Goal: Task Accomplishment & Management: Use online tool/utility

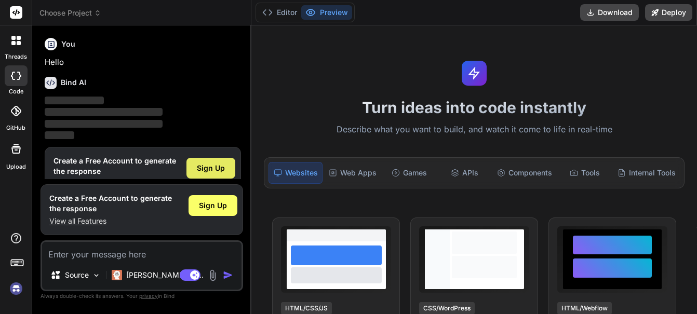
scroll to position [24, 0]
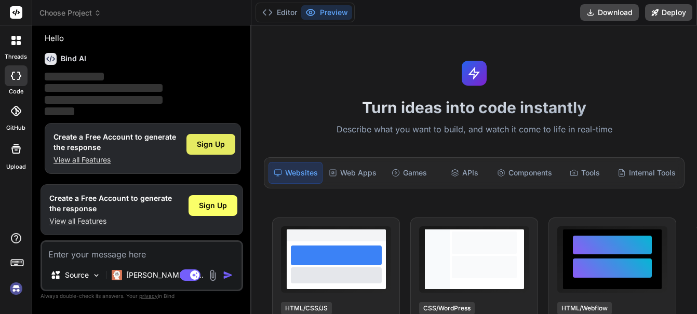
click at [215, 142] on span "Sign Up" at bounding box center [211, 144] width 28 height 10
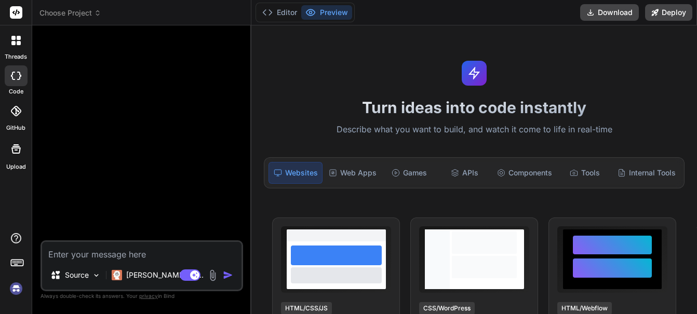
scroll to position [0, 0]
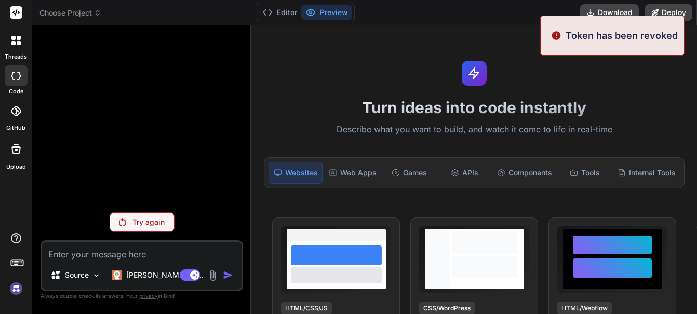
click at [156, 223] on p "Try again" at bounding box center [148, 222] width 32 height 10
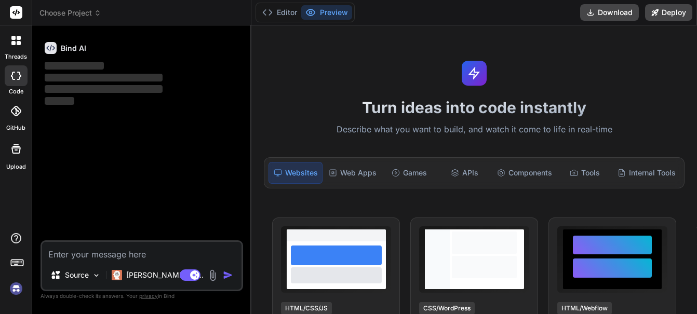
type textarea "x"
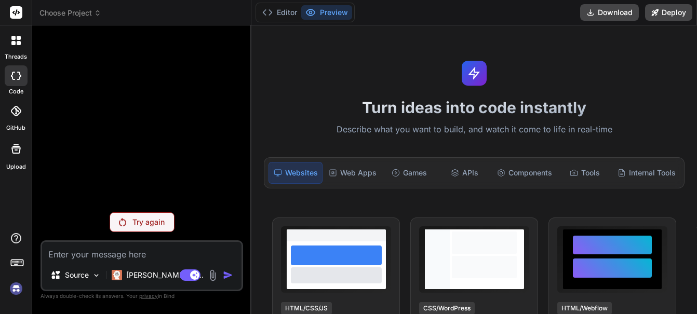
click at [63, 254] on textarea at bounding box center [141, 251] width 199 height 19
type textarea "i"
type textarea "x"
type textarea "i"
type textarea "x"
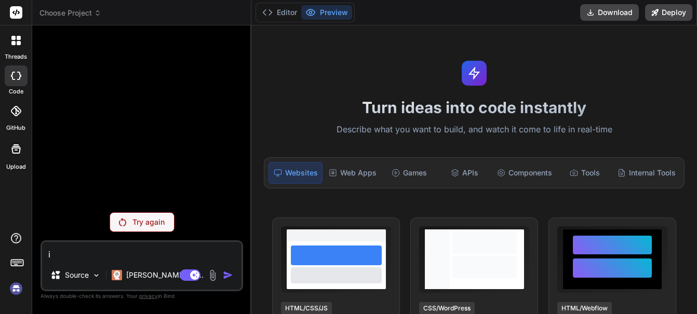
type textarea "i a"
type textarea "x"
type textarea "i am"
type textarea "x"
type textarea "i am"
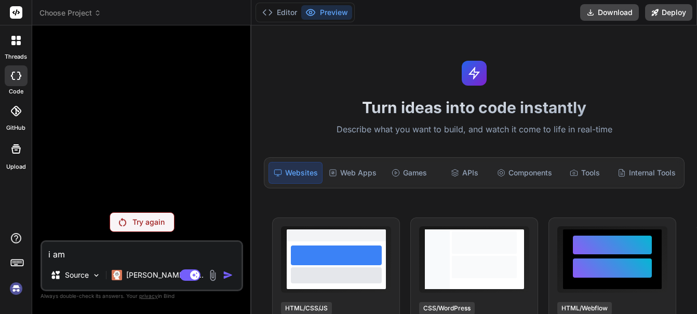
type textarea "x"
type textarea "i am"
type textarea "x"
type textarea "i a"
type textarea "x"
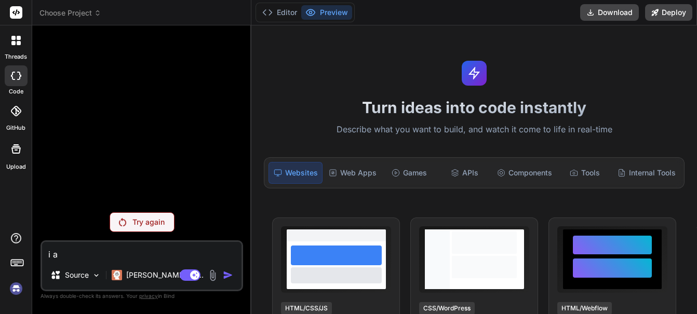
type textarea "i"
type textarea "x"
type textarea "i w"
type textarea "x"
type textarea "i wa"
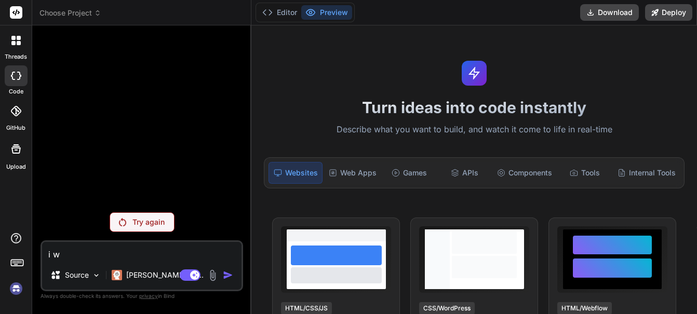
type textarea "x"
type textarea "i wan"
type textarea "x"
type textarea "i want"
type textarea "x"
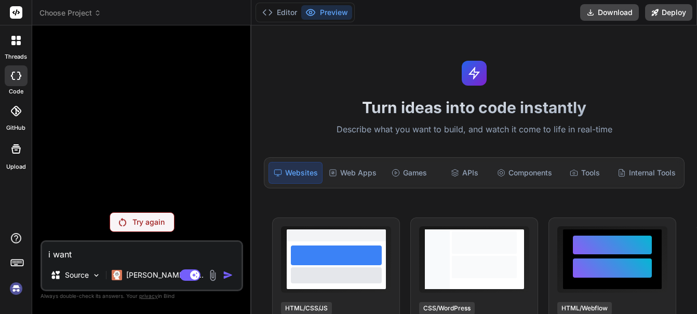
type textarea "i want"
type textarea "x"
type textarea "i want t"
type textarea "x"
type textarea "i want to"
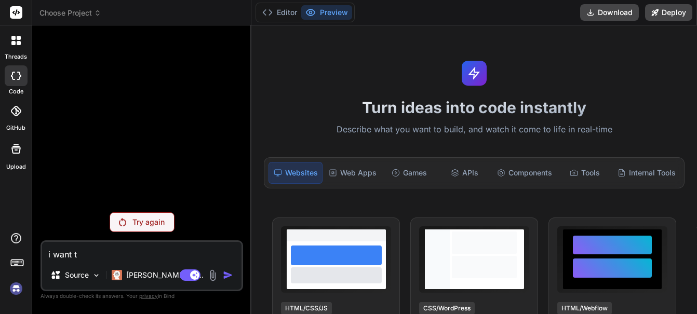
type textarea "x"
type textarea "i want to"
type textarea "x"
type textarea "i want to u"
type textarea "x"
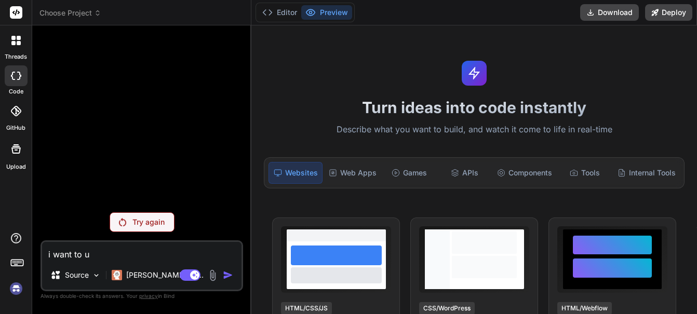
type textarea "i want to up"
type textarea "x"
type textarea "i want to upl"
type textarea "x"
type textarea "i want to uplo"
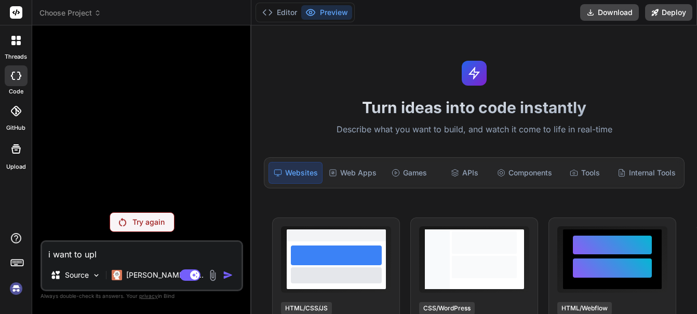
type textarea "x"
type textarea "i want to uploa"
type textarea "x"
type textarea "i want to upload"
type textarea "x"
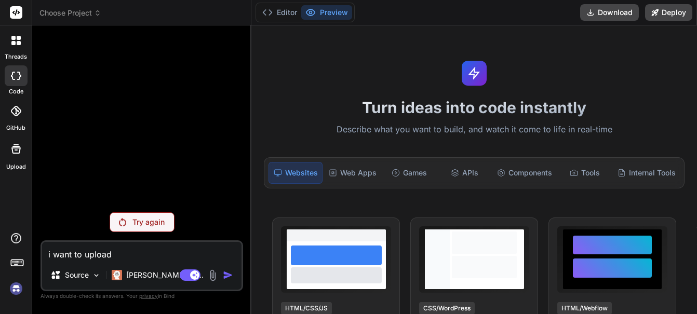
type textarea "i want to upload"
type textarea "x"
type textarea "i want to upload s"
type textarea "x"
type textarea "i want to upload so"
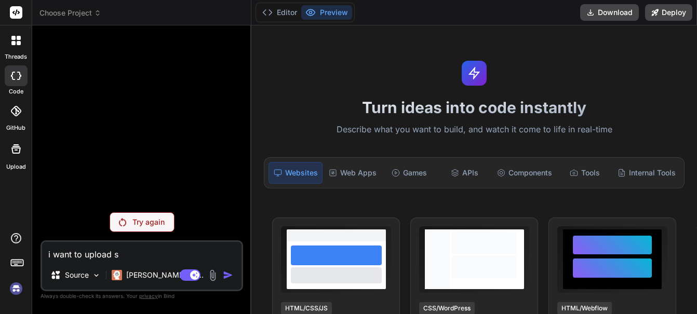
type textarea "x"
type textarea "i want to upload som"
type textarea "x"
type textarea "i want to upload some"
type textarea "x"
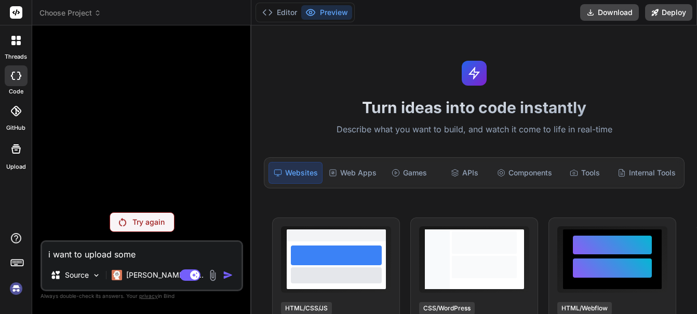
type textarea "i want to upload some"
type textarea "x"
type textarea "i want to upload some w"
type textarea "x"
type textarea "i want to upload some we"
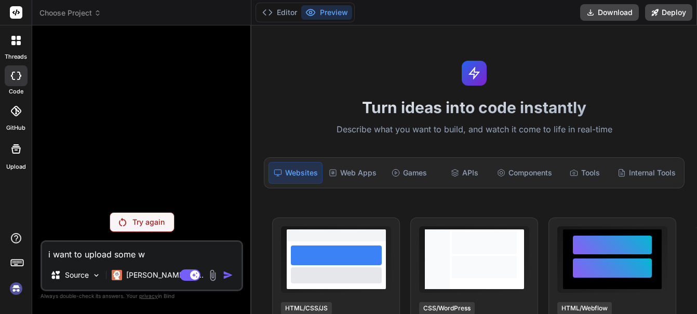
type textarea "x"
type textarea "i want to upload some web"
type textarea "x"
type textarea "i want to upload some webs"
type textarea "x"
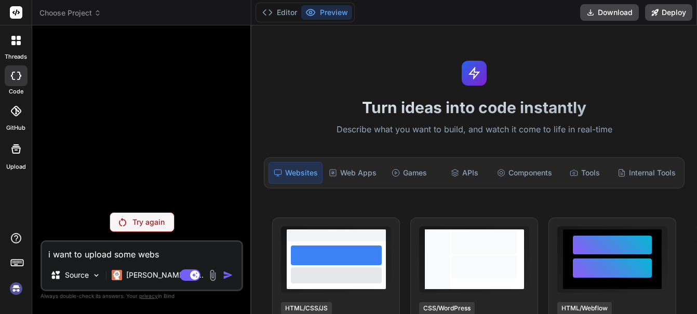
type textarea "i want to upload some websi"
type textarea "x"
type textarea "i want to upload some websit"
type textarea "x"
type textarea "i want to upload some website"
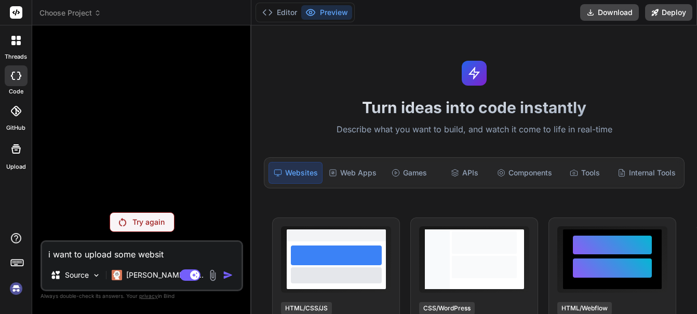
type textarea "x"
type textarea "i want to upload some website"
type textarea "x"
type textarea "i want to upload some website f"
type textarea "x"
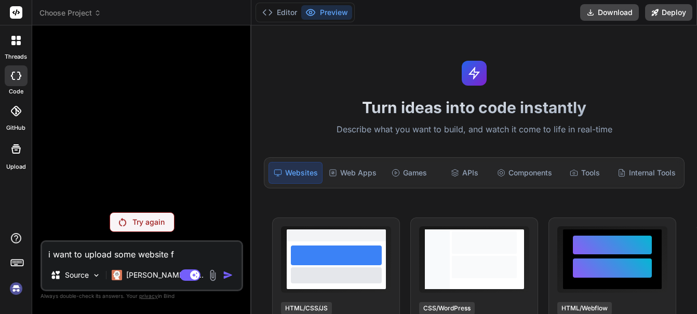
type textarea "i want to upload some website fi"
type textarea "x"
type textarea "i want to upload some website fil"
type textarea "x"
type textarea "i want to upload some website file"
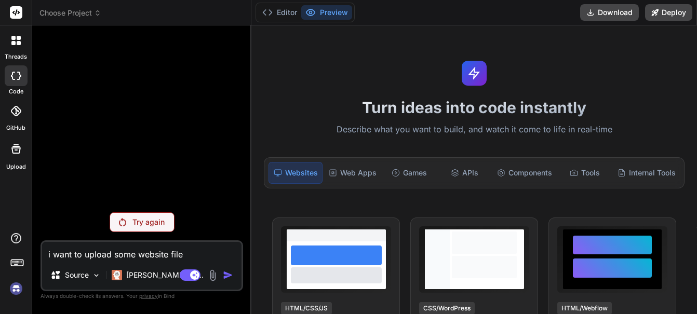
type textarea "x"
type textarea "i want to upload some website files"
type textarea "x"
type textarea "i want to upload some website files"
type textarea "x"
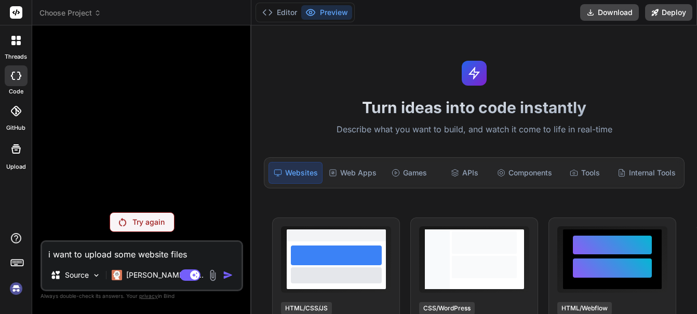
type textarea "i want to upload some website files a"
type textarea "x"
type textarea "i want to upload some website files an"
type textarea "x"
type textarea "i want to upload some website files and"
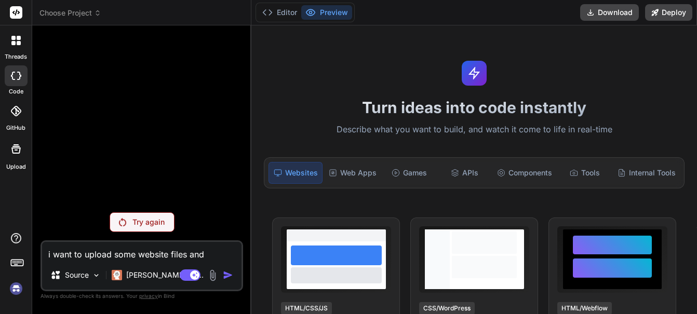
type textarea "x"
type textarea "i want to upload some website files and"
type textarea "x"
type textarea "i want to upload some website files and p"
type textarea "x"
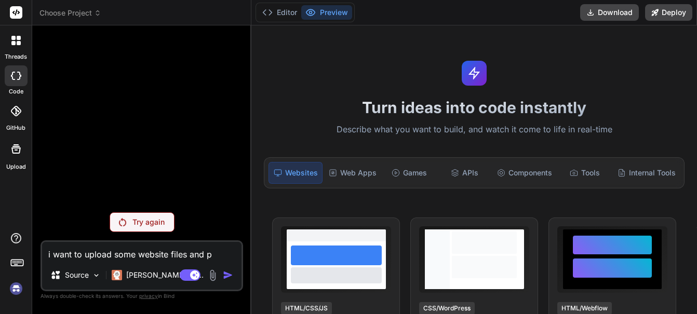
type textarea "i want to upload some website files and pr"
type textarea "x"
type textarea "i want to upload some website files and pro"
type textarea "x"
type textarea "i want to upload some website files and prov"
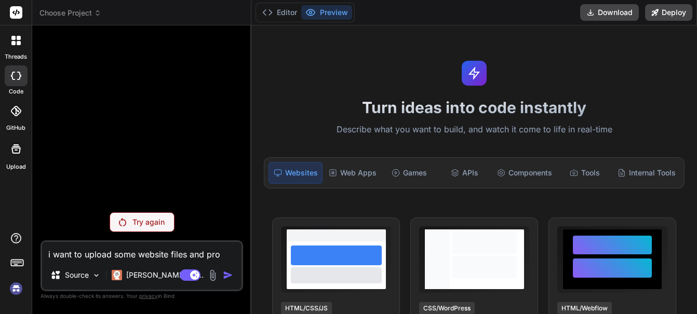
type textarea "x"
type textarea "i want to upload some website files and provi"
type textarea "x"
type textarea "i want to upload some website files and provin"
type textarea "x"
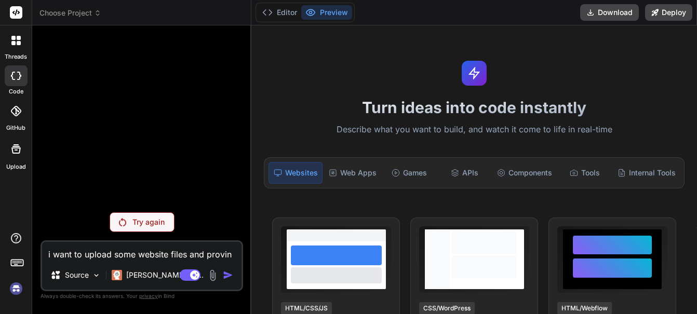
type textarea "i want to upload some website files and provi"
type textarea "x"
type textarea "i want to upload some website files and provid"
type textarea "x"
type textarea "i want to upload some website files and provide"
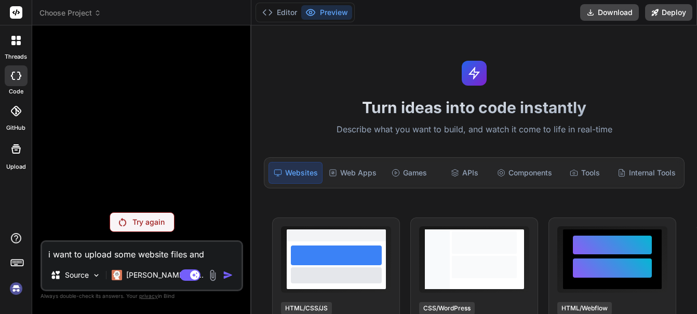
type textarea "x"
type textarea "i want to upload some website files and provide"
type textarea "x"
type textarea "i want to upload some website files and provide s"
type textarea "x"
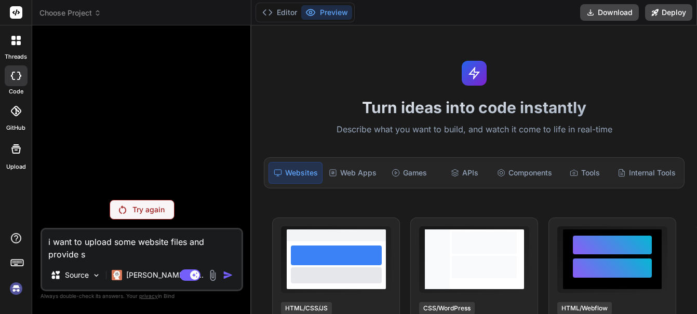
type textarea "i want to upload some website files and provide so"
type textarea "x"
type textarea "i want to upload some website files and provide s"
type textarea "x"
type textarea "i want to upload some website files and provide"
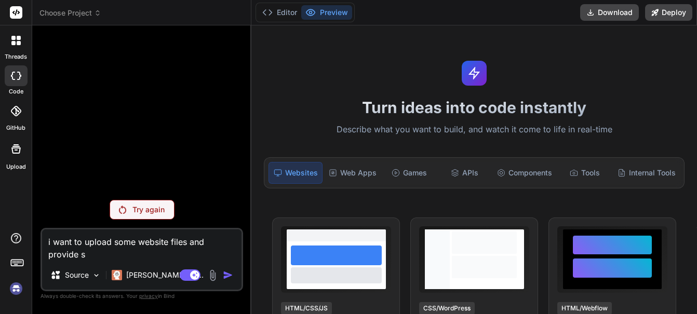
type textarea "x"
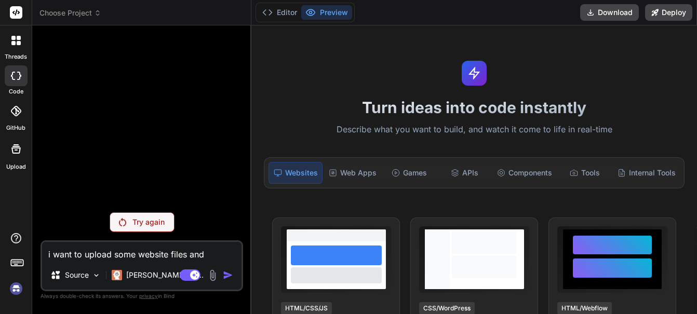
type textarea "i want to upload some website files and provide"
type textarea "x"
type textarea "i want to upload some website files and provide t"
type textarea "x"
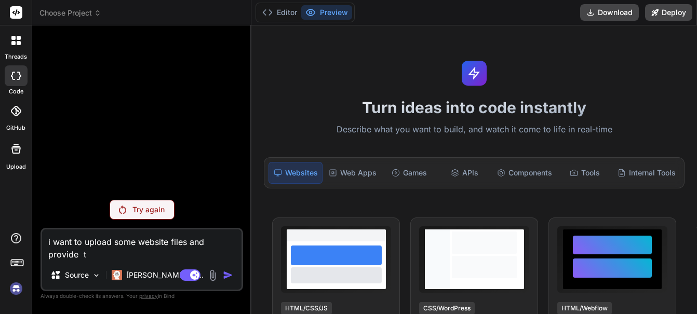
type textarea "i want to upload some website files and provide th"
type textarea "x"
type textarea "i want to upload some website files and provide the"
type textarea "x"
type textarea "i want to upload some website files and provide the"
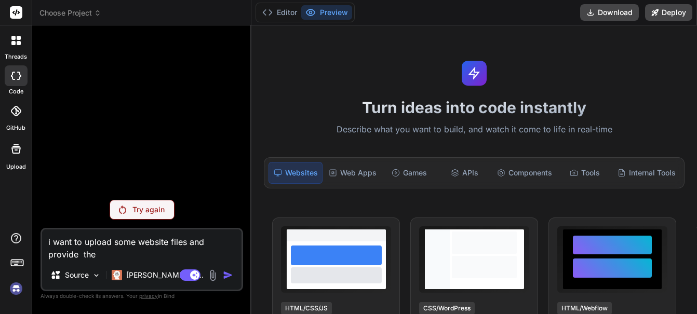
type textarea "x"
type textarea "i want to upload some website files and provide the s"
type textarea "x"
type textarea "i want to upload some website files and provide the so"
type textarea "x"
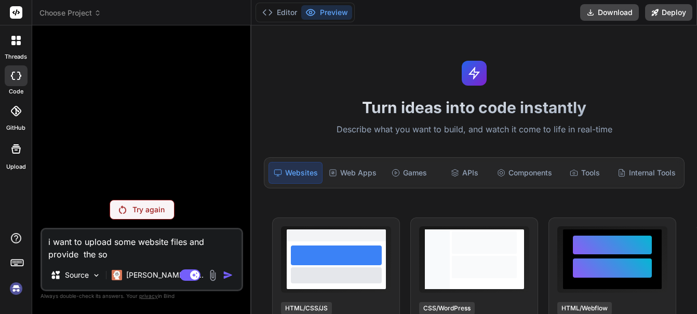
type textarea "i want to upload some website files and provide the sol"
type textarea "x"
type textarea "i want to upload some website files and provide the soli"
type textarea "x"
type textarea "i want to upload some website files and provide the solid"
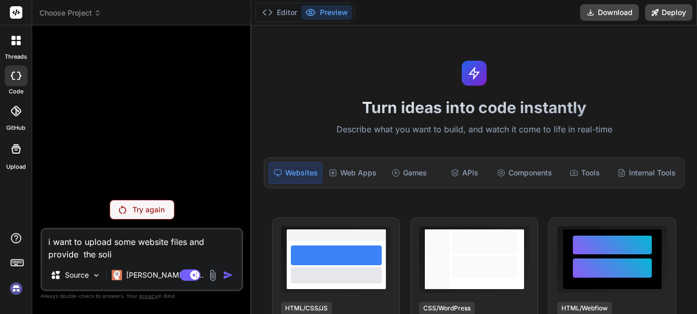
type textarea "x"
type textarea "i want to upload some website files and provide the solidi"
type textarea "x"
type textarea "i want to upload some website files and provide the solidit"
type textarea "x"
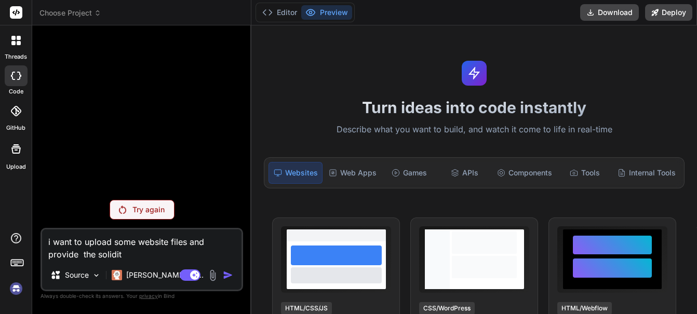
type textarea "i want to upload some website files and provide the solidity"
type textarea "x"
type textarea "i want to upload some website files and provide the solidity"
type textarea "x"
type textarea "i want to upload some website files and provide the solidity c"
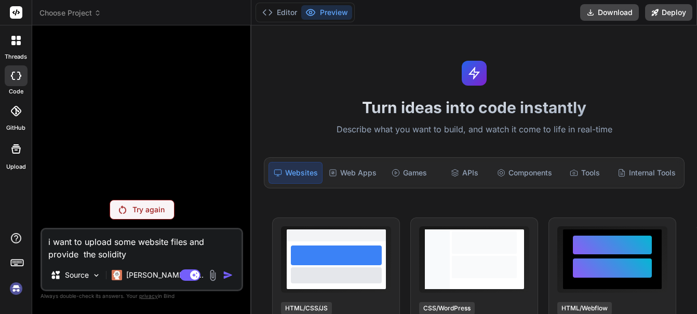
type textarea "x"
type textarea "i want to upload some website files and provide the solidity co"
type textarea "x"
type textarea "i want to upload some website files and provide the solidity con"
type textarea "x"
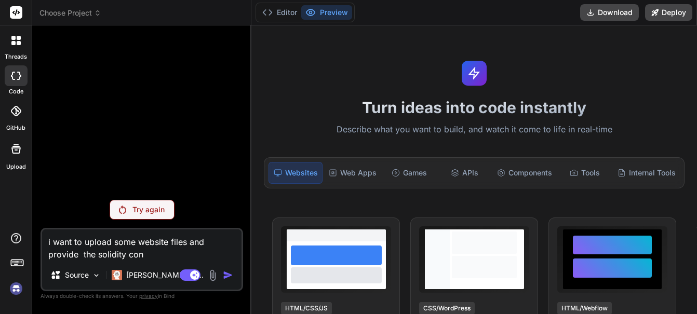
type textarea "i want to upload some website files and provide the solidity cont"
type textarea "x"
type textarea "i want to upload some website files and provide the solidity contr"
type textarea "x"
type textarea "i want to upload some website files and provide the solidity contra"
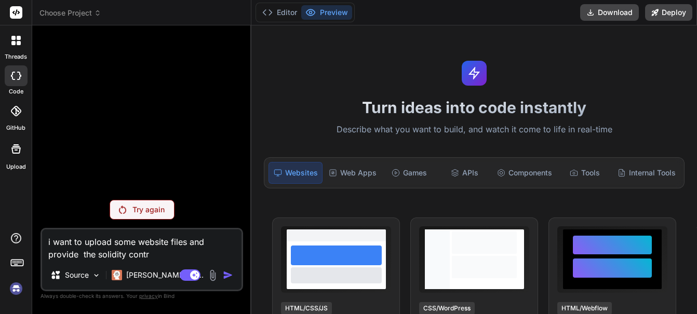
type textarea "x"
type textarea "i want to upload some website files and provide the solidity contrac"
type textarea "x"
type textarea "i want to upload some website files and provide the solidity contract"
type textarea "x"
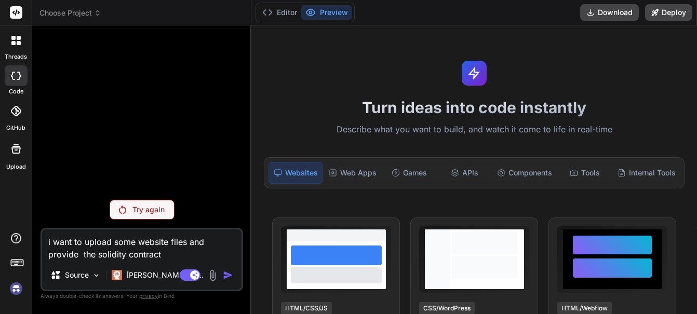
type textarea "i want to upload some website files and provide the solidity contracts"
type textarea "x"
type textarea "i want to upload some website files and provide the solidity contracts"
type textarea "x"
type textarea "i want to upload some website files and provide the solidity contracts a"
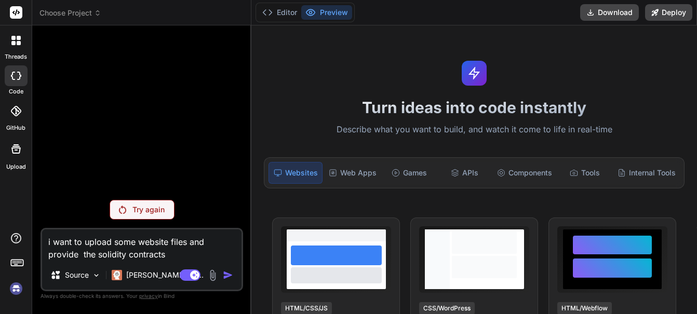
type textarea "x"
type textarea "i want to upload some website files and provide the solidity contracts an"
type textarea "x"
type textarea "i want to upload some website files and provide the solidity contracts and"
type textarea "x"
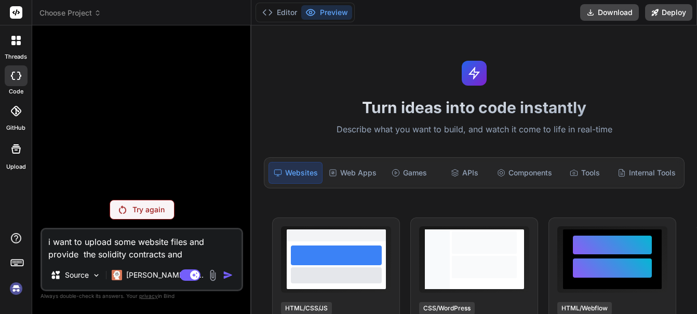
type textarea "i want to upload some website files and provide the solidity contracts an"
type textarea "x"
type textarea "i want to upload some website files and provide the solidity contracts a"
type textarea "x"
type textarea "i want to upload some website files and provide the solidity contracts"
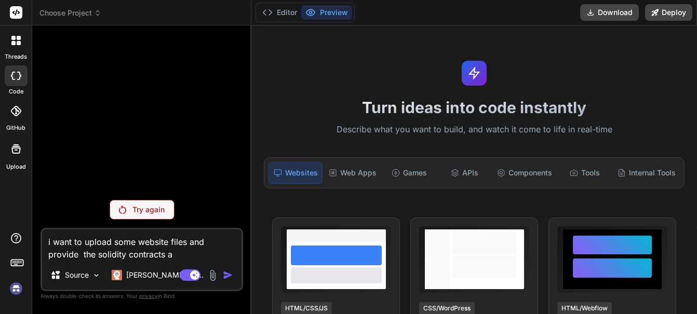
type textarea "x"
type textarea "i want to upload some website files and provide the solidity contracts A"
type textarea "x"
type textarea "i want to upload some website files and provide the solidity contracts AB"
type textarea "x"
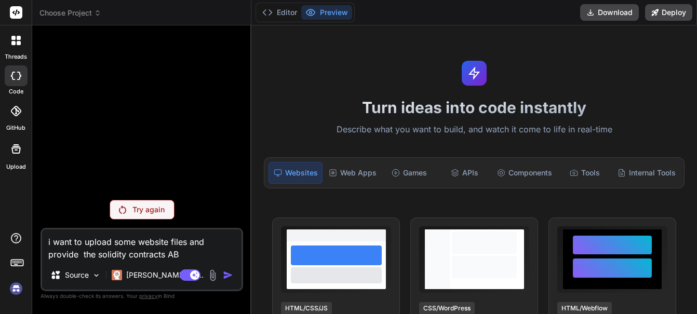
type textarea "i want to upload some website files and provide the solidity contracts ABI"
type textarea "x"
type textarea "i want to upload some website files and provide the solidity contracts ABI'"
type textarea "x"
type textarea "i want to upload some website files and provide the solidity contracts ABI's"
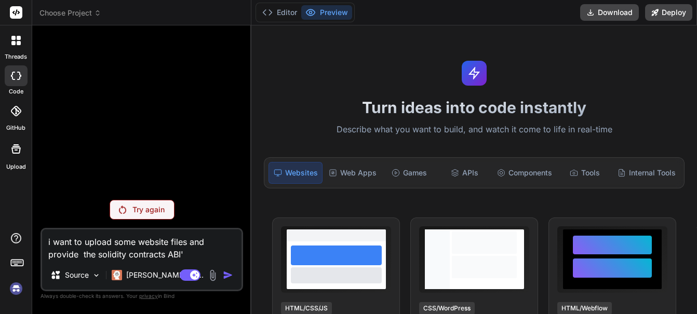
type textarea "x"
type textarea "i want to upload some website files and provide the solidity contracts ABI's"
type textarea "x"
type textarea "i want to upload some website files and provide the solidity contracts ABI's a"
type textarea "x"
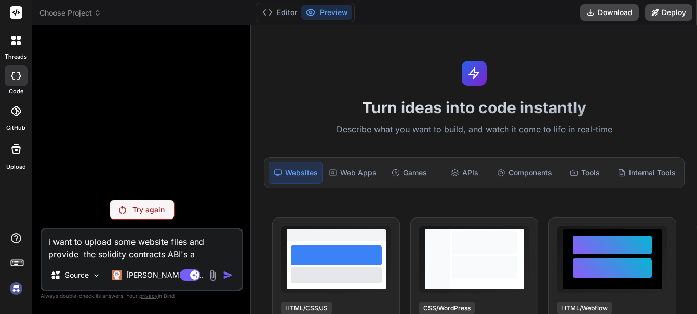
type textarea "i want to upload some website files and provide the solidity contracts ABI's an"
type textarea "x"
type textarea "i want to upload some website files and provide the solidity contracts ABI's and"
type textarea "x"
type textarea "i want to upload some website files and provide the solidity contracts ABI's and"
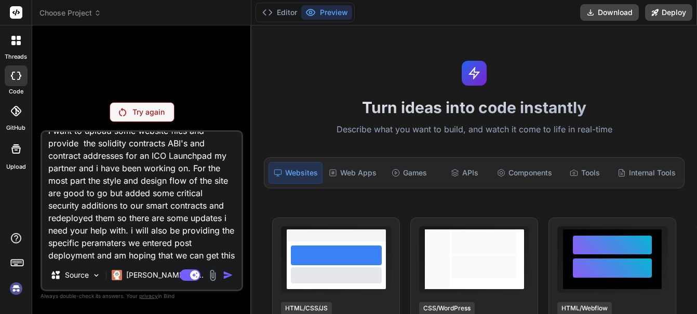
scroll to position [26, 0]
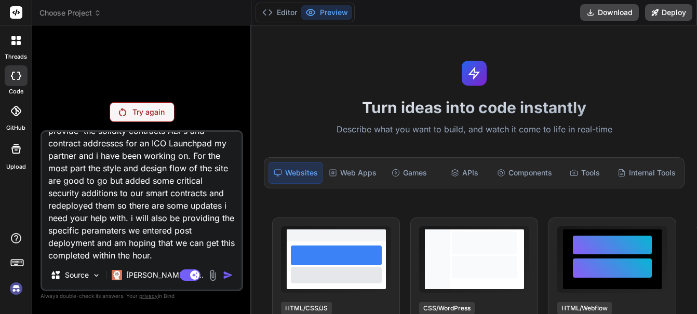
click at [126, 229] on textarea "i want to upload some website files and provide the solidity contracts ABI's an…" at bounding box center [141, 196] width 199 height 129
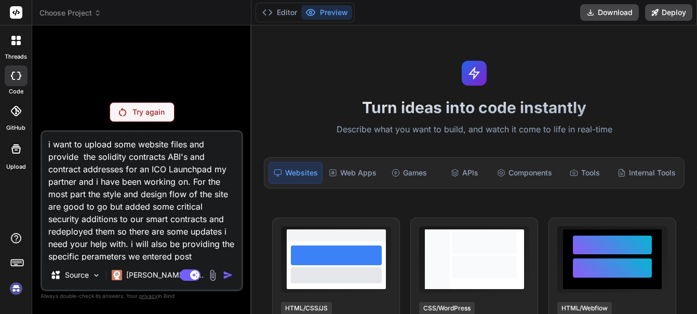
click at [146, 111] on p "Try again" at bounding box center [148, 112] width 32 height 10
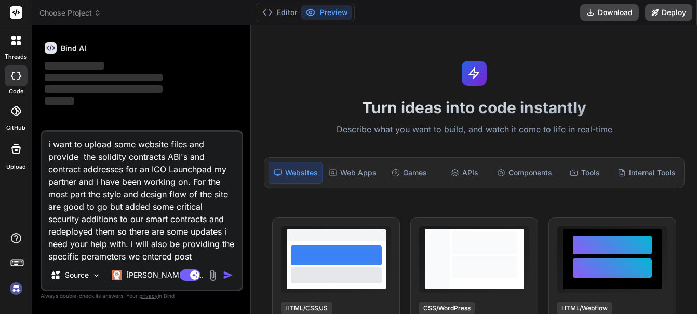
click at [225, 272] on img "button" at bounding box center [228, 275] width 10 height 10
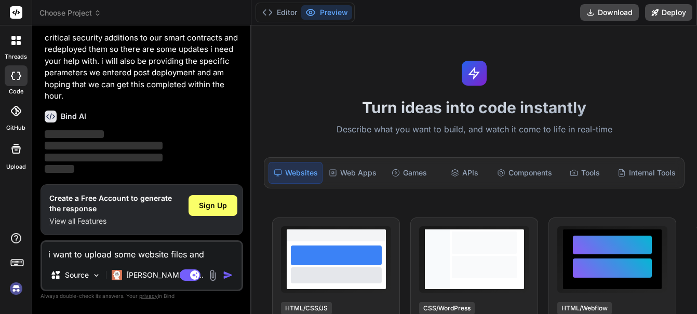
scroll to position [214, 0]
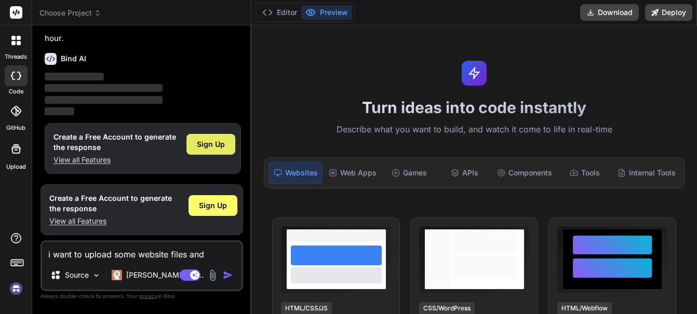
click at [210, 145] on span "Sign Up" at bounding box center [211, 144] width 28 height 10
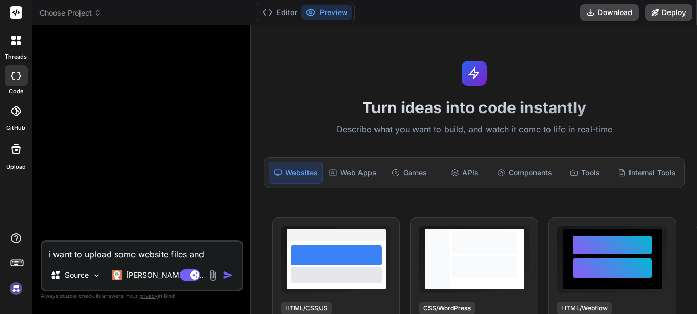
scroll to position [0, 0]
click at [123, 252] on textarea "i want to upload some website files and provide the solidity contracts ABI's an…" at bounding box center [141, 251] width 199 height 19
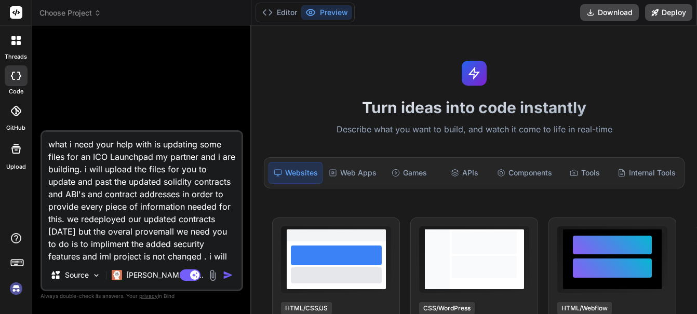
scroll to position [39, 0]
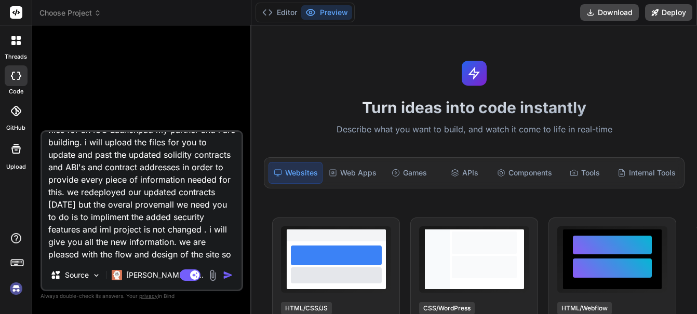
drag, startPoint x: 148, startPoint y: 217, endPoint x: 186, endPoint y: 191, distance: 46.4
click at [186, 191] on textarea "what i need your help with is updating some files for an ICO Launchpad my partn…" at bounding box center [141, 196] width 199 height 129
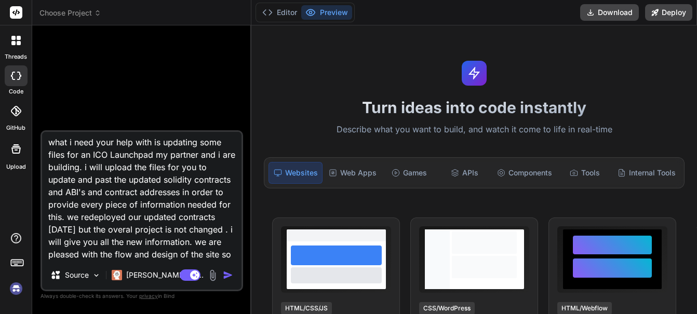
scroll to position [15, 0]
click at [131, 253] on textarea "what i need your help with is updating some files for an ICO Launchpad my partn…" at bounding box center [141, 196] width 199 height 129
paste textarea "provemall we need you to do is to impliment the added security features and iml"
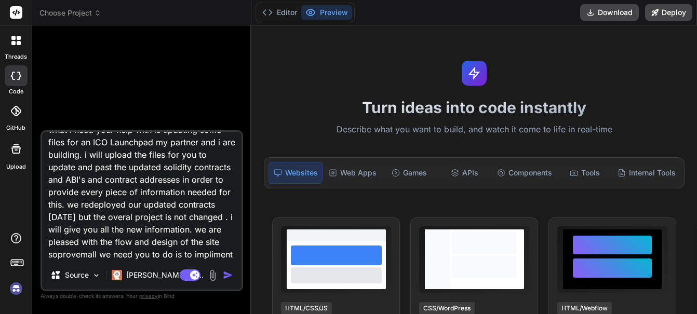
scroll to position [38, 0]
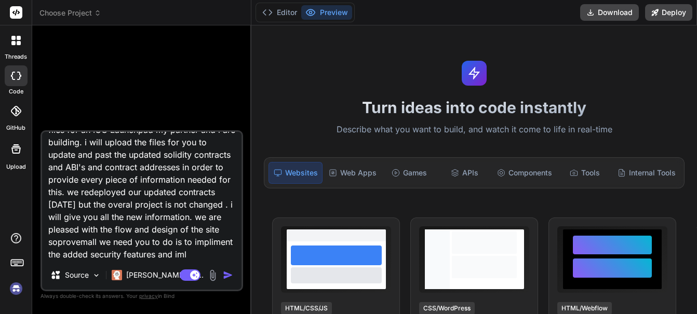
click at [130, 231] on textarea "what i need your help with is updating some files for an ICO Launchpad my partn…" at bounding box center [141, 196] width 199 height 129
click at [160, 232] on textarea "what i need your help with is updating some files for an ICO Launchpad my partn…" at bounding box center [141, 196] width 199 height 129
click at [63, 256] on textarea "what i need your help with is updating some files for an ICO Launchpad my partn…" at bounding box center [141, 196] width 199 height 129
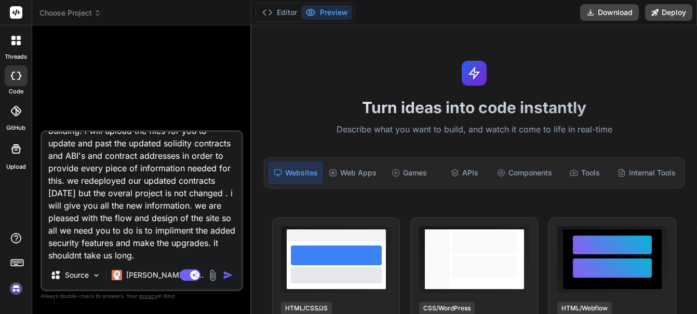
click at [76, 249] on textarea "what i need your help with is updating some files for an ICO Launchpad my partn…" at bounding box center [141, 196] width 199 height 129
click at [224, 274] on img "button" at bounding box center [228, 275] width 10 height 10
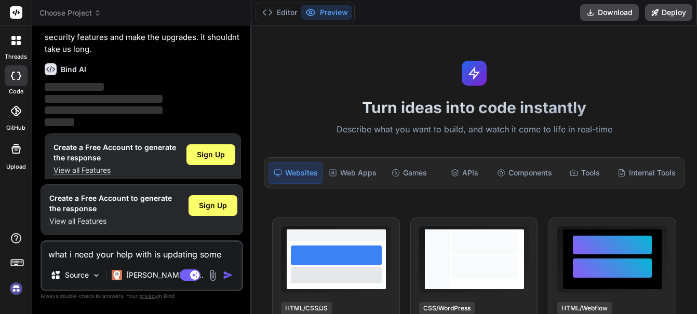
scroll to position [152, 0]
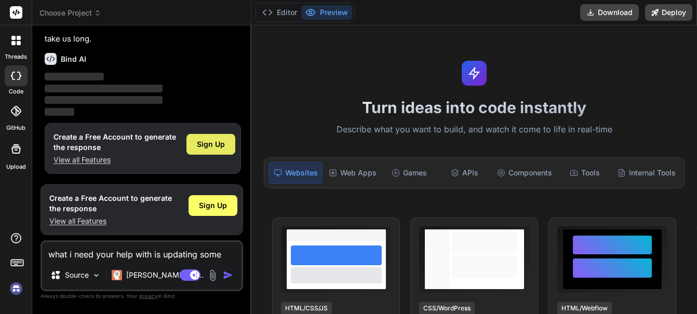
click at [207, 147] on span "Sign Up" at bounding box center [211, 144] width 28 height 10
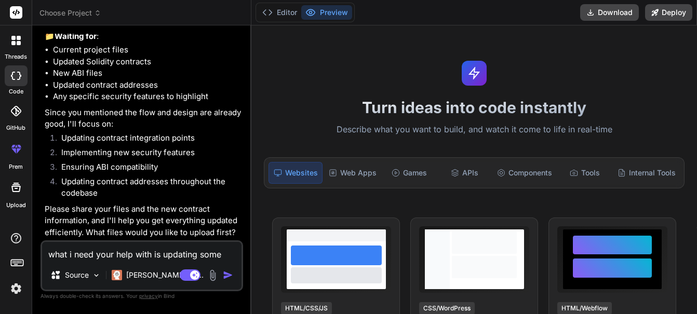
scroll to position [302, 0]
drag, startPoint x: 78, startPoint y: 255, endPoint x: 51, endPoint y: 289, distance: 43.2
click at [78, 256] on textarea "what i need your help with is updating some files for an ICO Launchpad my partn…" at bounding box center [141, 251] width 199 height 19
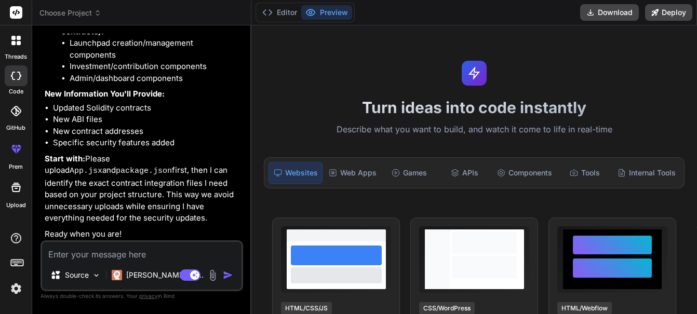
scroll to position [812, 0]
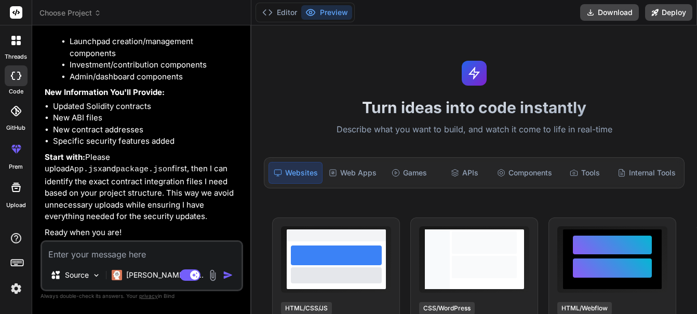
click at [99, 255] on textarea at bounding box center [141, 251] width 199 height 19
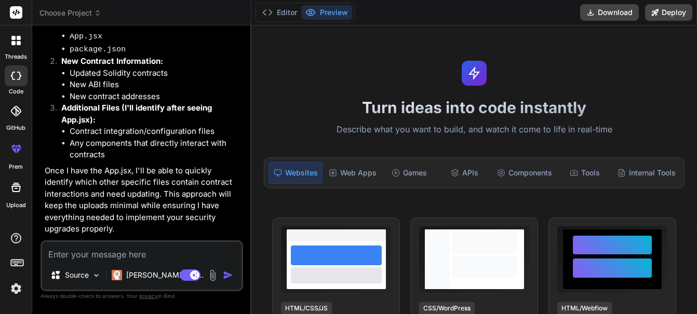
scroll to position [1170, 0]
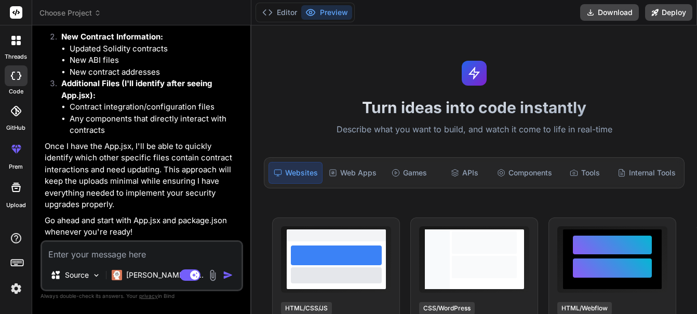
click at [15, 184] on icon at bounding box center [15, 187] width 9 height 9
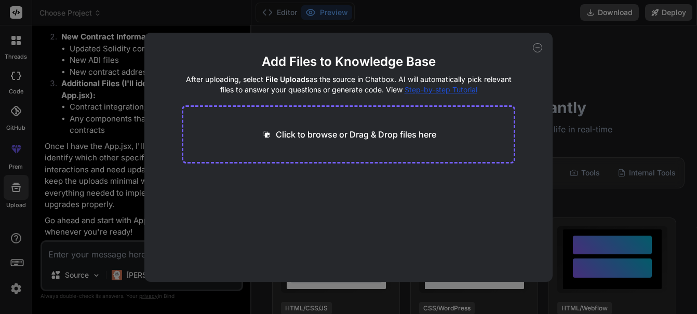
click at [305, 128] on p "Click to browse or Drag & Drop files here" at bounding box center [356, 134] width 160 height 12
click at [309, 132] on p "Click to browse or Drag & Drop files here" at bounding box center [356, 134] width 160 height 12
click at [599, 158] on div "Add Files to Knowledge Base After uploading, select File Uploads as the source …" at bounding box center [348, 157] width 697 height 314
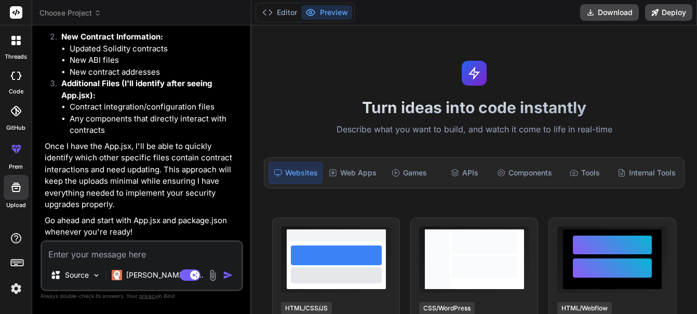
click at [15, 186] on icon at bounding box center [16, 187] width 12 height 12
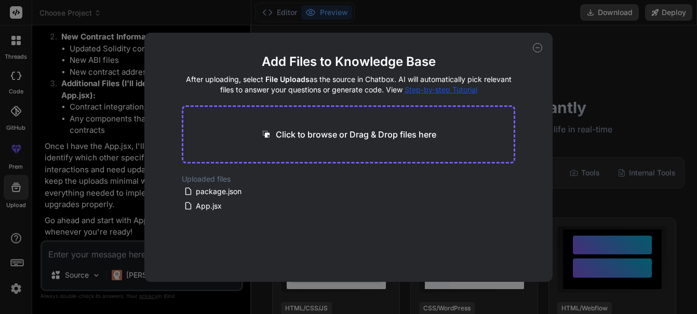
click at [89, 250] on div "Add Files to Knowledge Base After uploading, select File Uploads as the source …" at bounding box center [348, 157] width 697 height 314
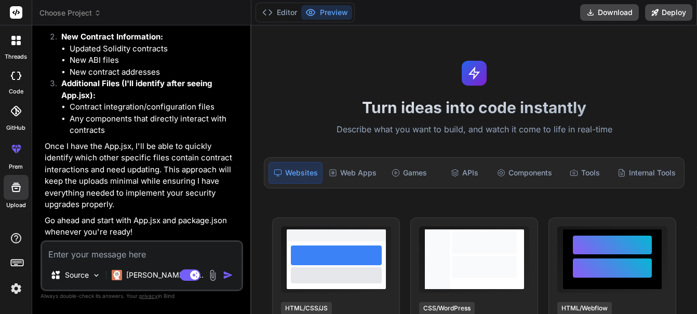
click at [101, 255] on textarea at bounding box center [141, 251] width 199 height 19
paste textarea "// SPDX-License-Identifier: MIT pragma solidity ^0.8.27; import "./@openzeppeli…"
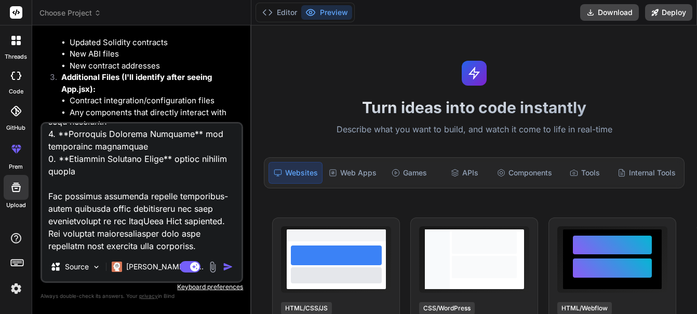
scroll to position [65674, 0]
click at [57, 248] on textarea at bounding box center [141, 188] width 199 height 129
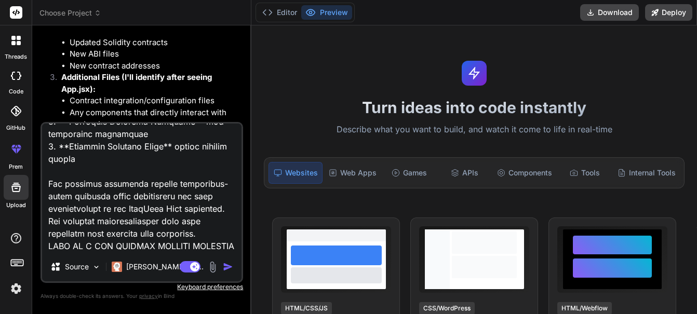
scroll to position [65685, 0]
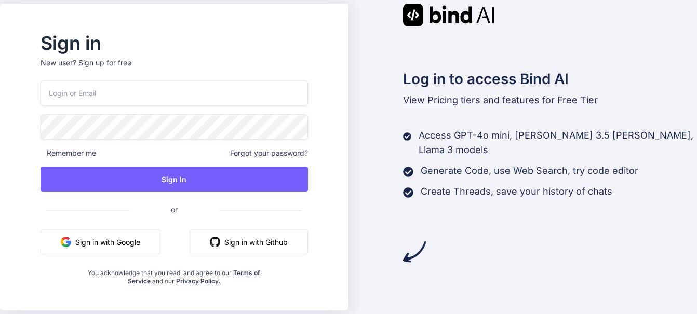
click at [135, 237] on button "Sign in with Google" at bounding box center [100, 241] width 120 height 25
click at [141, 240] on button "Sign in with Google" at bounding box center [100, 241] width 120 height 25
click at [98, 95] on input "email" at bounding box center [173, 92] width 267 height 25
type input "[EMAIL_ADDRESS][DOMAIN_NAME]"
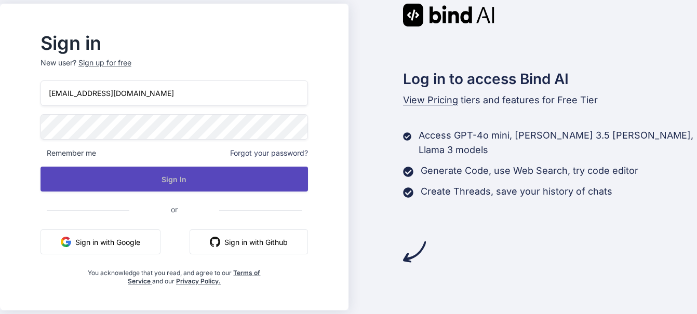
click at [131, 183] on button "Sign In" at bounding box center [173, 179] width 267 height 25
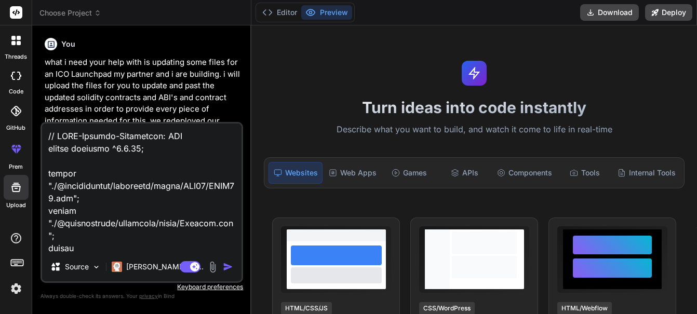
type textarea "// SPDX-License-Identifier: MIT pragma solidity ^0.8.27; import "./@openzeppeli…"
type textarea "x"
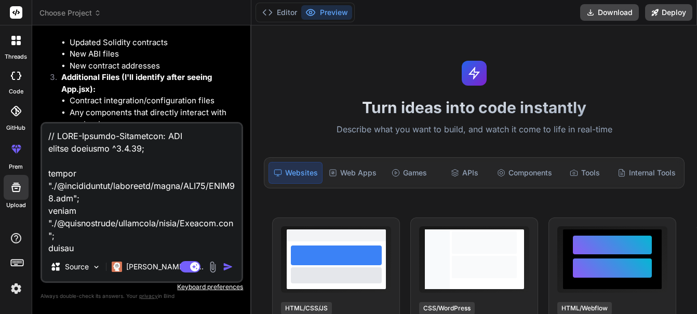
scroll to position [59, 0]
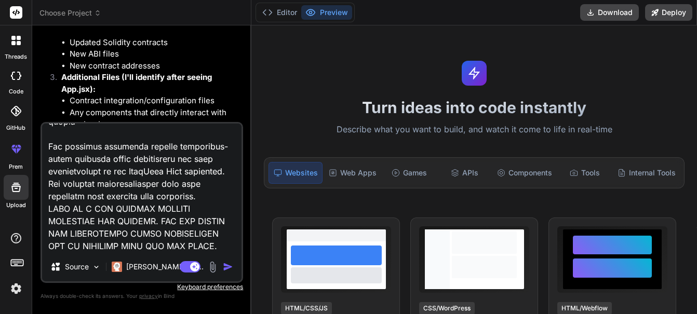
type textarea "// SPDX-License-Identifier: MIT pragma solidity ^0.8.27; import "./@openzeppeli…"
type textarea "x"
type textarea "// SPDX-License-Identifier: MIT pragma solidity ^0.8.27; import "./@openzeppeli…"
type textarea "x"
type textarea "// SPDX-License-Identifier: MIT pragma solidity ^0.8.27; import "./@openzeppeli…"
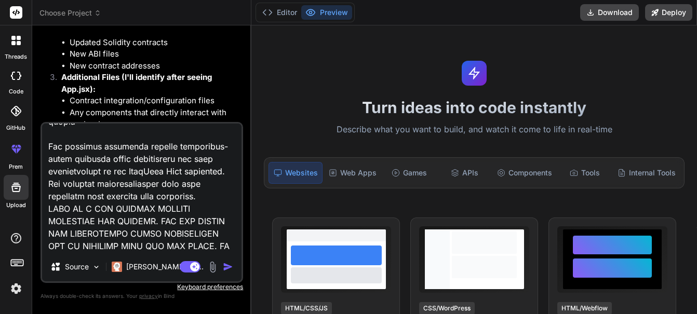
type textarea "x"
type textarea "// SPDX-License-Identifier: MIT pragma solidity ^0.8.27; import "./@openzeppeli…"
type textarea "x"
type textarea "// SPDX-License-Identifier: MIT pragma solidity ^0.8.27; import "./@openzeppeli…"
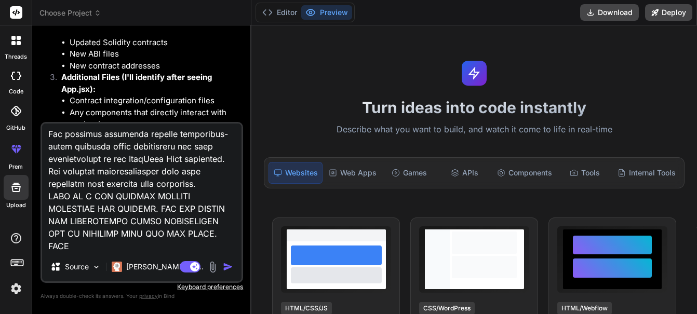
type textarea "x"
type textarea "// SPDX-License-Identifier: MIT pragma solidity ^0.8.27; import "./@openzeppeli…"
type textarea "x"
type textarea "// SPDX-License-Identifier: MIT pragma solidity ^0.8.27; import "./@openzeppeli…"
type textarea "x"
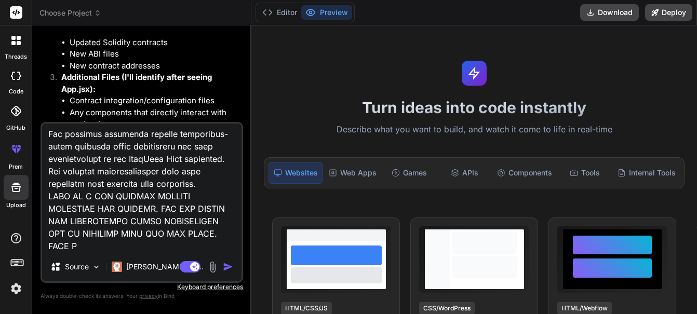
type textarea "// SPDX-License-Identifier: MIT pragma solidity ^0.8.27; import "./@openzeppeli…"
type textarea "x"
type textarea "// SPDX-License-Identifier: MIT pragma solidity ^0.8.27; import "./@openzeppeli…"
type textarea "x"
type textarea "// SPDX-License-Identifier: MIT pragma solidity ^0.8.27; import "./@openzeppeli…"
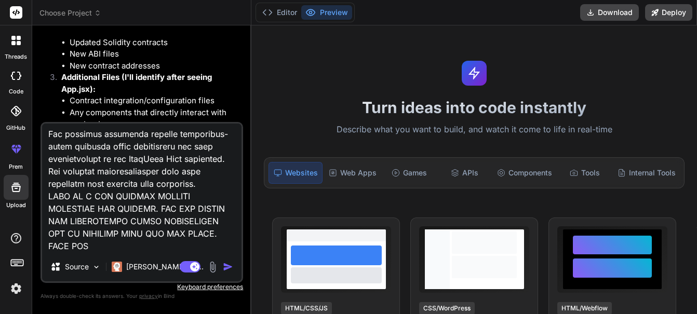
type textarea "x"
type textarea "// SPDX-License-Identifier: MIT pragma solidity ^0.8.27; import "./@openzeppeli…"
type textarea "x"
type textarea "// SPDX-License-Identifier: MIT pragma solidity ^0.8.27; import "./@openzeppeli…"
type textarea "x"
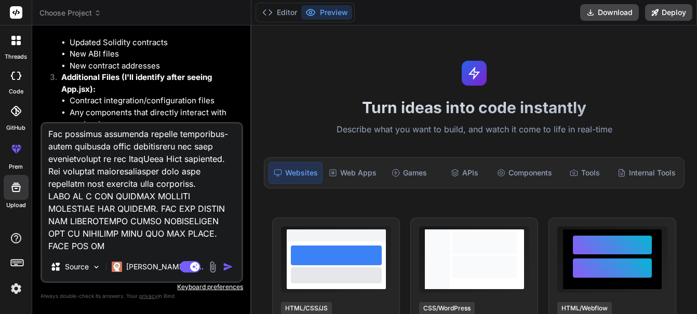
type textarea "// SPDX-License-Identifier: MIT pragma solidity ^0.8.27; import "./@openzeppeli…"
type textarea "x"
type textarea "// SPDX-License-Identifier: MIT pragma solidity ^0.8.27; import "./@openzeppeli…"
type textarea "x"
type textarea "// SPDX-License-Identifier: MIT pragma solidity ^0.8.27; import "./@openzeppeli…"
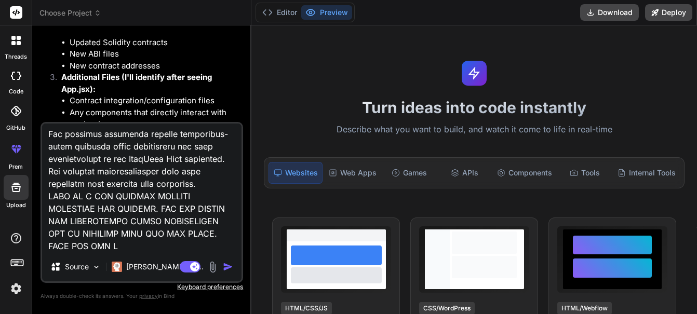
type textarea "x"
type textarea "// SPDX-License-Identifier: MIT pragma solidity ^0.8.27; import "./@openzeppeli…"
type textarea "x"
type textarea "// SPDX-License-Identifier: MIT pragma solidity ^0.8.27; import "./@openzeppeli…"
type textarea "x"
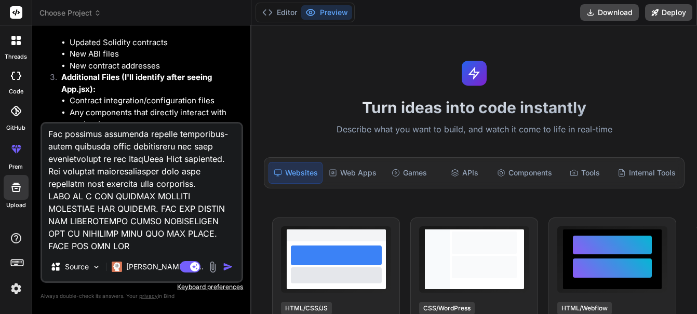
type textarea "// SPDX-License-Identifier: MIT pragma solidity ^0.8.27; import "./@openzeppeli…"
type textarea "x"
type textarea "// SPDX-License-Identifier: MIT pragma solidity ^0.8.27; import "./@openzeppeli…"
type textarea "x"
type textarea "// SPDX-License-Identifier: MIT pragma solidity ^0.8.27; import "./@openzeppeli…"
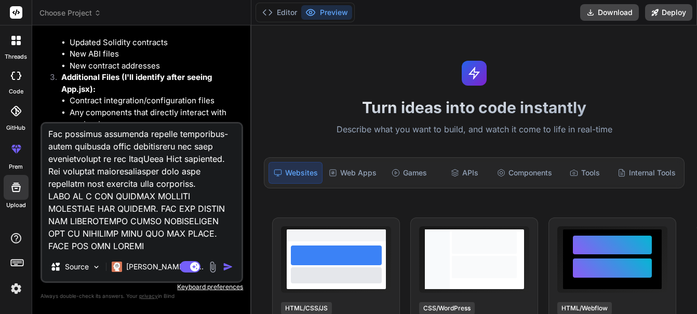
type textarea "x"
type textarea "// SPDX-License-Identifier: MIT pragma solidity ^0.8.27; import "./@openzeppeli…"
type textarea "x"
type textarea "// SPDX-License-Identifier: MIT pragma solidity ^0.8.27; import "./@openzeppeli…"
type textarea "x"
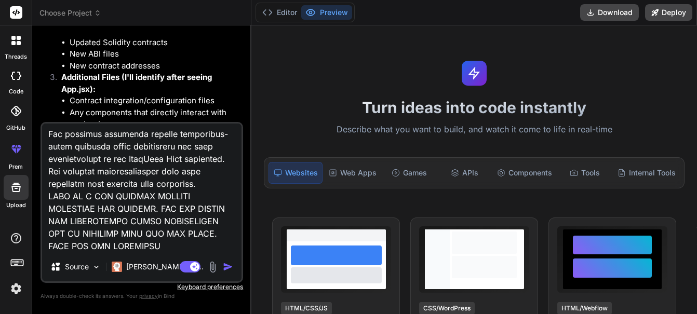
type textarea "// SPDX-License-Identifier: MIT pragma solidity ^0.8.27; import "./@openzeppeli…"
type textarea "x"
type textarea "// SPDX-License-Identifier: MIT pragma solidity ^0.8.27; import "./@openzeppeli…"
type textarea "x"
type textarea "// SPDX-License-Identifier: MIT pragma solidity ^0.8.27; import "./@openzeppeli…"
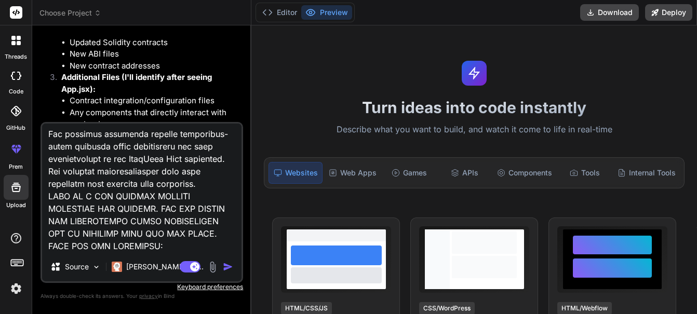
type textarea "x"
type textarea "// SPDX-License-Identifier: MIT pragma solidity ^0.8.27; import "./@openzeppeli…"
type textarea "x"
type textarea "// SPDX-License-Identifier: MIT pragma solidity ^0.8.27; import "./@openzeppeli…"
type textarea "x"
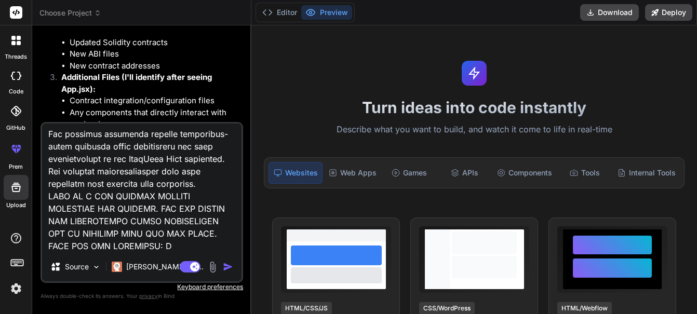
type textarea "// SPDX-License-Identifier: MIT pragma solidity ^0.8.27; import "./@openzeppeli…"
type textarea "x"
type textarea "// SPDX-License-Identifier: MIT pragma solidity ^0.8.27; import "./@openzeppeli…"
type textarea "x"
type textarea "// SPDX-License-Identifier: MIT pragma solidity ^0.8.27; import "./@openzeppeli…"
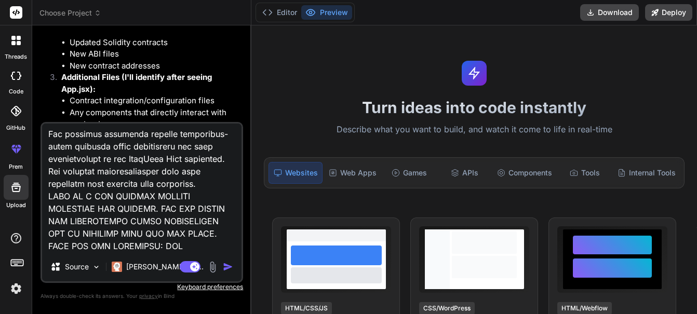
type textarea "x"
type textarea "// SPDX-License-Identifier: MIT pragma solidity ^0.8.27; import "./@openzeppeli…"
type textarea "x"
type textarea "// SPDX-License-Identifier: MIT pragma solidity ^0.8.27; import "./@openzeppeli…"
type textarea "x"
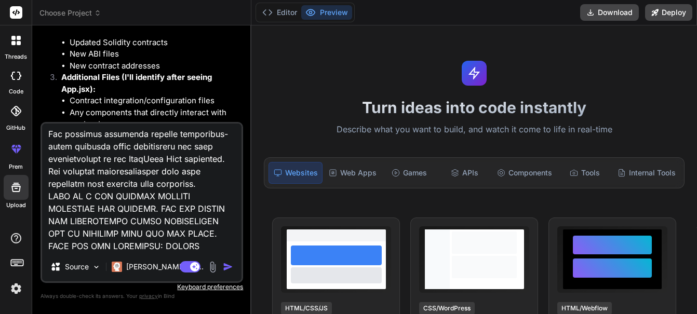
type textarea "// SPDX-License-Identifier: MIT pragma solidity ^0.8.27; import "./@openzeppeli…"
type textarea "x"
type textarea "// SPDX-License-Identifier: MIT pragma solidity ^0.8.27; import "./@openzeppeli…"
type textarea "x"
type textarea "// SPDX-License-Identifier: MIT pragma solidity ^0.8.27; import "./@openzeppeli…"
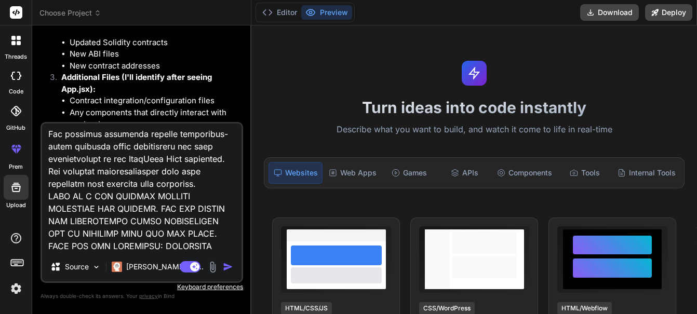
type textarea "x"
type textarea "// SPDX-License-Identifier: MIT pragma solidity ^0.8.27; import "./@openzeppeli…"
type textarea "x"
type textarea "// SPDX-License-Identifier: MIT pragma solidity ^0.8.27; import "./@openzeppeli…"
type textarea "x"
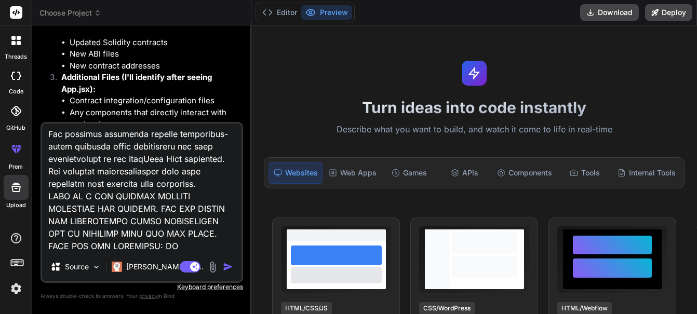
type textarea "// SPDX-License-Identifier: MIT pragma solidity ^0.8.27; import "./@openzeppeli…"
type textarea "x"
type textarea "// SPDX-License-Identifier: MIT pragma solidity ^0.8.27; import "./@openzeppeli…"
type textarea "x"
type textarea "// SPDX-License-Identifier: MIT pragma solidity ^0.8.27; import "./@openzeppeli…"
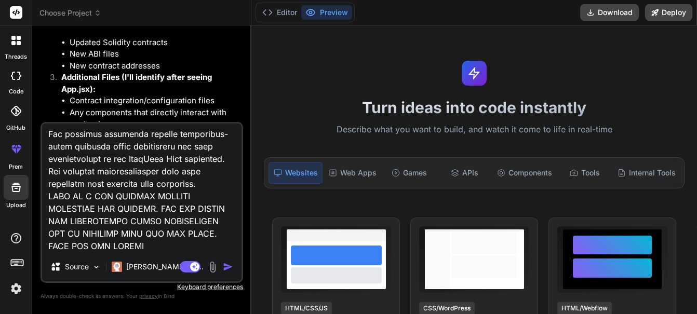
type textarea "x"
type textarea "// SPDX-License-Identifier: MIT pragma solidity ^0.8.27; import "./@openzeppeli…"
type textarea "x"
type textarea "// SPDX-License-Identifier: MIT pragma solidity ^0.8.27; import "./@openzeppeli…"
type textarea "x"
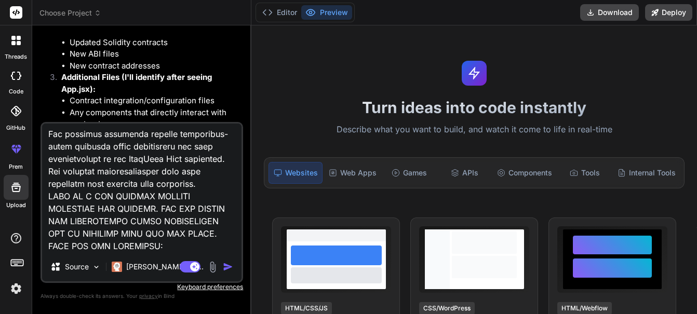
type textarea "// SPDX-License-Identifier: MIT pragma solidity ^0.8.27; import "./@openzeppeli…"
type textarea "x"
type textarea "// SPDX-License-Identifier: MIT pragma solidity ^0.8.27; import "./@openzeppeli…"
type textarea "x"
type textarea "// SPDX-License-Identifier: MIT pragma solidity ^0.8.27; import "./@openzeppeli…"
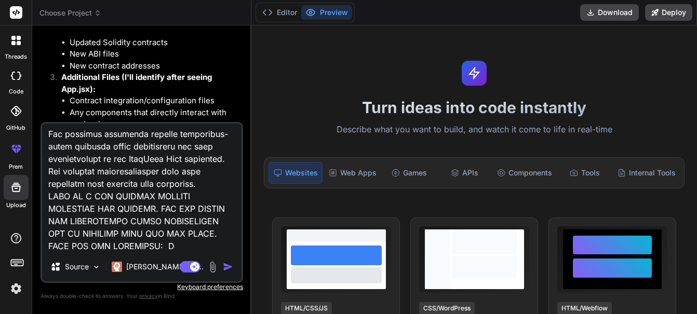
type textarea "x"
type textarea "// SPDX-License-Identifier: MIT pragma solidity ^0.8.27; import "./@openzeppeli…"
type textarea "x"
type textarea "// SPDX-License-Identifier: MIT pragma solidity ^0.8.27; import "./@openzeppeli…"
type textarea "x"
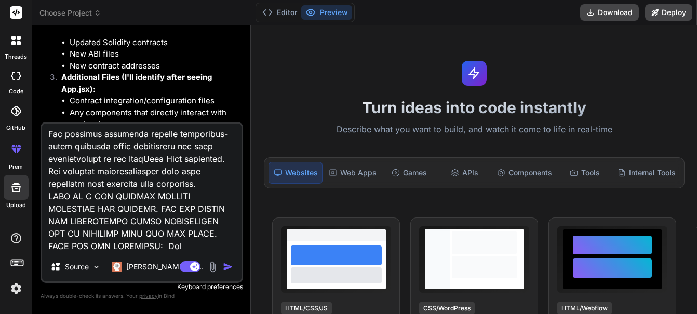
type textarea "// SPDX-License-Identifier: MIT pragma solidity ^0.8.27; import "./@openzeppeli…"
type textarea "x"
type textarea "// SPDX-License-Identifier: MIT pragma solidity ^0.8.27; import "./@openzeppeli…"
type textarea "x"
type textarea "// SPDX-License-Identifier: MIT pragma solidity ^0.8.27; import "./@openzeppeli…"
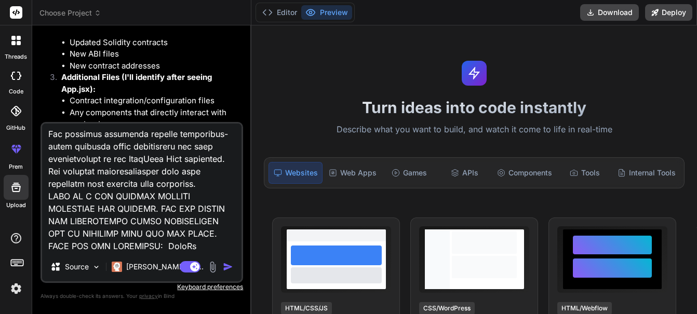
type textarea "x"
type textarea "// SPDX-License-Identifier: MIT pragma solidity ^0.8.27; import "./@openzeppeli…"
type textarea "x"
type textarea "// SPDX-License-Identifier: MIT pragma solidity ^0.8.27; import "./@openzeppeli…"
type textarea "x"
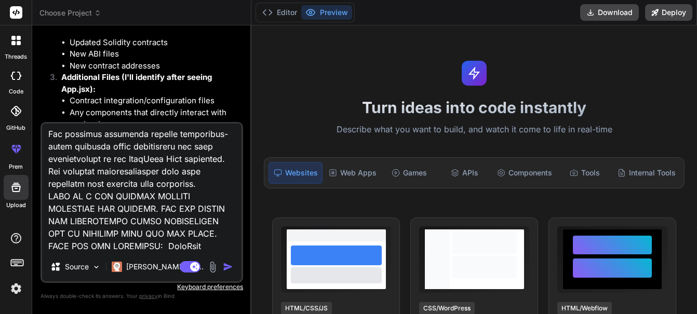
type textarea "// SPDX-License-Identifier: MIT pragma solidity ^0.8.27; import "./@openzeppeli…"
type textarea "x"
type textarea "// SPDX-License-Identifier: MIT pragma solidity ^0.8.27; import "./@openzeppeli…"
type textarea "x"
type textarea "// SPDX-License-Identifier: MIT pragma solidity ^0.8.27; import "./@openzeppeli…"
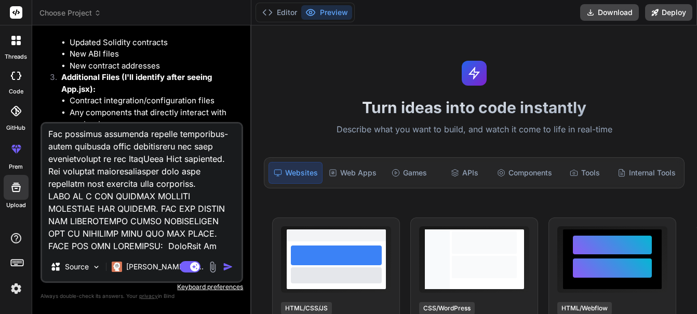
type textarea "x"
type textarea "// SPDX-License-Identifier: MIT pragma solidity ^0.8.27; import "./@openzeppeli…"
type textarea "x"
type textarea "// SPDX-License-Identifier: MIT pragma solidity ^0.8.27; import "./@openzeppeli…"
type textarea "x"
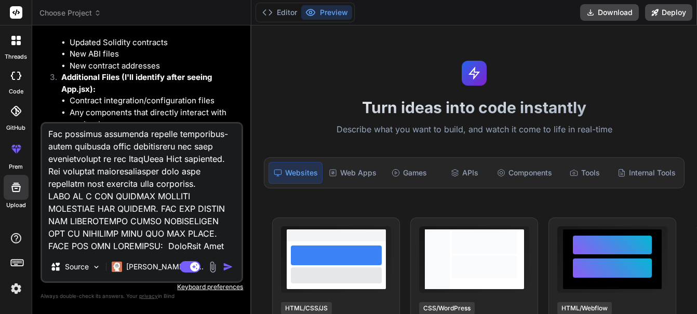
type textarea "// SPDX-License-Identifier: MIT pragma solidity ^0.8.27; import "./@openzeppeli…"
type textarea "x"
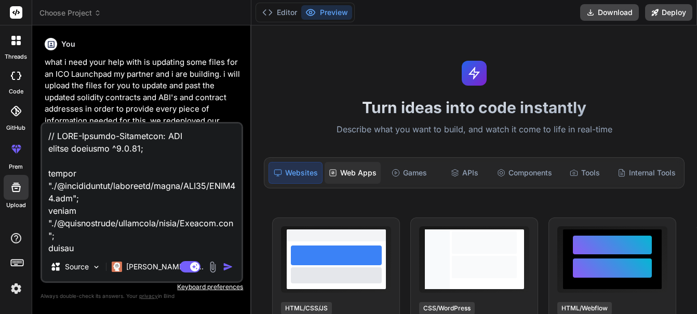
scroll to position [59, 0]
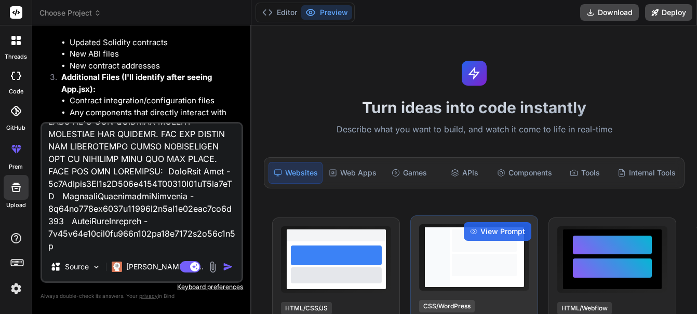
type textarea "// SPDX-License-Identifier: MIT pragma solidity ^0.8.27; import "./@openzeppeli…"
type textarea "x"
type textarea "// SPDX-License-Identifier: MIT pragma solidity ^0.8.27; import "./@openzeppeli…"
type textarea "x"
type textarea "// SPDX-License-Identifier: MIT pragma solidity ^0.8.27; import "./@openzeppeli…"
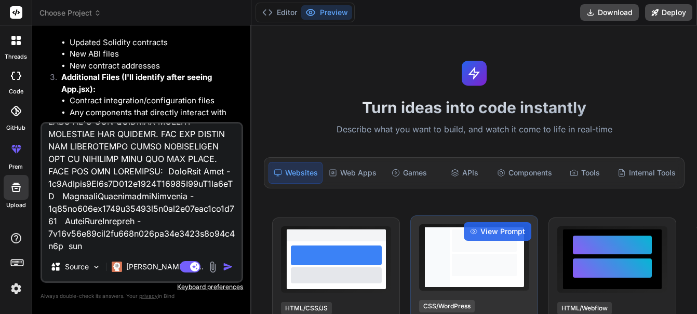
type textarea "x"
type textarea "// SPDX-License-Identifier: MIT pragma solidity ^0.8.27; import "./@openzeppeli…"
type textarea "x"
type textarea "// SPDX-License-Identifier: MIT pragma solidity ^0.8.27; import "./@openzeppeli…"
type textarea "x"
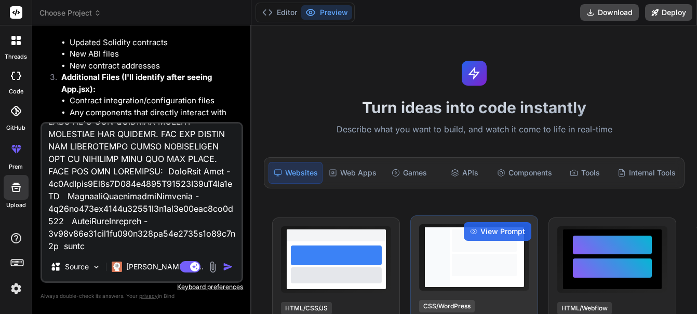
type textarea "// SPDX-License-Identifier: MIT pragma solidity ^0.8.27; import "./@openzeppeli…"
type textarea "x"
type textarea "// SPDX-License-Identifier: MIT pragma solidity ^0.8.27; import "./@openzeppeli…"
type textarea "x"
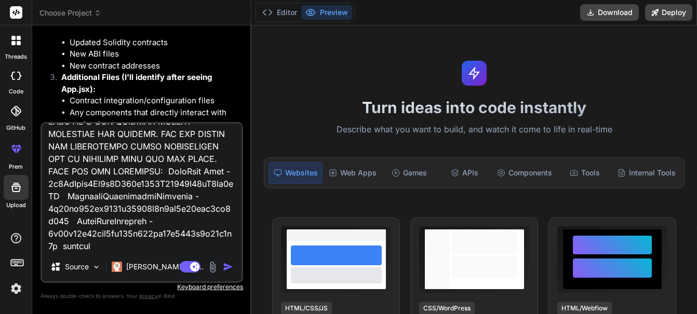
click at [74, 245] on textarea at bounding box center [141, 188] width 199 height 129
type textarea "// SPDX-License-Identifier: MIT pragma solidity ^0.8.27; import "./@openzeppeli…"
type textarea "x"
type textarea "// SPDX-License-Identifier: MIT pragma solidity ^0.8.27; import "./@openzeppeli…"
type textarea "x"
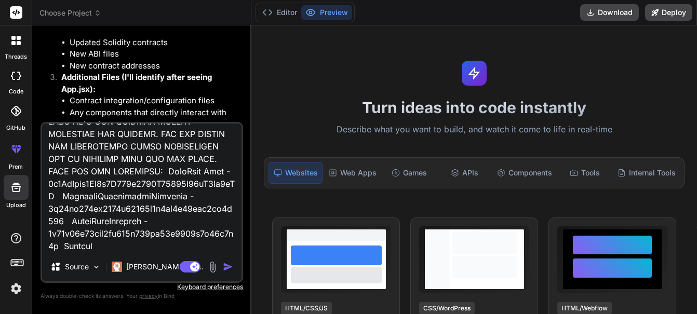
drag, startPoint x: 113, startPoint y: 250, endPoint x: 134, endPoint y: 250, distance: 20.8
click at [115, 249] on textarea at bounding box center [141, 188] width 199 height 129
type textarea "// SPDX-License-Identifier: MIT pragma solidity ^0.8.27; import "./@openzeppeli…"
type textarea "x"
type textarea "// SPDX-License-Identifier: MIT pragma solidity ^0.8.27; import "./@openzeppeli…"
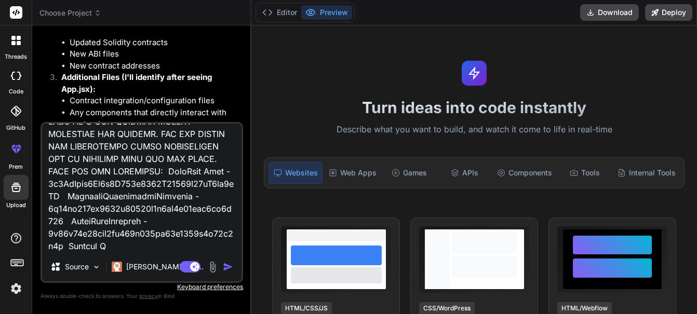
type textarea "x"
type textarea "// SPDX-License-Identifier: MIT pragma solidity ^0.8.27; import "./@openzeppeli…"
type textarea "x"
type textarea "// SPDX-License-Identifier: MIT pragma solidity ^0.8.27; import "./@openzeppeli…"
type textarea "x"
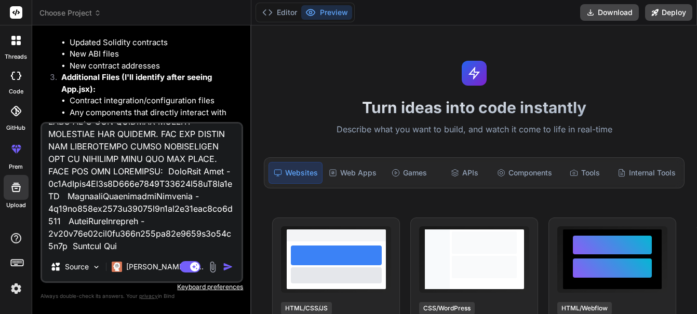
type textarea "// SPDX-License-Identifier: MIT pragma solidity ^0.8.27; import "./@openzeppeli…"
type textarea "x"
type textarea "// SPDX-License-Identifier: MIT pragma solidity ^0.8.27; import "./@openzeppeli…"
type textarea "x"
type textarea "// SPDX-License-Identifier: MIT pragma solidity ^0.8.27; import "./@openzeppeli…"
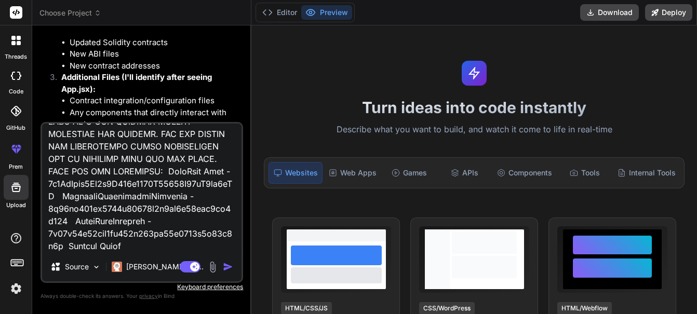
type textarea "x"
type textarea "// SPDX-License-Identifier: MIT pragma solidity ^0.8.27; import "./@openzeppeli…"
type textarea "x"
type textarea "// SPDX-License-Identifier: MIT pragma solidity ^0.8.27; import "./@openzeppeli…"
type textarea "x"
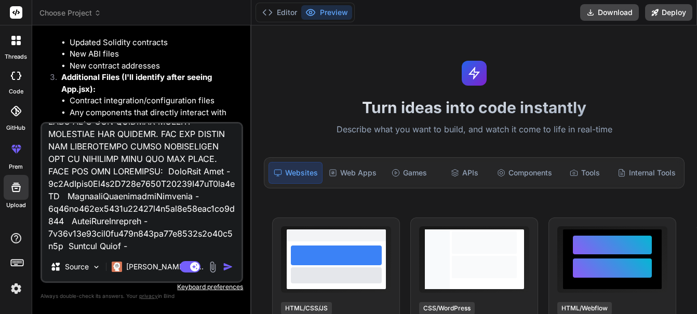
type textarea "// SPDX-License-Identifier: MIT pragma solidity ^0.8.27; import "./@openzeppeli…"
type textarea "x"
type textarea "// SPDX-License-Identifier: MIT pragma solidity ^0.8.27; import "./@openzeppeli…"
type textarea "x"
type textarea "// SPDX-License-Identifier: MIT pragma solidity ^0.8.27; import "./@openzeppeli…"
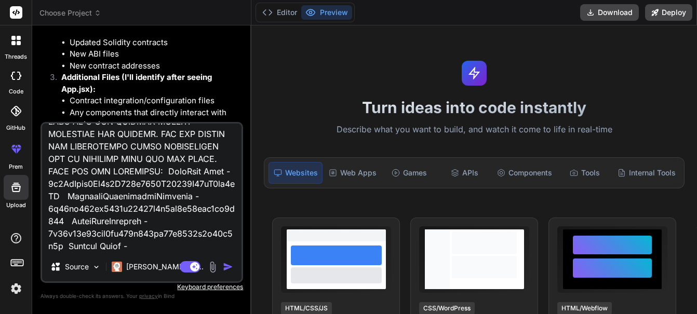
type textarea "x"
type textarea "// SPDX-License-Identifier: MIT pragma solidity ^0.8.27; import "./@openzeppeli…"
type textarea "x"
type textarea "// SPDX-License-Identifier: MIT pragma solidity ^0.8.27; import "./@openzeppeli…"
type textarea "x"
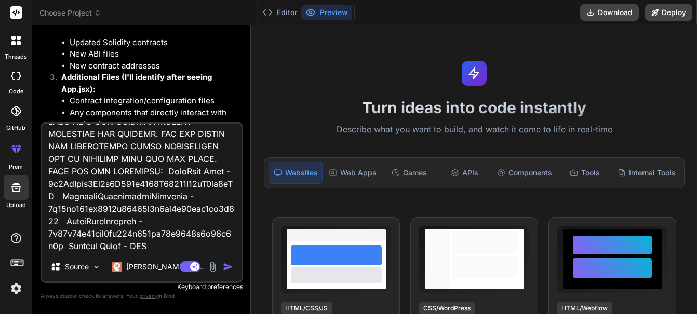
type textarea "// SPDX-License-Identifier: MIT pragma solidity ^0.8.27; import "./@openzeppeli…"
type textarea "x"
type textarea "// SPDX-License-Identifier: MIT pragma solidity ^0.8.27; import "./@openzeppeli…"
type textarea "x"
type textarea "// SPDX-License-Identifier: MIT pragma solidity ^0.8.27; import "./@openzeppeli…"
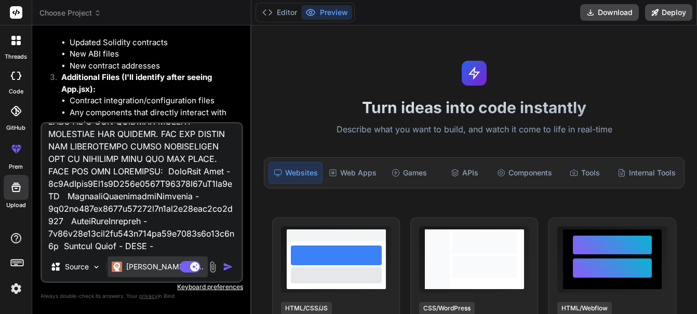
type textarea "x"
type textarea "// SPDX-License-Identifier: MIT pragma solidity ^0.8.27; import "./@openzeppeli…"
type textarea "x"
click at [173, 244] on textarea at bounding box center [141, 188] width 199 height 129
paste textarea "0x78867BbEeF44f2326bF8DDd1941a4439382EF2A7"
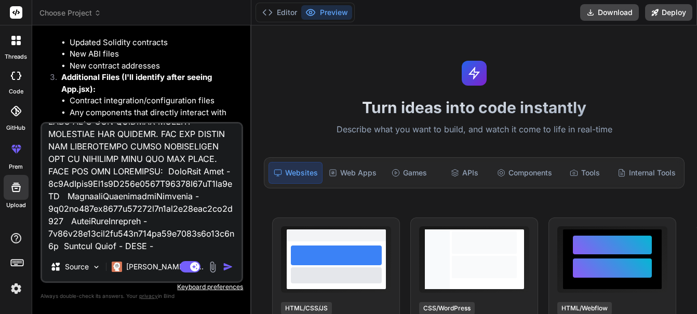
type textarea "// SPDX-License-Identifier: MIT pragma solidity ^0.8.27; import "./@openzeppeli…"
type textarea "x"
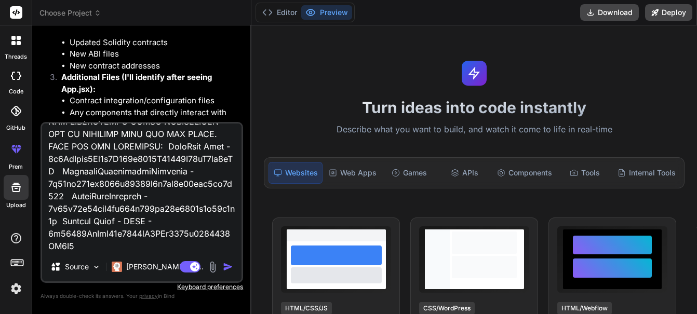
scroll to position [65822, 0]
drag, startPoint x: 93, startPoint y: 247, endPoint x: 109, endPoint y: 258, distance: 19.0
click at [94, 247] on textarea at bounding box center [141, 188] width 199 height 129
type textarea "// SPDX-License-Identifier: MIT pragma solidity ^0.8.27; import "./@openzeppeli…"
type textarea "x"
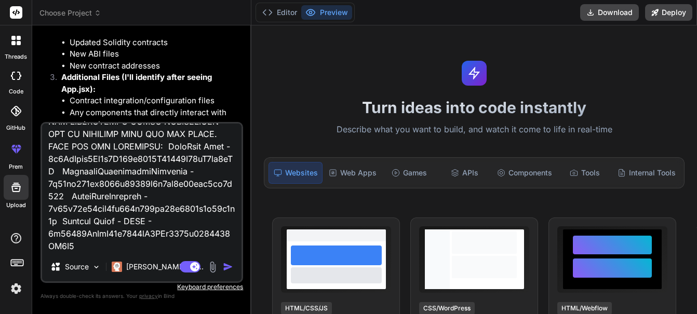
type textarea "// SPDX-License-Identifier: MIT pragma solidity ^0.8.27; import "./@openzeppeli…"
type textarea "x"
type textarea "// SPDX-License-Identifier: MIT pragma solidity ^0.8.27; import "./@openzeppeli…"
type textarea "x"
type textarea "// SPDX-License-Identifier: MIT pragma solidity ^0.8.27; import "./@openzeppeli…"
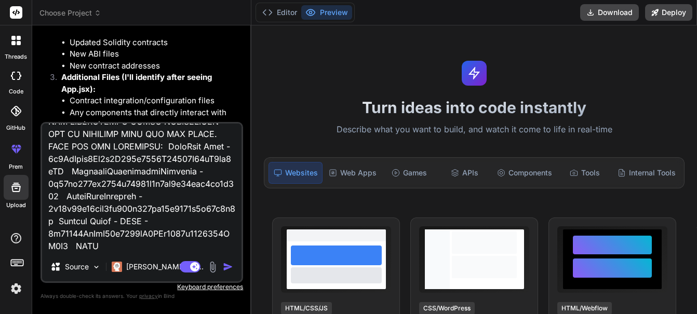
type textarea "x"
type textarea "// SPDX-License-Identifier: MIT pragma solidity ^0.8.27; import "./@openzeppeli…"
type textarea "x"
type textarea "// SPDX-License-Identifier: MIT pragma solidity ^0.8.27; import "./@openzeppeli…"
type textarea "x"
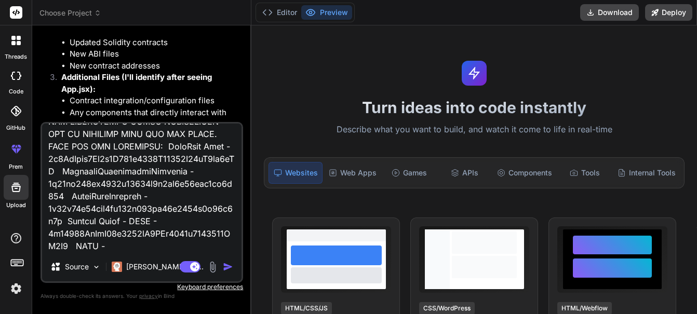
type textarea "// SPDX-License-Identifier: MIT pragma solidity ^0.8.27; import "./@openzeppeli…"
type textarea "x"
paste textarea "0xae13d989dac2f0debff460ac112a837c89baa7cd"
type textarea "// SPDX-License-Identifier: MIT pragma solidity ^0.8.27; import "./@openzeppeli…"
type textarea "x"
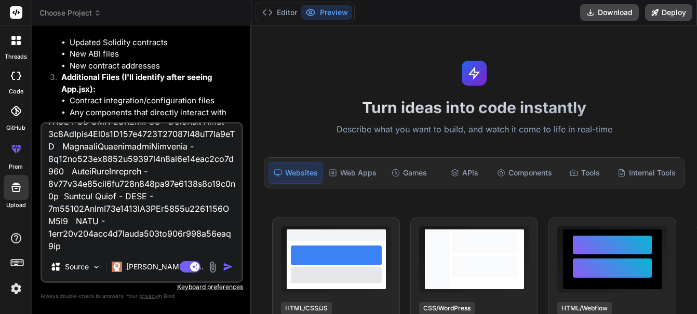
scroll to position [65847, 0]
click at [87, 247] on textarea at bounding box center [141, 188] width 199 height 129
type textarea "// SPDX-License-Identifier: MIT pragma solidity ^0.8.27; import "./@openzeppeli…"
type textarea "x"
type textarea "// SPDX-License-Identifier: MIT pragma solidity ^0.8.27; import "./@openzeppeli…"
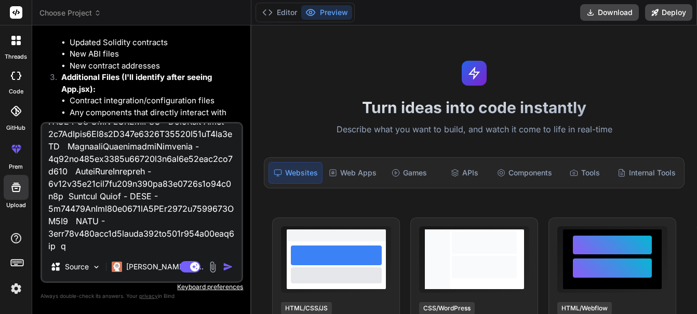
type textarea "x"
type textarea "// SPDX-License-Identifier: MIT pragma solidity ^0.8.27; import "./@openzeppeli…"
type textarea "x"
type textarea "// SPDX-License-Identifier: MIT pragma solidity ^0.8.27; import "./@openzeppeli…"
type textarea "x"
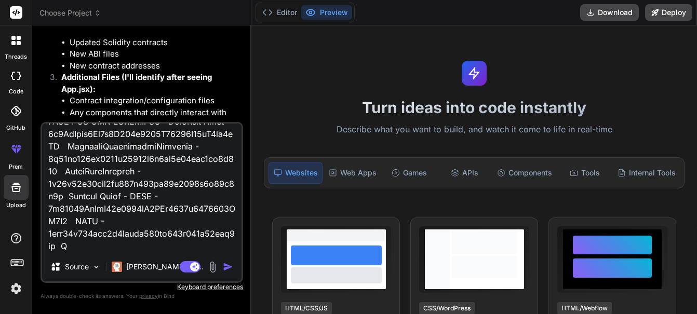
type textarea "// SPDX-License-Identifier: MIT pragma solidity ^0.8.27; import "./@openzeppeli…"
type textarea "x"
type textarea "// SPDX-License-Identifier: MIT pragma solidity ^0.8.27; import "./@openzeppeli…"
type textarea "x"
type textarea "// SPDX-License-Identifier: MIT pragma solidity ^0.8.27; import "./@openzeppeli…"
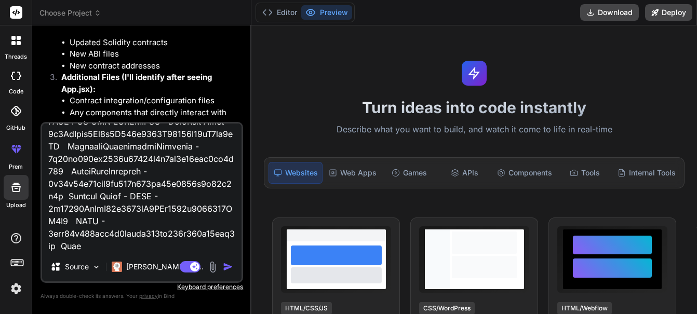
type textarea "x"
type textarea "// SPDX-License-Identifier: MIT pragma solidity ^0.8.27; import "./@openzeppeli…"
type textarea "x"
type textarea "// SPDX-License-Identifier: MIT pragma solidity ^0.8.27; import "./@openzeppeli…"
type textarea "x"
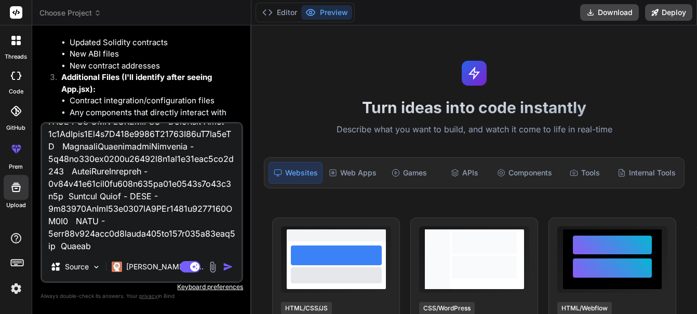
type textarea "// SPDX-License-Identifier: MIT pragma solidity ^0.8.27; import "./@openzeppeli…"
type textarea "x"
type textarea "// SPDX-License-Identifier: MIT pragma solidity ^0.8.27; import "./@openzeppeli…"
type textarea "x"
type textarea "// SPDX-License-Identifier: MIT pragma solidity ^0.8.27; import "./@openzeppeli…"
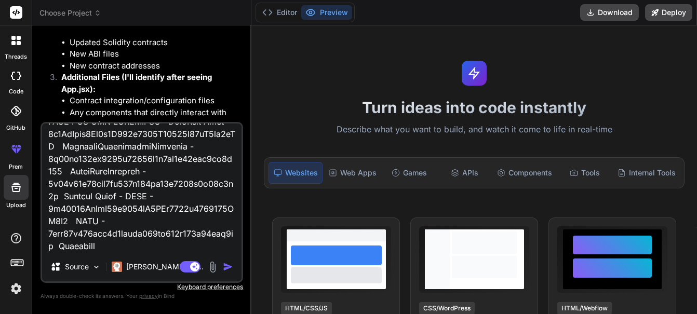
type textarea "x"
type textarea "// SPDX-License-Identifier: MIT pragma solidity ^0.8.27; import "./@openzeppeli…"
type textarea "x"
type textarea "// SPDX-License-Identifier: MIT pragma solidity ^0.8.27; import "./@openzeppeli…"
type textarea "x"
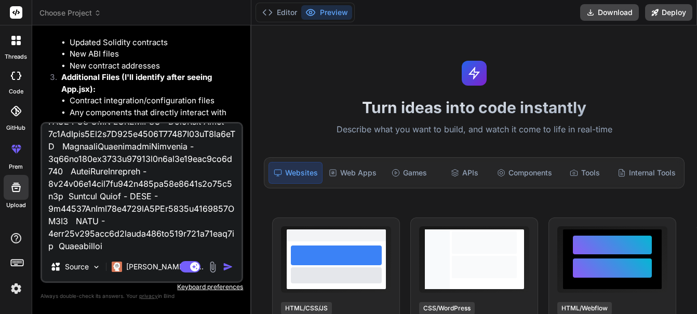
type textarea "// SPDX-License-Identifier: MIT pragma solidity ^0.8.27; import "./@openzeppeli…"
type textarea "x"
type textarea "// SPDX-License-Identifier: MIT pragma solidity ^0.8.27; import "./@openzeppeli…"
type textarea "x"
type textarea "// SPDX-License-Identifier: MIT pragma solidity ^0.8.27; import "./@openzeppeli…"
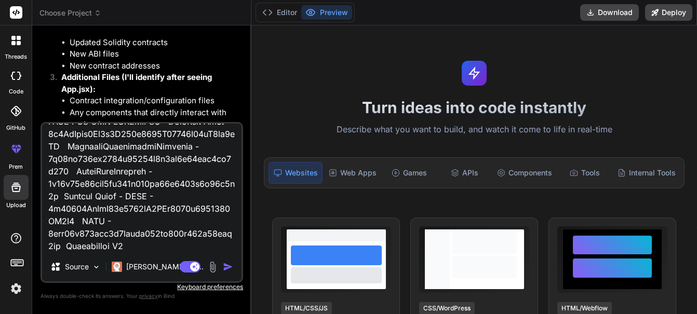
type textarea "x"
type textarea "// SPDX-License-Identifier: MIT pragma solidity ^0.8.27; import "./@openzeppeli…"
type textarea "x"
type textarea "// SPDX-License-Identifier: MIT pragma solidity ^0.8.27; import "./@openzeppeli…"
type textarea "x"
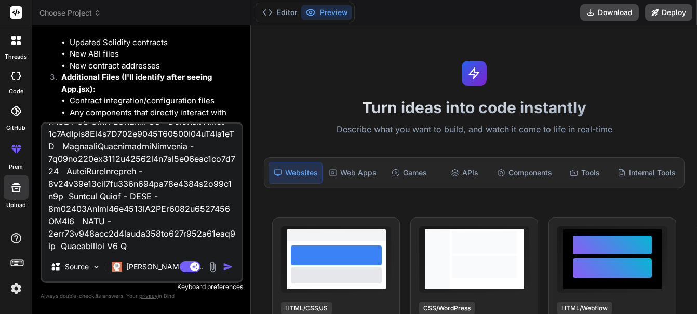
type textarea "// SPDX-License-Identifier: MIT pragma solidity ^0.8.27; import "./@openzeppeli…"
type textarea "x"
type textarea "// SPDX-License-Identifier: MIT pragma solidity ^0.8.27; import "./@openzeppeli…"
type textarea "x"
type textarea "// SPDX-License-Identifier: MIT pragma solidity ^0.8.27; import "./@openzeppeli…"
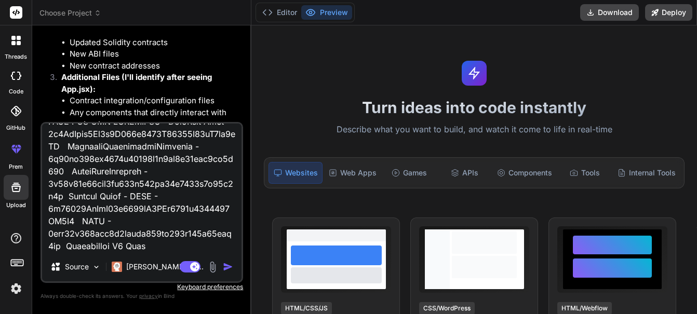
type textarea "x"
type textarea "// SPDX-License-Identifier: MIT pragma solidity ^0.8.27; import "./@openzeppeli…"
type textarea "x"
type textarea "// SPDX-License-Identifier: MIT pragma solidity ^0.8.27; import "./@openzeppeli…"
type textarea "x"
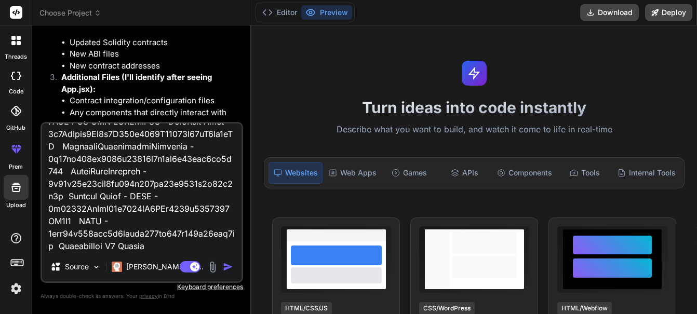
type textarea "// SPDX-License-Identifier: MIT pragma solidity ^0.8.27; import "./@openzeppeli…"
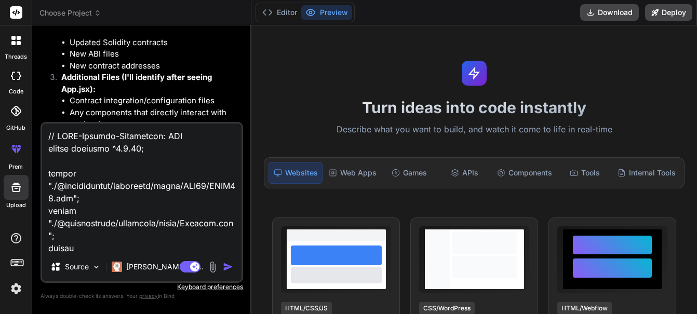
scroll to position [59, 0]
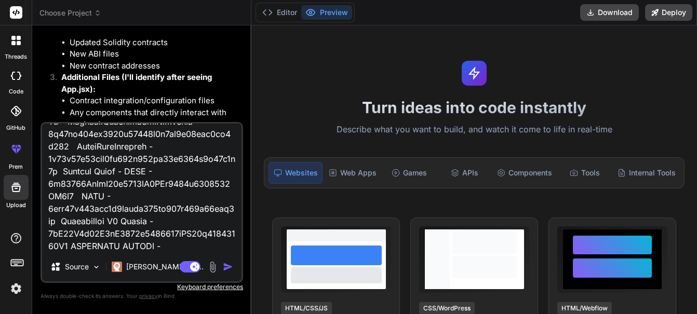
click at [174, 243] on textarea at bounding box center [141, 188] width 199 height 129
paste textarea "0x3F053264302AD0E8911BE5d3532fe42bFfF385DC"
type textarea "// SPDX-License-Identifier: MIT pragma solidity ^0.8.27; import "./@openzeppeli…"
type textarea "x"
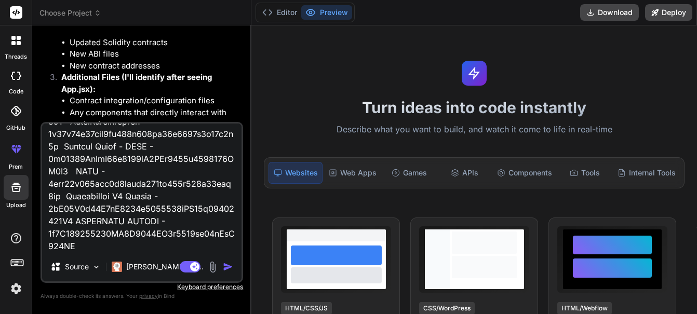
scroll to position [65897, 0]
type textarea "// SPDX-License-Identifier: MIT pragma solidity ^0.8.27; import "./@openzeppeli…"
type textarea "x"
type textarea "// SPDX-License-Identifier: MIT pragma solidity ^0.8.27; import "./@openzeppeli…"
type textarea "x"
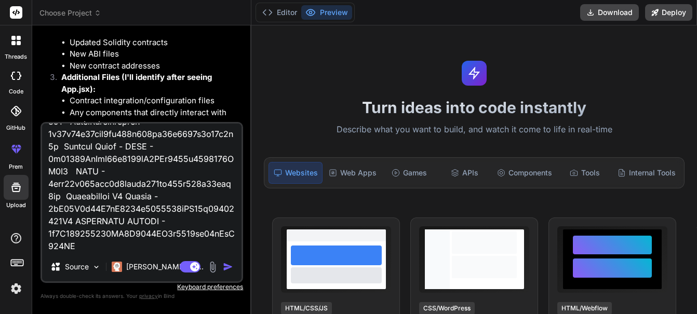
type textarea "// SPDX-License-Identifier: MIT pragma solidity ^0.8.27; import "./@openzeppeli…"
type textarea "x"
type textarea "// SPDX-License-Identifier: MIT pragma solidity ^0.8.27; import "./@openzeppeli…"
type textarea "x"
type textarea "// SPDX-License-Identifier: MIT pragma solidity ^0.8.27; import "./@openzeppeli…"
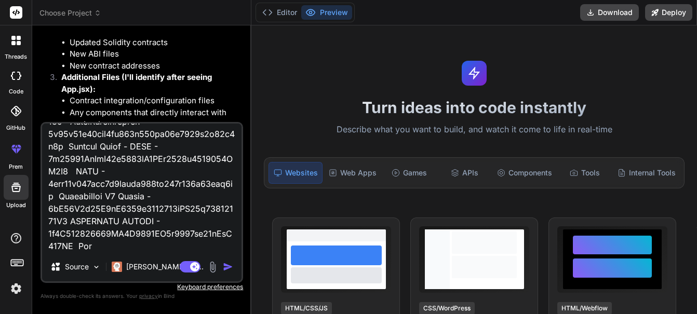
type textarea "x"
type textarea "// SPDX-License-Identifier: MIT pragma solidity ^0.8.27; import "./@openzeppeli…"
type textarea "x"
type textarea "// SPDX-License-Identifier: MIT pragma solidity ^0.8.27; import "./@openzeppeli…"
type textarea "x"
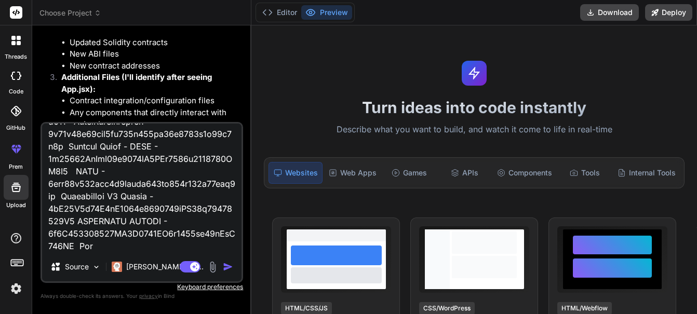
type textarea "// SPDX-License-Identifier: MIT pragma solidity ^0.8.27; import "./@openzeppeli…"
type textarea "x"
type textarea "// SPDX-License-Identifier: MIT pragma solidity ^0.8.27; import "./@openzeppeli…"
type textarea "x"
type textarea "// SPDX-License-Identifier: MIT pragma solidity ^0.8.27; import "./@openzeppeli…"
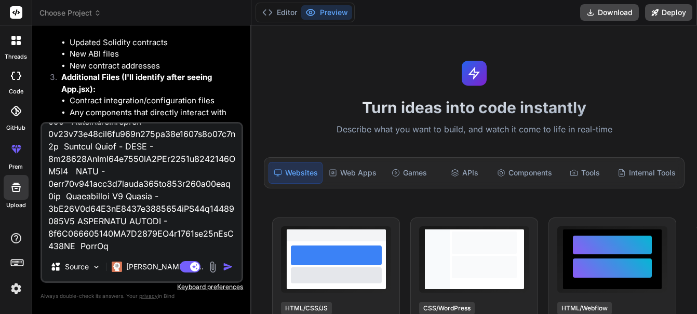
type textarea "x"
type textarea "// SPDX-License-Identifier: MIT pragma solidity ^0.8.27; import "./@openzeppeli…"
type textarea "x"
type textarea "// SPDX-License-Identifier: MIT pragma solidity ^0.8.27; import "./@openzeppeli…"
type textarea "x"
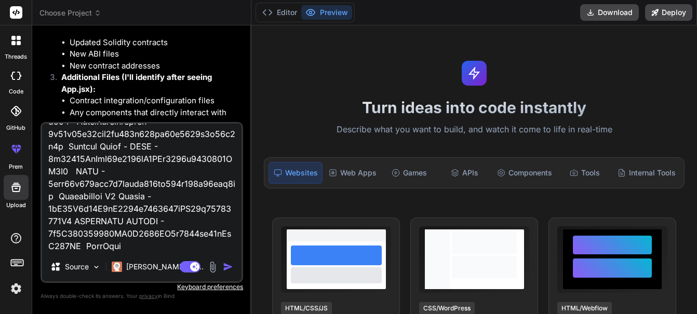
type textarea "// SPDX-License-Identifier: MIT pragma solidity ^0.8.27; import "./@openzeppeli…"
type textarea "x"
type textarea "// SPDX-License-Identifier: MIT pragma solidity ^0.8.27; import "./@openzeppeli…"
type textarea "x"
type textarea "// SPDX-License-Identifier: MIT pragma solidity ^0.8.27; import "./@openzeppeli…"
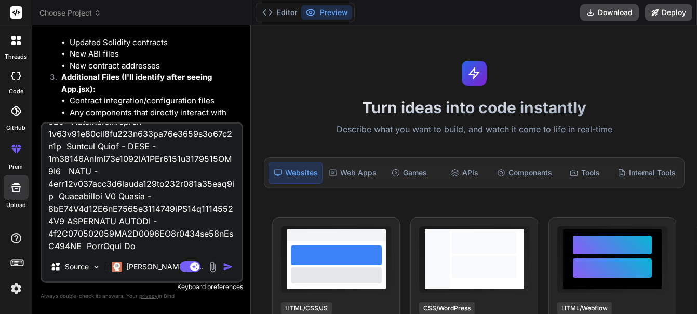
type textarea "x"
type textarea "// SPDX-License-Identifier: MIT pragma solidity ^0.8.27; import "./@openzeppeli…"
type textarea "x"
type textarea "// SPDX-License-Identifier: MIT pragma solidity ^0.8.27; import "./@openzeppeli…"
type textarea "x"
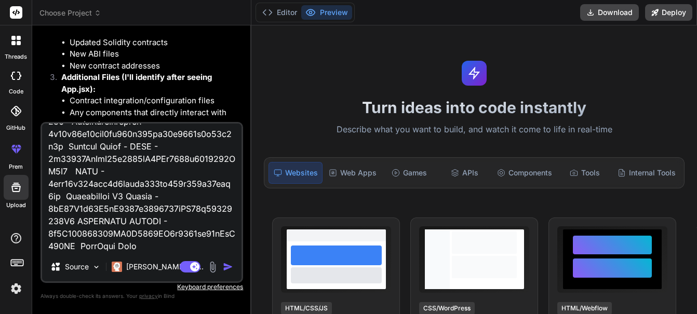
type textarea "// SPDX-License-Identifier: MIT pragma solidity ^0.8.27; import "./@openzeppeli…"
type textarea "x"
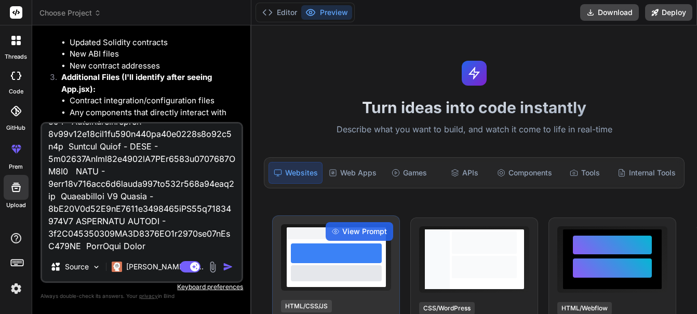
type textarea "// SPDX-License-Identifier: MIT pragma solidity ^0.8.27; import "./@openzeppeli…"
type textarea "x"
type textarea "// SPDX-License-Identifier: MIT pragma solidity ^0.8.27; import "./@openzeppeli…"
type textarea "x"
type textarea "// SPDX-License-Identifier: MIT pragma solidity ^0.8.27; import "./@openzeppeli…"
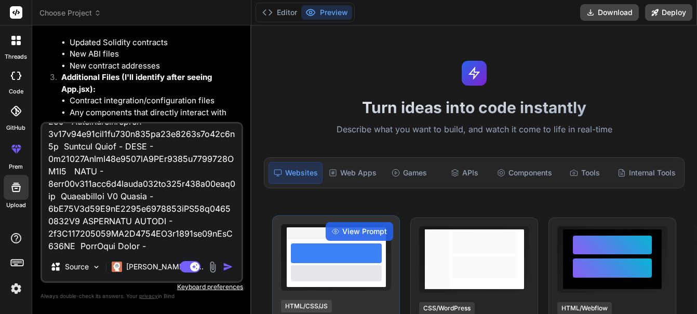
type textarea "x"
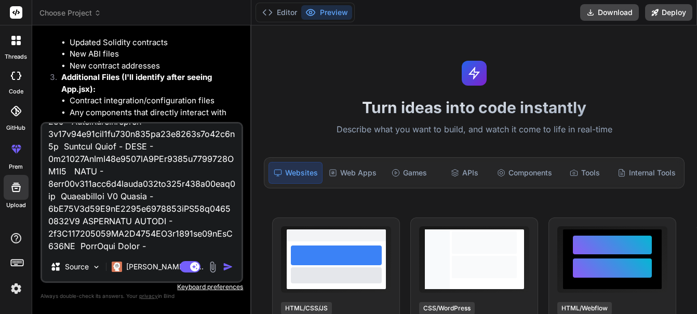
click at [154, 248] on textarea at bounding box center [141, 188] width 199 height 129
paste textarea "0x7A84B2548BA3B7B01D6c30224Ec7802B7dD752c1"
type textarea "// SPDX-License-Identifier: MIT pragma solidity ^0.8.27; import "./@openzeppeli…"
type textarea "x"
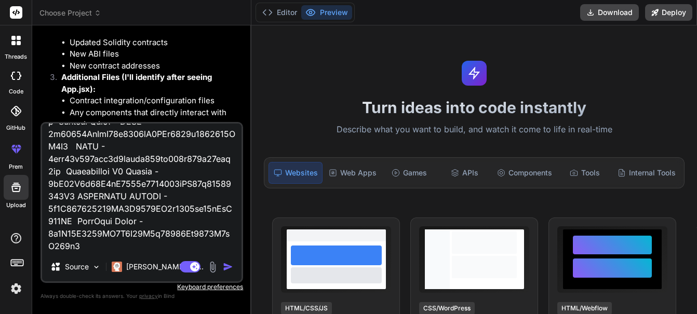
scroll to position [65922, 0]
click at [103, 248] on textarea at bounding box center [141, 188] width 199 height 129
type textarea "// SPDX-License-Identifier: MIT pragma solidity ^0.8.27; import "./@openzeppeli…"
type textarea "x"
type textarea "// SPDX-License-Identifier: MIT pragma solidity ^0.8.27; import "./@openzeppeli…"
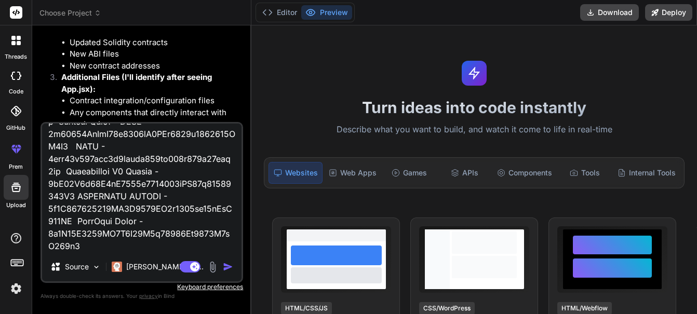
type textarea "x"
type textarea "// SPDX-License-Identifier: MIT pragma solidity ^0.8.27; import "./@openzeppeli…"
type textarea "x"
type textarea "// SPDX-License-Identifier: MIT pragma solidity ^0.8.27; import "./@openzeppeli…"
type textarea "x"
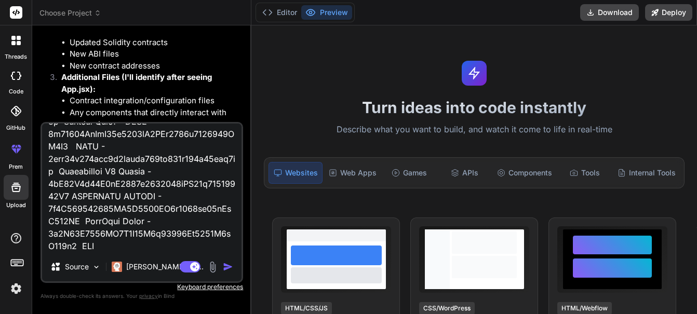
type textarea "// SPDX-License-Identifier: MIT pragma solidity ^0.8.27; import "./@openzeppeli…"
type textarea "x"
type textarea "// SPDX-License-Identifier: MIT pragma solidity ^0.8.27; import "./@openzeppeli…"
type textarea "x"
type textarea "// SPDX-License-Identifier: MIT pragma solidity ^0.8.27; import "./@openzeppeli…"
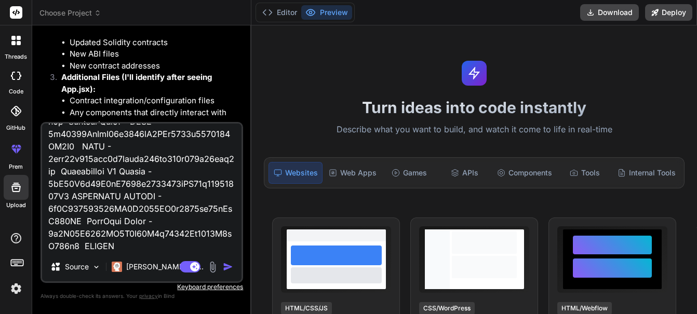
type textarea "x"
type textarea "// SPDX-License-Identifier: MIT pragma solidity ^0.8.27; import "./@openzeppeli…"
type textarea "x"
type textarea "// SPDX-License-Identifier: MIT pragma solidity ^0.8.27; import "./@openzeppeli…"
type textarea "x"
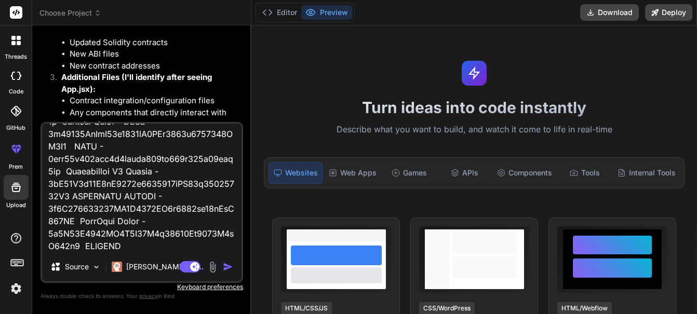
type textarea "// SPDX-License-Identifier: MIT pragma solidity ^0.8.27; import "./@openzeppeli…"
type textarea "x"
type textarea "// SPDX-License-Identifier: MIT pragma solidity ^0.8.27; import "./@openzeppeli…"
type textarea "x"
type textarea "// SPDX-License-Identifier: MIT pragma solidity ^0.8.27; import "./@openzeppeli…"
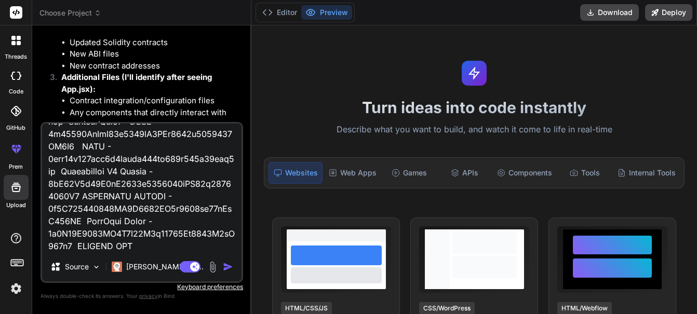
type textarea "x"
type textarea "// SPDX-License-Identifier: MIT pragma solidity ^0.8.27; import "./@openzeppeli…"
type textarea "x"
type textarea "// SPDX-License-Identifier: MIT pragma solidity ^0.8.27; import "./@openzeppeli…"
type textarea "x"
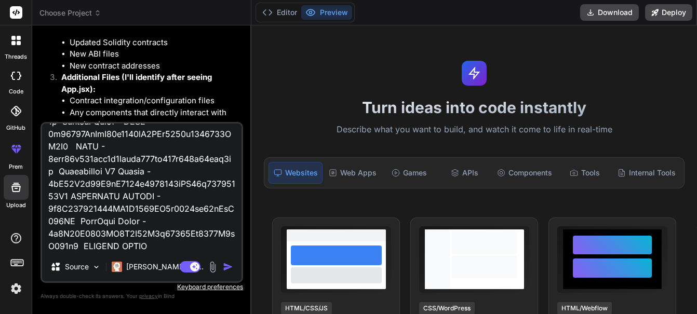
type textarea "// SPDX-License-Identifier: MIT pragma solidity ^0.8.27; import "./@openzeppeli…"
type textarea "x"
type textarea "// SPDX-License-Identifier: MIT pragma solidity ^0.8.27; import "./@openzeppeli…"
type textarea "x"
type textarea "// SPDX-License-Identifier: MIT pragma solidity ^0.8.27; import "./@openzeppeli…"
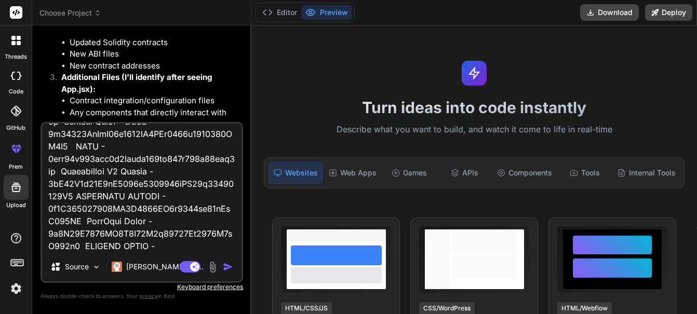
type textarea "x"
paste textarea "0xe08fa4cB999F13e64CE27AC4D6b82F927E54c167"
type textarea "// SPDX-License-Identifier: MIT pragma solidity ^0.8.27; import "./@openzeppeli…"
type textarea "x"
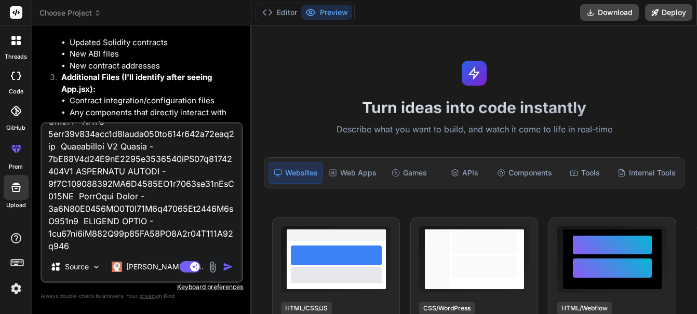
scroll to position [65947, 0]
type textarea "// SPDX-License-Identifier: MIT pragma solidity ^0.8.27; import "./@openzeppeli…"
type textarea "x"
drag, startPoint x: 81, startPoint y: 246, endPoint x: 159, endPoint y: 298, distance: 93.6
click at [87, 252] on textarea at bounding box center [141, 188] width 199 height 129
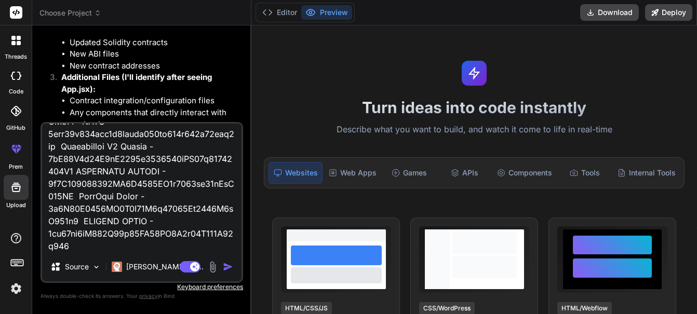
type textarea "// SPDX-License-Identifier: MIT pragma solidity ^0.8.27; import "./@openzeppeli…"
type textarea "x"
type textarea "// SPDX-License-Identifier: MIT pragma solidity ^0.8.27; import "./@openzeppeli…"
type textarea "x"
type textarea "// SPDX-License-Identifier: MIT pragma solidity ^0.8.27; import "./@openzeppeli…"
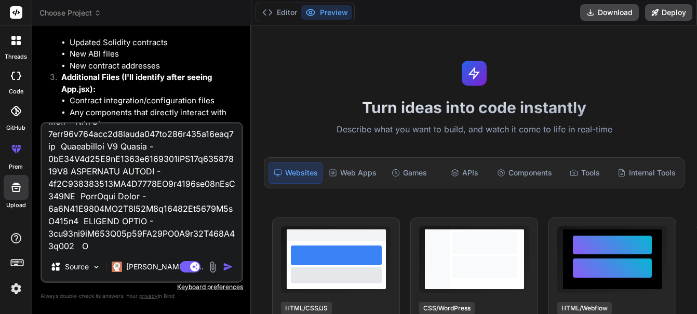
type textarea "x"
type textarea "// SPDX-License-Identifier: MIT pragma solidity ^0.8.27; import "./@openzeppeli…"
type textarea "x"
type textarea "// SPDX-License-Identifier: MIT pragma solidity ^0.8.27; import "./@openzeppeli…"
type textarea "x"
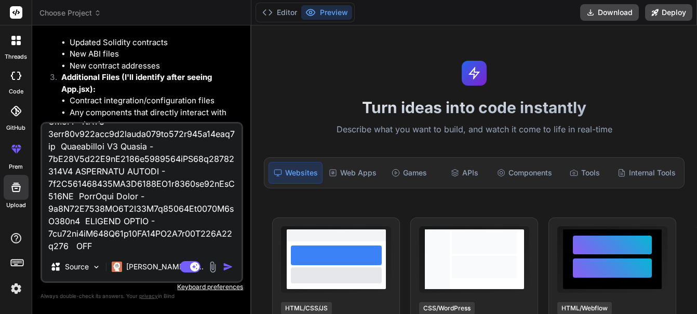
type textarea "// SPDX-License-Identifier: MIT pragma solidity ^0.8.27; import "./@openzeppeli…"
type textarea "x"
type textarea "// SPDX-License-Identifier: MIT pragma solidity ^0.8.27; import "./@openzeppeli…"
type textarea "x"
type textarea "// SPDX-License-Identifier: MIT pragma solidity ^0.8.27; import "./@openzeppeli…"
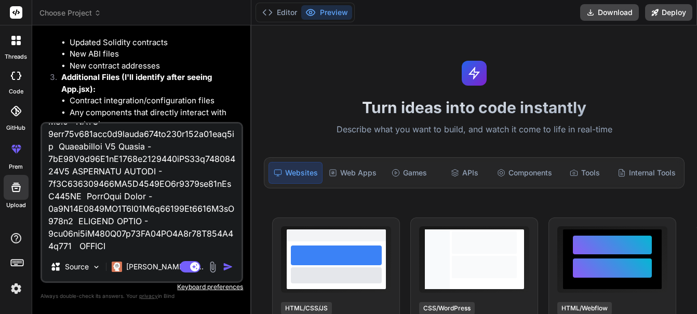
type textarea "x"
type textarea "// SPDX-License-Identifier: MIT pragma solidity ^0.8.27; import "./@openzeppeli…"
type textarea "x"
type textarea "// SPDX-License-Identifier: MIT pragma solidity ^0.8.27; import "./@openzeppeli…"
type textarea "x"
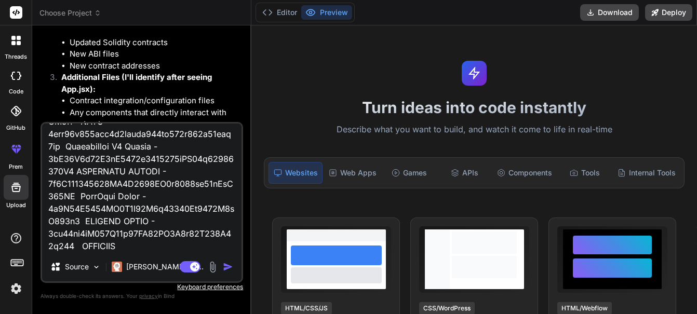
type textarea "// SPDX-License-Identifier: MIT pragma solidity ^0.8.27; import "./@openzeppeli…"
type textarea "x"
type textarea "// SPDX-License-Identifier: MIT pragma solidity ^0.8.27; import "./@openzeppeli…"
type textarea "x"
type textarea "// SPDX-License-Identifier: MIT pragma solidity ^0.8.27; import "./@openzeppeli…"
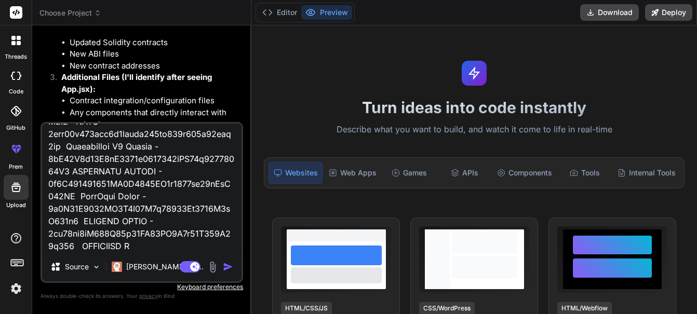
type textarea "x"
type textarea "// SPDX-License-Identifier: MIT pragma solidity ^0.8.27; import "./@openzeppeli…"
type textarea "x"
type textarea "// SPDX-License-Identifier: MIT pragma solidity ^0.8.27; import "./@openzeppeli…"
type textarea "x"
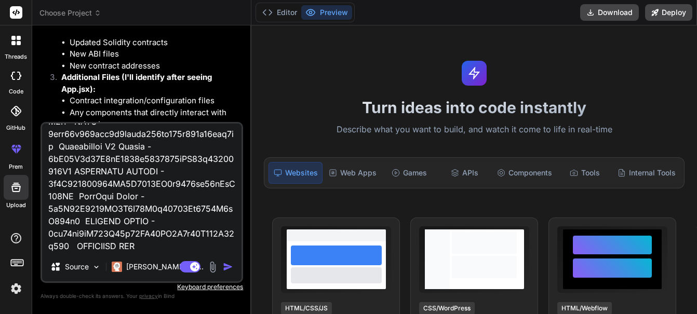
type textarea "// SPDX-License-Identifier: MIT pragma solidity ^0.8.27; import "./@openzeppeli…"
type textarea "x"
type textarea "// SPDX-License-Identifier: MIT pragma solidity ^0.8.27; import "./@openzeppeli…"
type textarea "x"
type textarea "// SPDX-License-Identifier: MIT pragma solidity ^0.8.27; import "./@openzeppeli…"
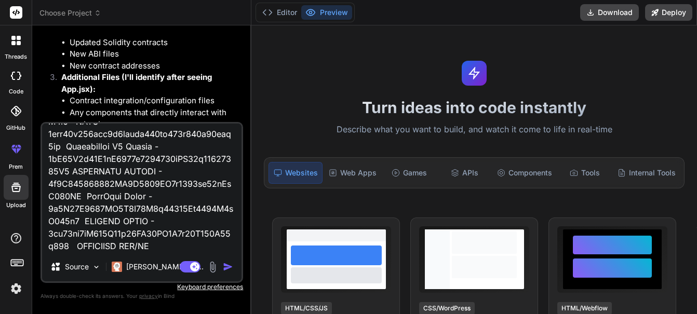
type textarea "x"
type textarea "// SPDX-License-Identifier: MIT pragma solidity ^0.8.27; import "./@openzeppeli…"
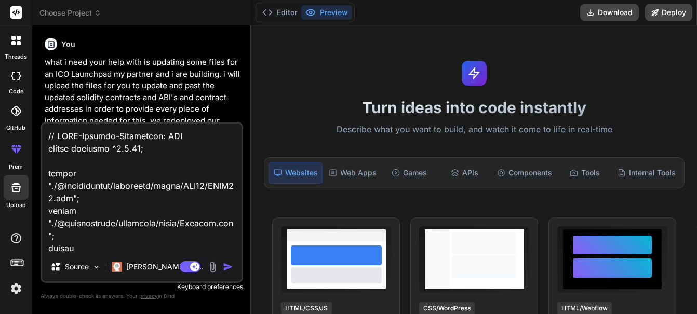
scroll to position [59, 0]
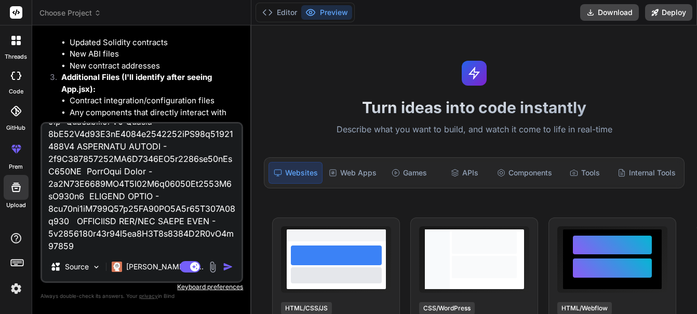
type textarea "// SPDX-License-Identifier: MIT pragma solidity ^0.8.27; import "./@openzeppeli…"
type textarea "x"
type textarea "// SPDX-License-Identifier: MIT pragma solidity ^0.8.27; import "./@openzeppeli…"
type textarea "x"
type textarea "// SPDX-License-Identifier: MIT pragma solidity ^0.8.27; import "./@openzeppeli…"
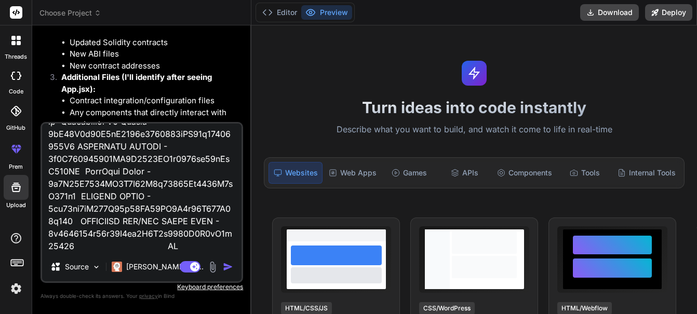
type textarea "x"
type textarea "// SPDX-License-Identifier: MIT pragma solidity ^0.8.27; import "./@openzeppeli…"
type textarea "x"
type textarea "// SPDX-License-Identifier: MIT pragma solidity ^0.8.27; import "./@openzeppeli…"
type textarea "x"
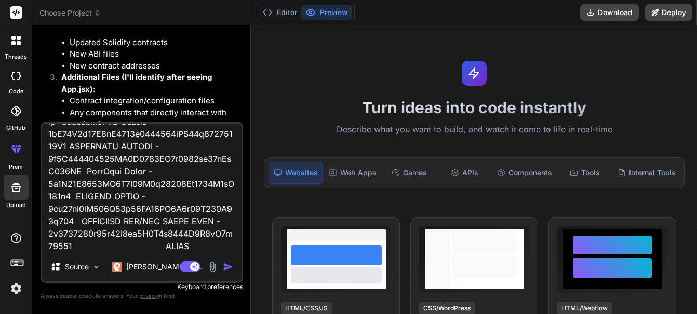
type textarea "// SPDX-License-Identifier: MIT pragma solidity ^0.8.27; import "./@openzeppeli…"
type textarea "x"
type textarea "// SPDX-License-Identifier: MIT pragma solidity ^0.8.27; import "./@openzeppeli…"
type textarea "x"
type textarea "// SPDX-License-Identifier: MIT pragma solidity ^0.8.27; import "./@openzeppeli…"
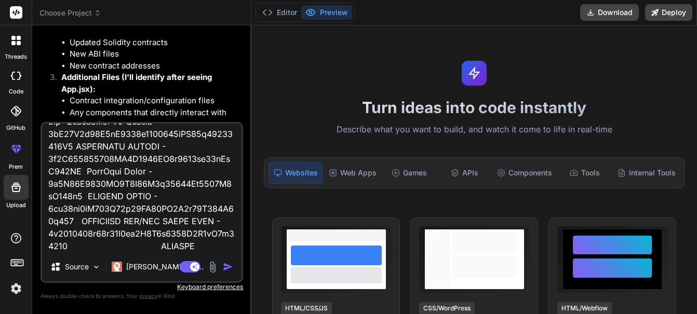
type textarea "x"
type textarea "// SPDX-License-Identifier: MIT pragma solidity ^0.8.27; import "./@openzeppeli…"
type textarea "x"
type textarea "// SPDX-License-Identifier: MIT pragma solidity ^0.8.27; import "./@openzeppeli…"
type textarea "x"
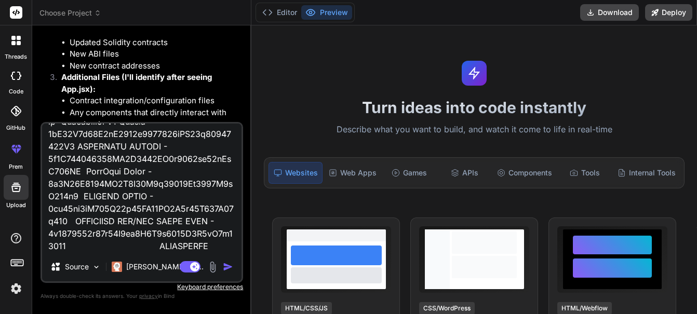
type textarea "// SPDX-License-Identifier: MIT pragma solidity ^0.8.27; import "./@openzeppeli…"
type textarea "x"
type textarea "// SPDX-License-Identifier: MIT pragma solidity ^0.8.27; import "./@openzeppeli…"
type textarea "x"
type textarea "// SPDX-License-Identifier: MIT pragma solidity ^0.8.27; import "./@openzeppeli…"
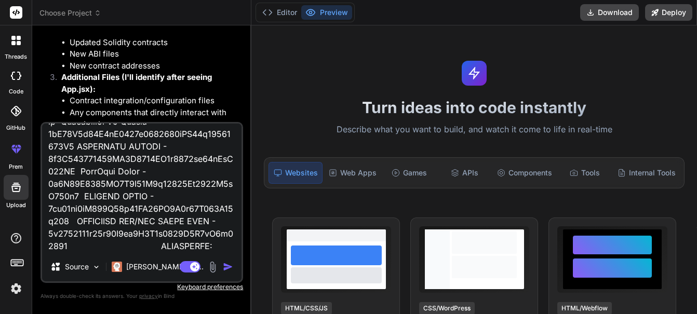
type textarea "x"
type textarea "// SPDX-License-Identifier: MIT pragma solidity ^0.8.27; import "./@openzeppeli…"
type textarea "x"
type textarea "// SPDX-License-Identifier: MIT pragma solidity ^0.8.27; import "./@openzeppeli…"
type textarea "x"
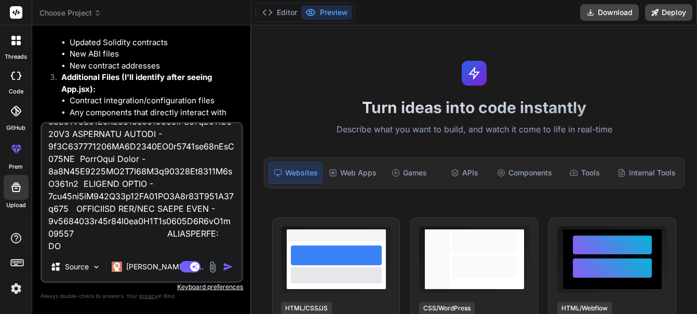
type textarea "// SPDX-License-Identifier: MIT pragma solidity ^0.8.27; import "./@openzeppeli…"
type textarea "x"
type textarea "// SPDX-License-Identifier: MIT pragma solidity ^0.8.27; import "./@openzeppeli…"
type textarea "x"
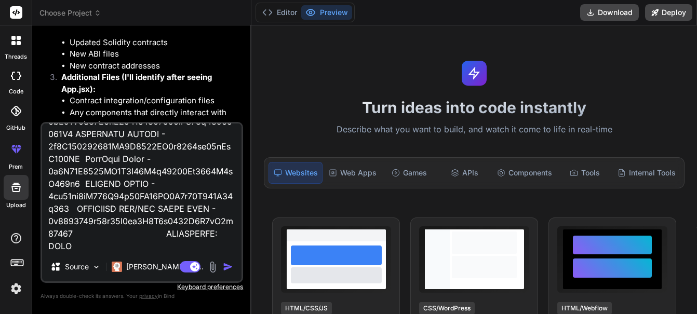
type textarea "// SPDX-License-Identifier: MIT pragma solidity ^0.8.27; import "./@openzeppeli…"
type textarea "x"
type textarea "// SPDX-License-Identifier: MIT pragma solidity ^0.8.27; import "./@openzeppeli…"
type textarea "x"
type textarea "// SPDX-License-Identifier: MIT pragma solidity ^0.8.27; import "./@openzeppeli…"
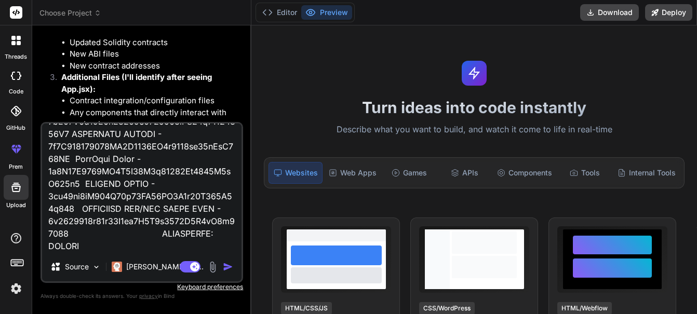
type textarea "x"
type textarea "// SPDX-License-Identifier: MIT pragma solidity ^0.8.27; import "./@openzeppeli…"
type textarea "x"
type textarea "// SPDX-License-Identifier: MIT pragma solidity ^0.8.27; import "./@openzeppeli…"
type textarea "x"
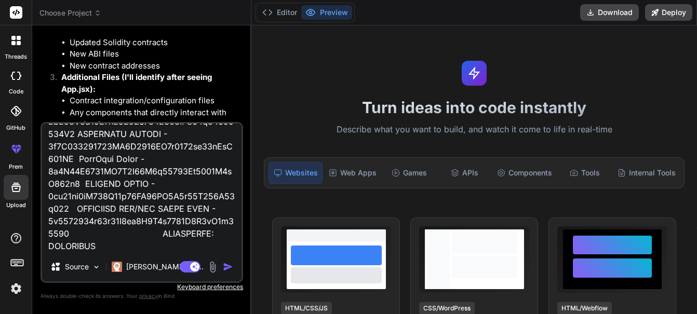
type textarea "// SPDX-License-Identifier: MIT pragma solidity ^0.8.27; import "./@openzeppeli…"
type textarea "x"
type textarea "// SPDX-License-Identifier: MIT pragma solidity ^0.8.27; import "./@openzeppeli…"
type textarea "x"
type textarea "// SPDX-License-Identifier: MIT pragma solidity ^0.8.27; import "./@openzeppeli…"
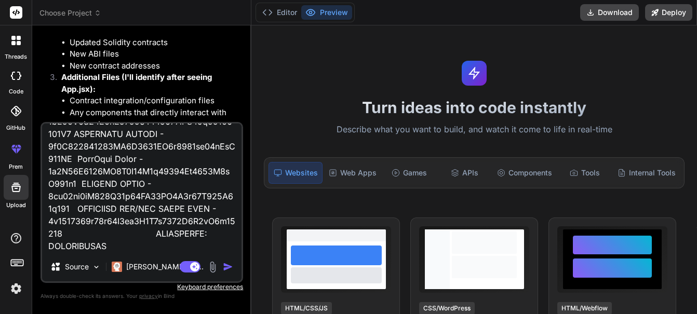
type textarea "x"
type textarea "// SPDX-License-Identifier: MIT pragma solidity ^0.8.27; import "./@openzeppeli…"
type textarea "x"
type textarea "// SPDX-License-Identifier: MIT pragma solidity ^0.8.27; import "./@openzeppeli…"
type textarea "x"
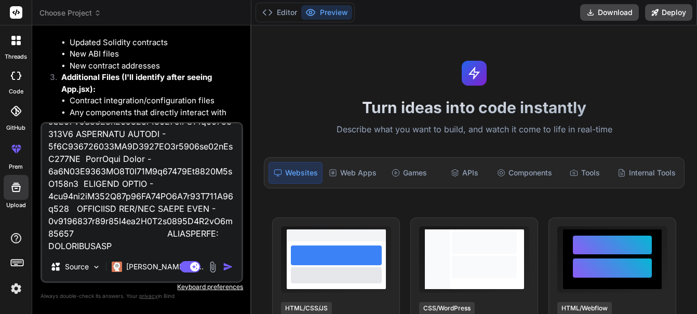
type textarea "// SPDX-License-Identifier: MIT pragma solidity ^0.8.27; import "./@openzeppeli…"
type textarea "x"
type textarea "// SPDX-License-Identifier: MIT pragma solidity ^0.8.27; import "./@openzeppeli…"
type textarea "x"
type textarea "// SPDX-License-Identifier: MIT pragma solidity ^0.8.27; import "./@openzeppeli…"
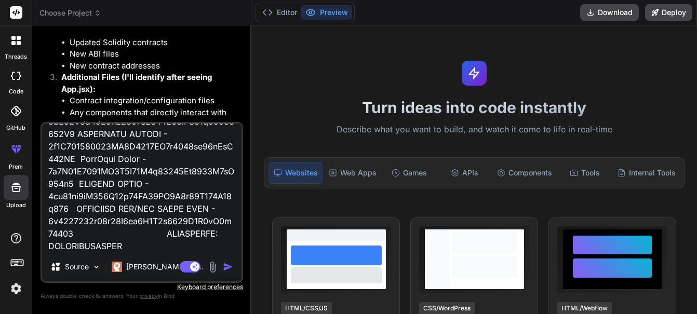
type textarea "x"
type textarea "// SPDX-License-Identifier: MIT pragma solidity ^0.8.27; import "./@openzeppeli…"
type textarea "x"
type textarea "// SPDX-License-Identifier: MIT pragma solidity ^0.8.27; import "./@openzeppeli…"
type textarea "x"
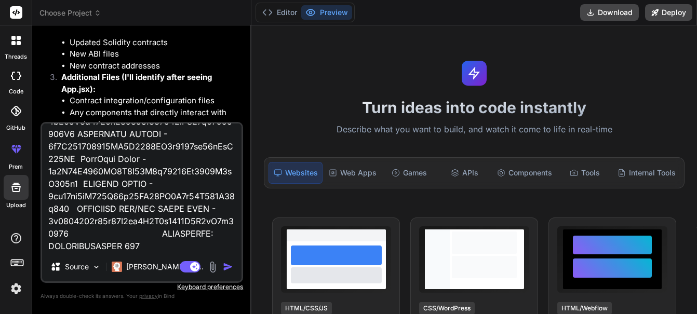
type textarea "// SPDX-License-Identifier: MIT pragma solidity ^0.8.27; import "./@openzeppeli…"
type textarea "x"
type textarea "// SPDX-License-Identifier: MIT pragma solidity ^0.8.27; import "./@openzeppeli…"
type textarea "x"
type textarea "// SPDX-License-Identifier: MIT pragma solidity ^0.8.27; import "./@openzeppeli…"
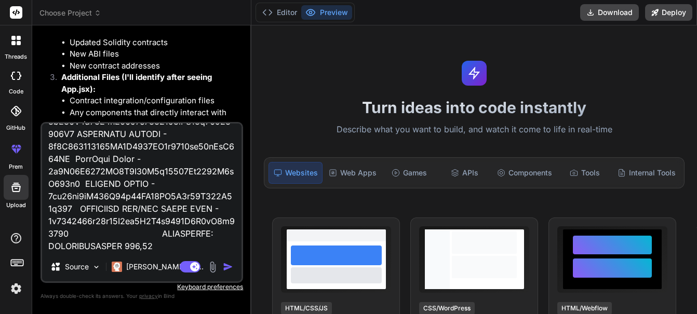
type textarea "x"
type textarea "// SPDX-License-Identifier: MIT pragma solidity ^0.8.27; import "./@openzeppeli…"
type textarea "x"
type textarea "// SPDX-License-Identifier: MIT pragma solidity ^0.8.27; import "./@openzeppeli…"
type textarea "x"
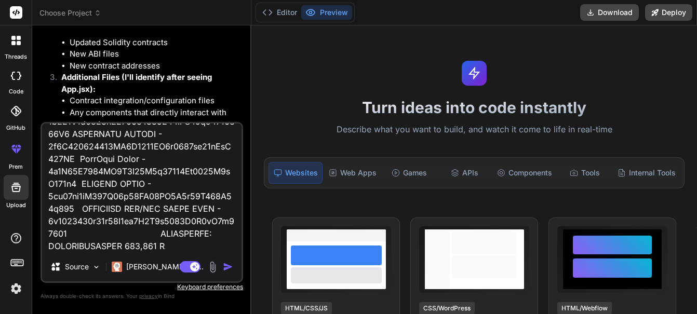
type textarea "// SPDX-License-Identifier: MIT pragma solidity ^0.8.27; import "./@openzeppeli…"
type textarea "x"
type textarea "// SPDX-License-Identifier: MIT pragma solidity ^0.8.27; import "./@openzeppeli…"
type textarea "x"
type textarea "// SPDX-License-Identifier: MIT pragma solidity ^0.8.27; import "./@openzeppeli…"
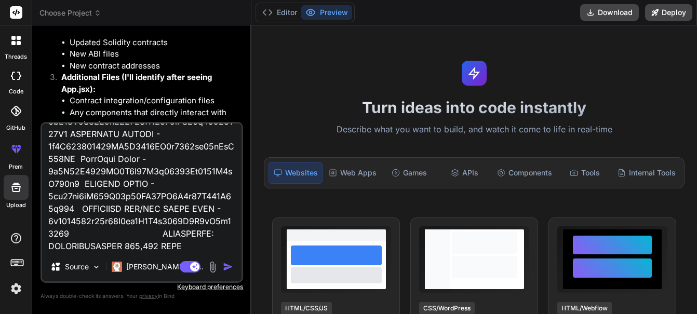
type textarea "x"
type textarea "// SPDX-License-Identifier: MIT pragma solidity ^0.8.27; import "./@openzeppeli…"
type textarea "x"
type textarea "// SPDX-License-Identifier: MIT pragma solidity ^0.8.27; import "./@openzeppeli…"
type textarea "x"
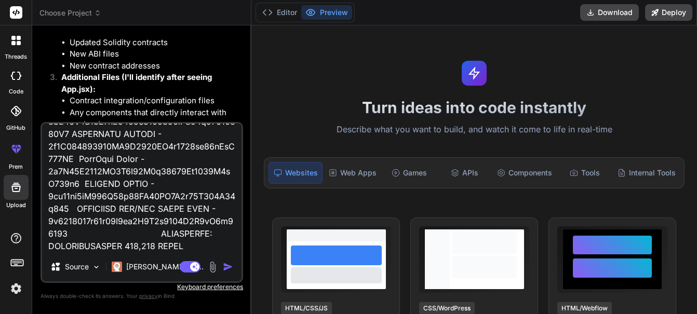
type textarea "// SPDX-License-Identifier: MIT pragma solidity ^0.8.27; import "./@openzeppeli…"
type textarea "x"
type textarea "// SPDX-License-Identifier: MIT pragma solidity ^0.8.27; import "./@openzeppeli…"
type textarea "x"
type textarea "// SPDX-License-Identifier: MIT pragma solidity ^0.8.27; import "./@openzeppeli…"
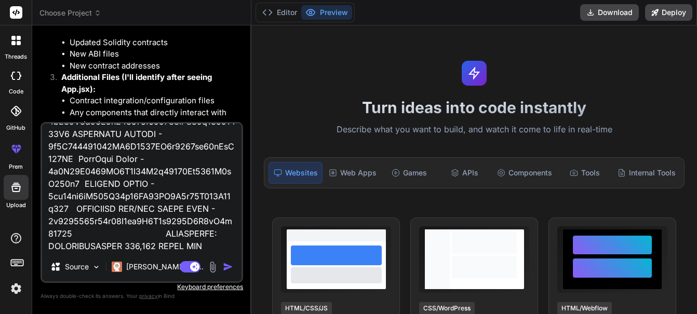
type textarea "x"
type textarea "// SPDX-License-Identifier: MIT pragma solidity ^0.8.27; import "./@openzeppeli…"
type textarea "x"
type textarea "// SPDX-License-Identifier: MIT pragma solidity ^0.8.27; import "./@openzeppeli…"
type textarea "x"
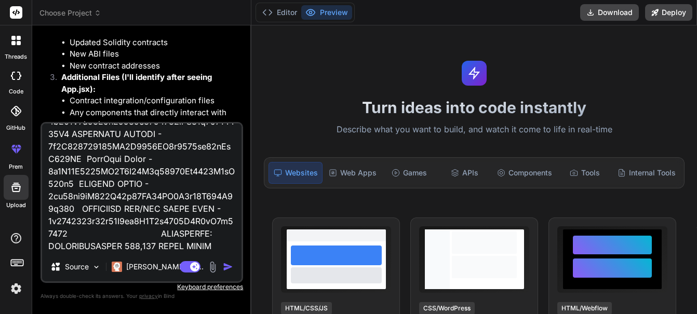
type textarea "// SPDX-License-Identifier: MIT pragma solidity ^0.8.27; import "./@openzeppeli…"
type textarea "x"
type textarea "// SPDX-License-Identifier: MIT pragma solidity ^0.8.27; import "./@openzeppeli…"
type textarea "x"
type textarea "// SPDX-License-Identifier: MIT pragma solidity ^0.8.27; import "./@openzeppeli…"
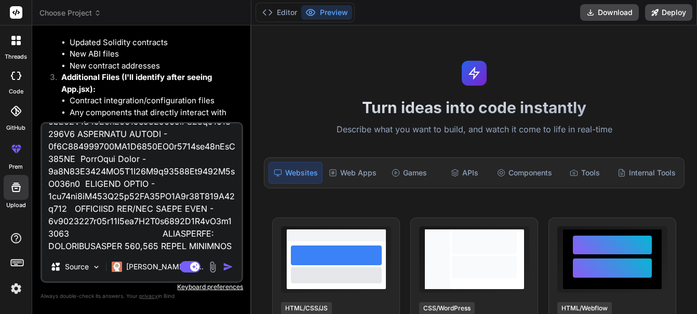
type textarea "x"
type textarea "// SPDX-License-Identifier: MIT pragma solidity ^0.8.27; import "./@openzeppeli…"
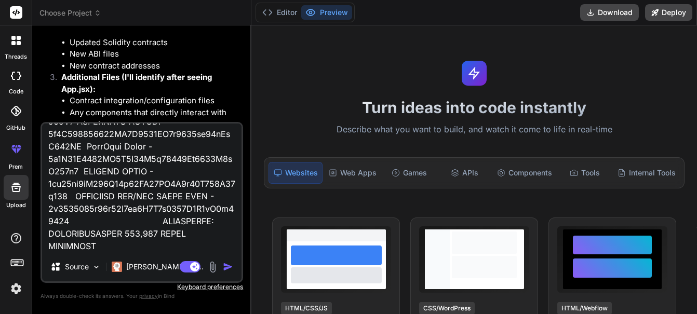
type textarea "x"
type textarea "// SPDX-License-Identifier: MIT pragma solidity ^0.8.27; import "./@openzeppeli…"
type textarea "x"
type textarea "// SPDX-License-Identifier: MIT pragma solidity ^0.8.27; import "./@openzeppeli…"
type textarea "x"
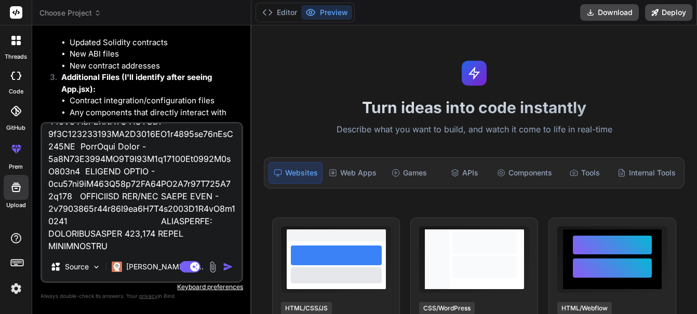
type textarea "// SPDX-License-Identifier: MIT pragma solidity ^0.8.27; import "./@openzeppeli…"
type textarea "x"
type textarea "// SPDX-License-Identifier: MIT pragma solidity ^0.8.27; import "./@openzeppeli…"
type textarea "x"
type textarea "// SPDX-License-Identifier: MIT pragma solidity ^0.8.27; import "./@openzeppeli…"
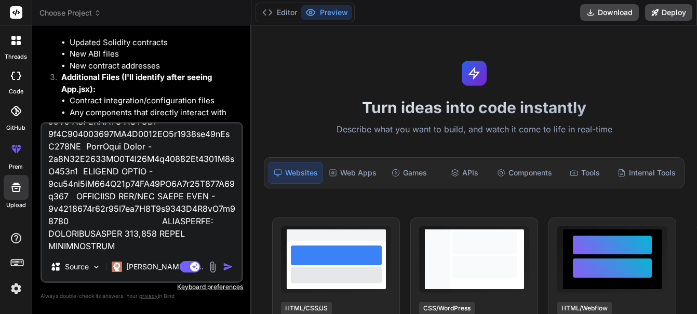
type textarea "x"
type textarea "// SPDX-License-Identifier: MIT pragma solidity ^0.8.27; import "./@openzeppeli…"
type textarea "x"
type textarea "// SPDX-License-Identifier: MIT pragma solidity ^0.8.27; import "./@openzeppeli…"
type textarea "x"
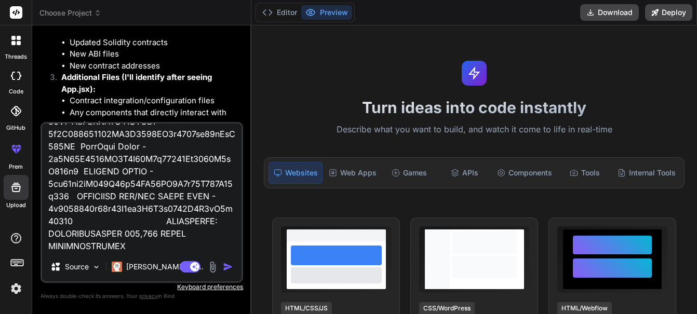
type textarea "// SPDX-License-Identifier: MIT pragma solidity ^0.8.27; import "./@openzeppeli…"
type textarea "x"
type textarea "// SPDX-License-Identifier: MIT pragma solidity ^0.8.27; import "./@openzeppeli…"
type textarea "x"
type textarea "// SPDX-License-Identifier: MIT pragma solidity ^0.8.27; import "./@openzeppeli…"
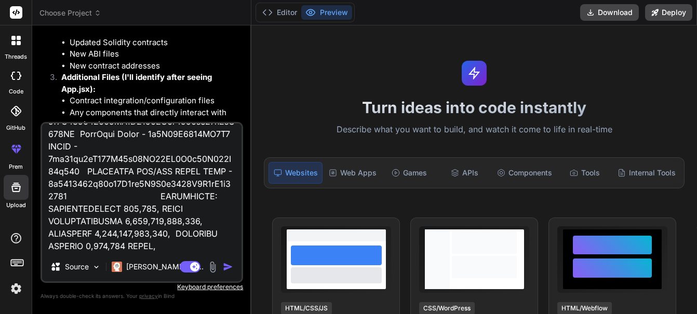
scroll to position [65958, 0]
drag, startPoint x: 231, startPoint y: 171, endPoint x: 66, endPoint y: 207, distance: 168.4
click at [44, 175] on textarea at bounding box center [141, 188] width 199 height 129
type textarea "// SPDX-License-Identifier: MIT pragma solidity ^0.8.27; import "./@openzeppeli…"
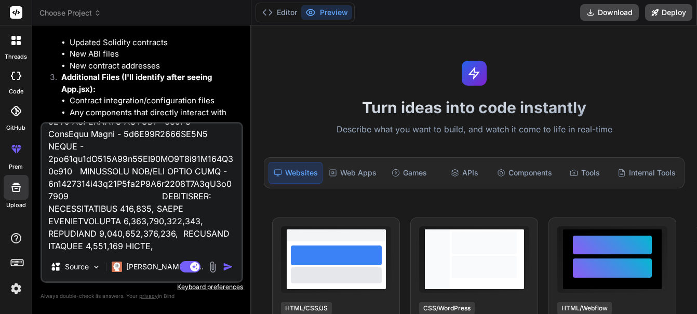
type textarea "x"
click at [64, 184] on textarea at bounding box center [141, 188] width 199 height 129
click at [199, 158] on textarea at bounding box center [141, 188] width 199 height 129
type textarea "// SPDX-License-Identifier: MIT pragma solidity ^0.8.27; import "./@openzeppeli…"
type textarea "x"
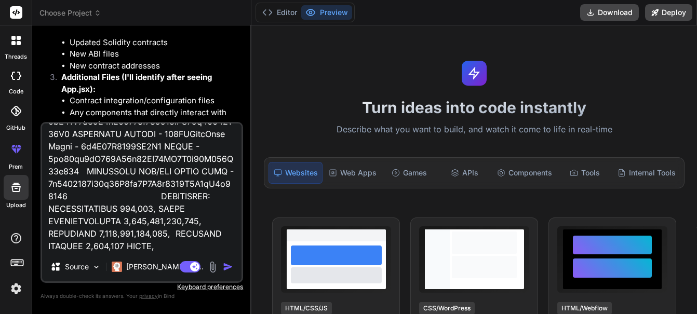
type textarea "// SPDX-License-Identifier: MIT pragma solidity ^0.8.27; import "./@openzeppeli…"
type textarea "x"
type textarea "// SPDX-License-Identifier: MIT pragma solidity ^0.8.27; import "./@openzeppeli…"
type textarea "x"
type textarea "// SPDX-License-Identifier: MIT pragma solidity ^0.8.27; import "./@openzeppeli…"
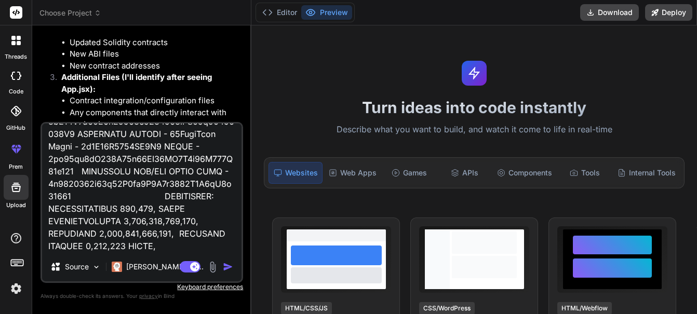
type textarea "x"
type textarea "// SPDX-License-Identifier: MIT pragma solidity ^0.8.27; import "./@openzeppeli…"
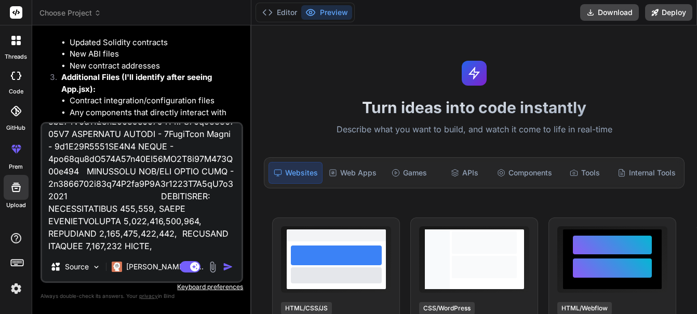
type textarea "x"
type textarea "// SPDX-License-Identifier: MIT pragma solidity ^0.8.27; import "./@openzeppeli…"
type textarea "x"
type textarea "// SPDX-License-Identifier: MIT pragma solidity ^0.8.27; import "./@openzeppeli…"
type textarea "x"
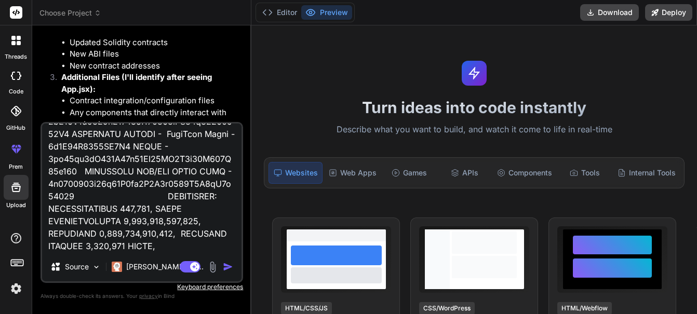
type textarea "// SPDX-License-Identifier: MIT pragma solidity ^0.8.27; import "./@openzeppeli…"
type textarea "x"
type textarea "// SPDX-License-Identifier: MIT pragma solidity ^0.8.27; import "./@openzeppeli…"
type textarea "x"
type textarea "// SPDX-License-Identifier: MIT pragma solidity ^0.8.27; import "./@openzeppeli…"
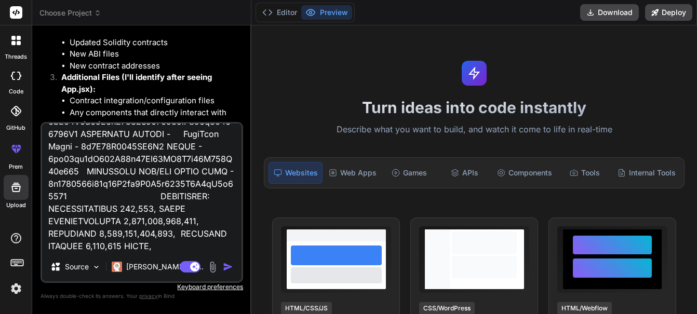
type textarea "x"
type textarea "// SPDX-License-Identifier: MIT pragma solidity ^0.8.27; import "./@openzeppeli…"
type textarea "x"
paste textarea "0x3F053264302AD0E8911BE5d3532fe42bFfF385DC"
type textarea "// SPDX-License-Identifier: MIT pragma solidity ^0.8.27; import "./@openzeppeli…"
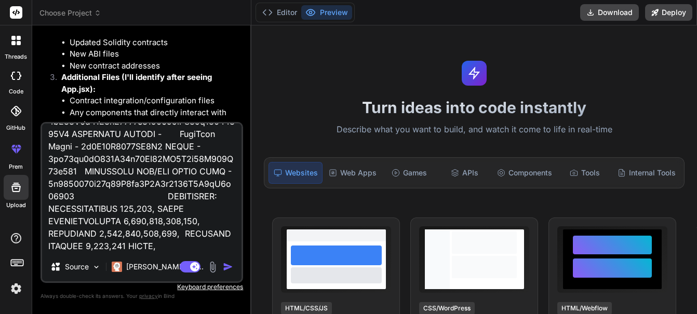
type textarea "x"
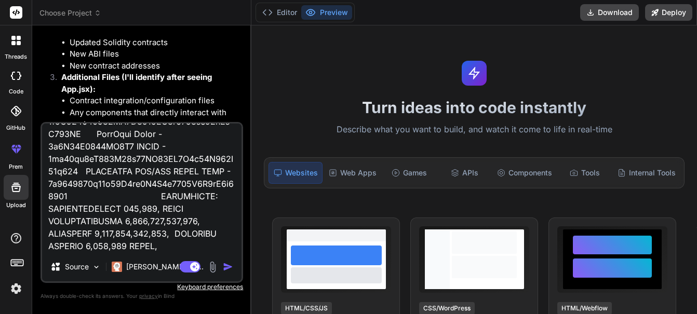
drag, startPoint x: 130, startPoint y: 197, endPoint x: 55, endPoint y: 226, distance: 80.2
click at [48, 199] on textarea at bounding box center [141, 188] width 199 height 129
type textarea "// SPDX-License-Identifier: MIT pragma solidity ^0.8.27; import "./@openzeppeli…"
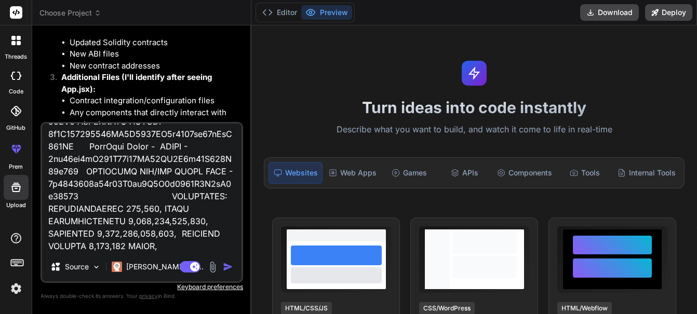
type textarea "x"
click at [66, 210] on textarea at bounding box center [141, 188] width 199 height 129
click at [155, 185] on textarea at bounding box center [141, 188] width 199 height 129
type textarea "// SPDX-License-Identifier: MIT pragma solidity ^0.8.27; import "./@openzeppeli…"
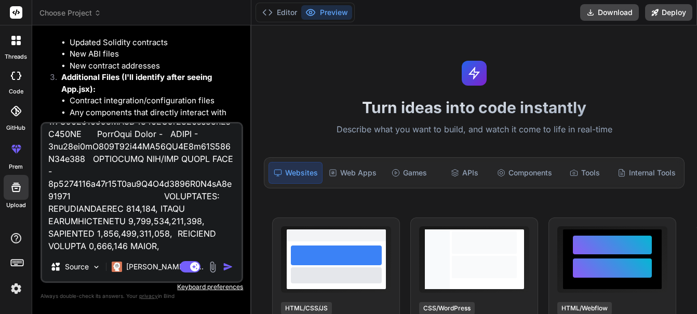
type textarea "x"
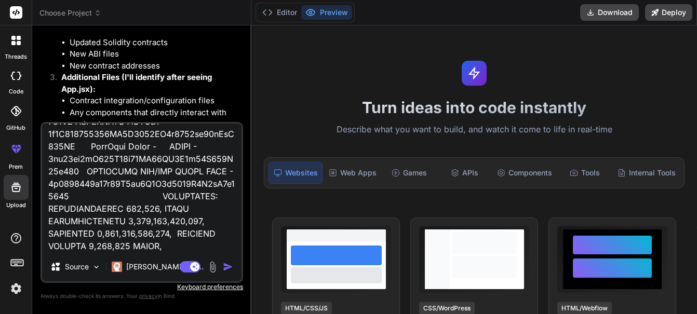
type textarea "// SPDX-License-Identifier: MIT pragma solidity ^0.8.27; import "./@openzeppeli…"
type textarea "x"
click at [160, 182] on textarea at bounding box center [141, 188] width 199 height 129
paste textarea "0x7A84B2548BA3B7B01D6c30224Ec7802B7dD752c1"
type textarea "// SPDX-License-Identifier: MIT pragma solidity ^0.8.27; import "./@openzeppeli…"
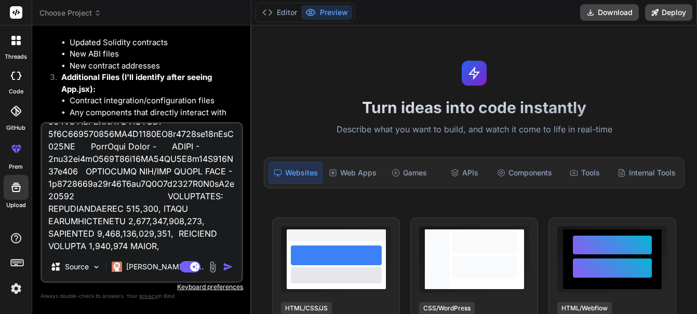
type textarea "x"
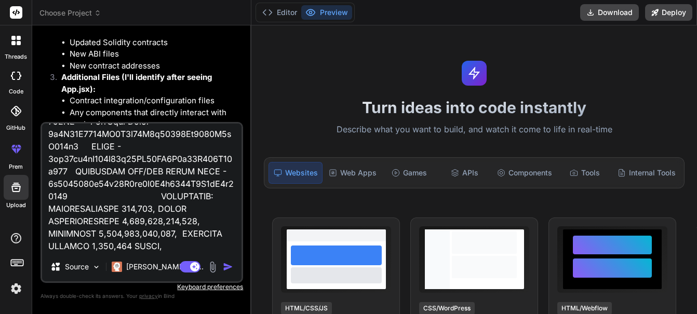
click at [75, 160] on textarea at bounding box center [141, 188] width 199 height 129
type textarea "// SPDX-License-Identifier: MIT pragma solidity ^0.8.27; import "./@openzeppeli…"
type textarea "x"
type textarea "// SPDX-License-Identifier: MIT pragma solidity ^0.8.27; import "./@openzeppeli…"
type textarea "x"
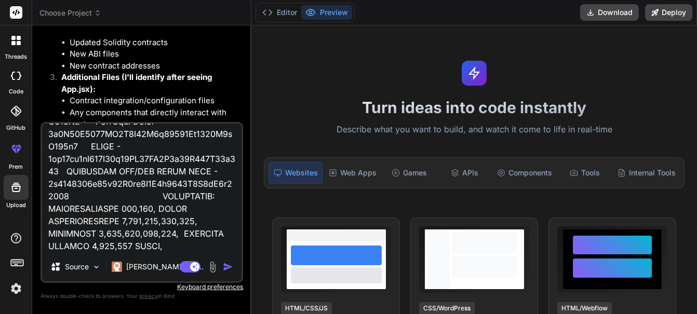
type textarea "// SPDX-License-Identifier: MIT pragma solidity ^0.8.27; import "./@openzeppeli…"
type textarea "x"
type textarea "// SPDX-License-Identifier: MIT pragma solidity ^0.8.27; import "./@openzeppeli…"
type textarea "x"
type textarea "// SPDX-License-Identifier: MIT pragma solidity ^0.8.27; import "./@openzeppeli…"
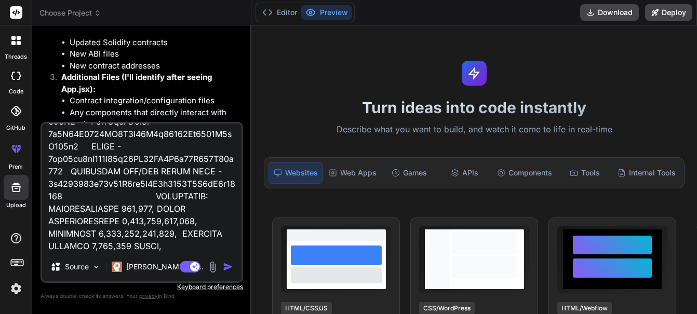
type textarea "x"
click at [68, 135] on textarea at bounding box center [141, 188] width 199 height 129
type textarea "// SPDX-License-Identifier: MIT pragma solidity ^0.8.27; import "./@openzeppeli…"
type textarea "x"
type textarea "// SPDX-License-Identifier: MIT pragma solidity ^0.8.27; import "./@openzeppeli…"
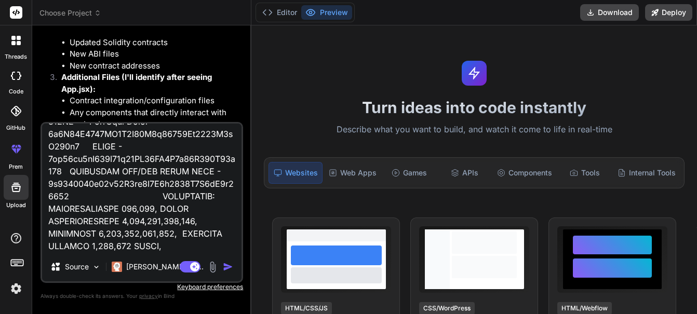
type textarea "x"
click at [93, 158] on textarea at bounding box center [141, 188] width 199 height 129
type textarea "// SPDX-License-Identifier: MIT pragma solidity ^0.8.27; import "./@openzeppeli…"
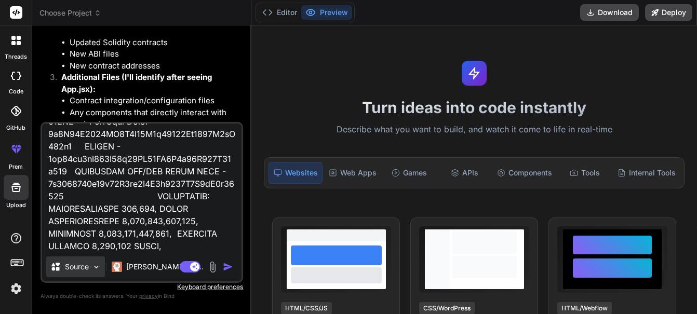
type textarea "x"
type textarea "// SPDX-License-Identifier: MIT pragma solidity ^0.8.27; import "./@openzeppeli…"
type textarea "x"
type textarea "// SPDX-License-Identifier: MIT pragma solidity ^0.8.27; import "./@openzeppeli…"
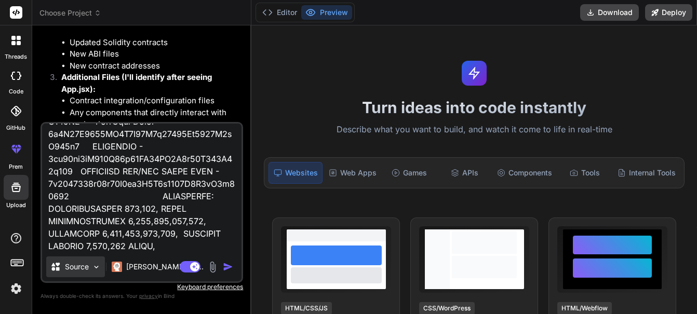
type textarea "x"
type textarea "// SPDX-License-Identifier: MIT pragma solidity ^0.8.27; import "./@openzeppeli…"
type textarea "x"
type textarea "// SPDX-License-Identifier: MIT pragma solidity ^0.8.27; import "./@openzeppeli…"
type textarea "x"
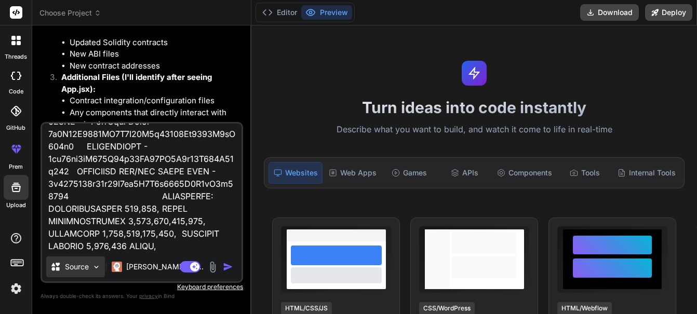
type textarea "// SPDX-License-Identifier: MIT pragma solidity ^0.8.27; import "./@openzeppeli…"
type textarea "x"
type textarea "// SPDX-License-Identifier: MIT pragma solidity ^0.8.27; import "./@openzeppeli…"
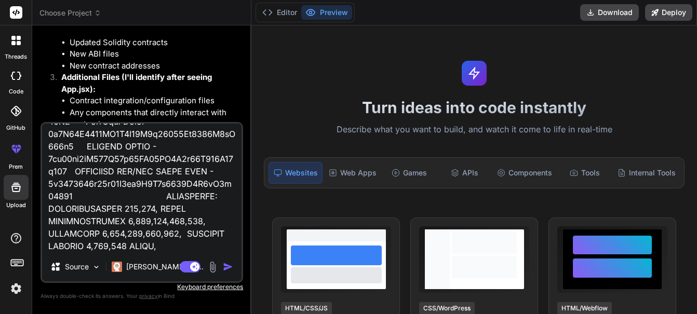
type textarea "x"
click at [217, 248] on textarea at bounding box center [141, 188] width 199 height 129
type textarea "// SPDX-License-Identifier: MIT pragma solidity ^0.8.27; import "./@openzeppeli…"
type textarea "x"
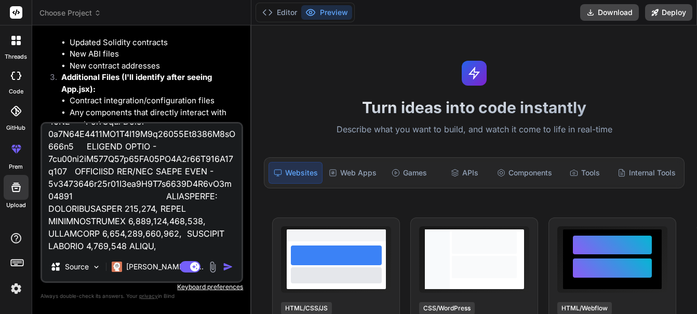
type textarea "// SPDX-License-Identifier: MIT pragma solidity ^0.8.27; import "./@openzeppeli…"
type textarea "x"
type textarea "// SPDX-License-Identifier: MIT pragma solidity ^0.8.27; import "./@openzeppeli…"
type textarea "x"
type textarea "// SPDX-License-Identifier: MIT pragma solidity ^0.8.27; import "./@openzeppeli…"
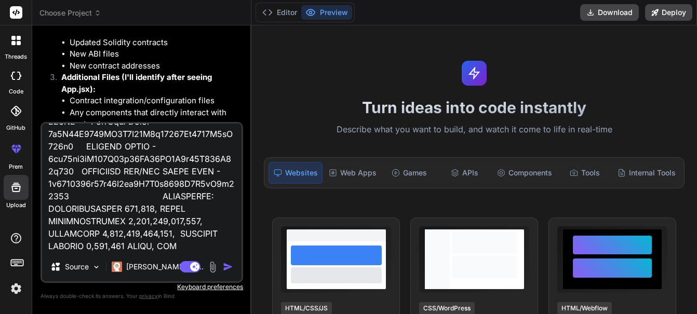
type textarea "x"
type textarea "// SPDX-License-Identifier: MIT pragma solidity ^0.8.27; import "./@openzeppeli…"
type textarea "x"
type textarea "// SPDX-License-Identifier: MIT pragma solidity ^0.8.27; import "./@openzeppeli…"
type textarea "x"
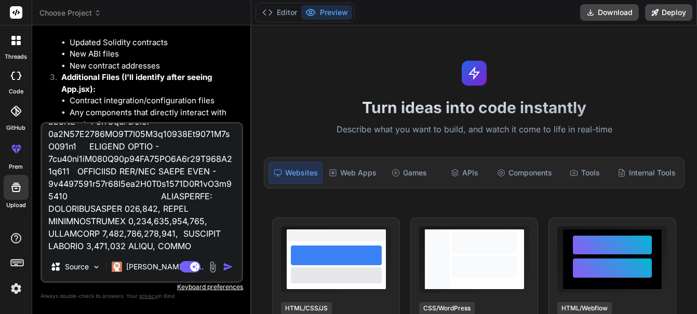
scroll to position [66034, 0]
type textarea "// SPDX-License-Identifier: MIT pragma solidity ^0.8.27; import "./@openzeppeli…"
type textarea "x"
type textarea "// SPDX-License-Identifier: MIT pragma solidity ^0.8.27; import "./@openzeppeli…"
type textarea "x"
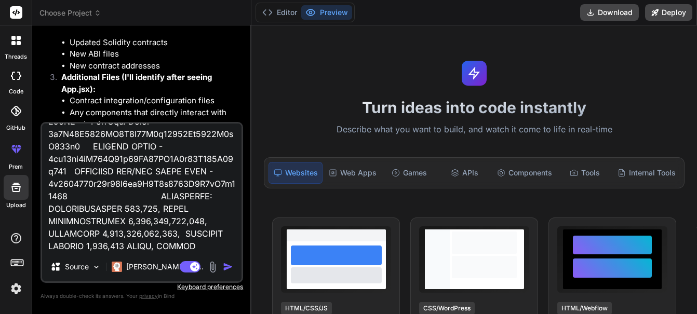
type textarea "// SPDX-License-Identifier: MIT pragma solidity ^0.8.27; import "./@openzeppeli…"
type textarea "x"
type textarea "// SPDX-License-Identifier: MIT pragma solidity ^0.8.27; import "./@openzeppeli…"
type textarea "x"
type textarea "// SPDX-License-Identifier: MIT pragma solidity ^0.8.27; import "./@openzeppeli…"
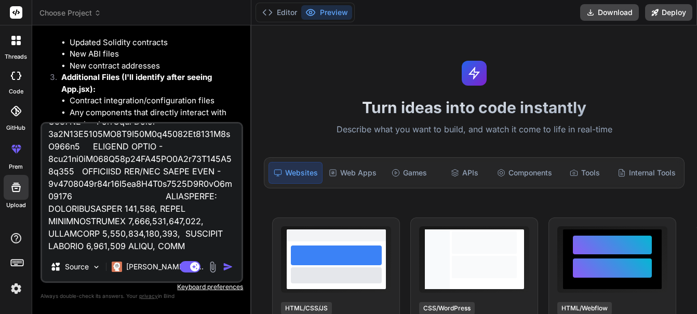
type textarea "x"
type textarea "// SPDX-License-Identifier: MIT pragma solidity ^0.8.27; import "./@openzeppeli…"
type textarea "x"
type textarea "// SPDX-License-Identifier: MIT pragma solidity ^0.8.27; import "./@openzeppeli…"
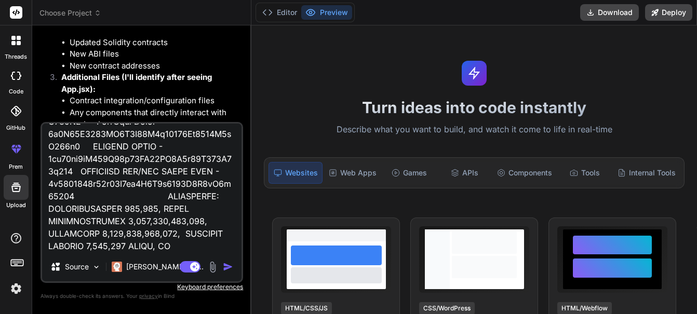
type textarea "x"
type textarea "// SPDX-License-Identifier: MIT pragma solidity ^0.8.27; import "./@openzeppeli…"
type textarea "x"
type textarea "// SPDX-License-Identifier: MIT pragma solidity ^0.8.27; import "./@openzeppeli…"
type textarea "x"
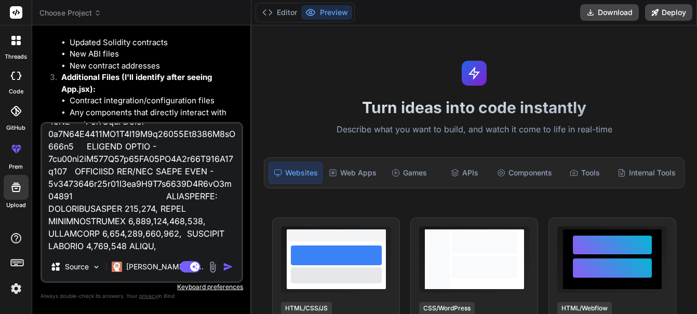
type textarea "// SPDX-License-Identifier: MIT pragma solidity ^0.8.27; import "./@openzeppeli…"
type textarea "x"
type textarea "// SPDX-License-Identifier: MIT pragma solidity ^0.8.27; import "./@openzeppeli…"
type textarea "x"
type textarea "// SPDX-License-Identifier: MIT pragma solidity ^0.8.27; import "./@openzeppeli…"
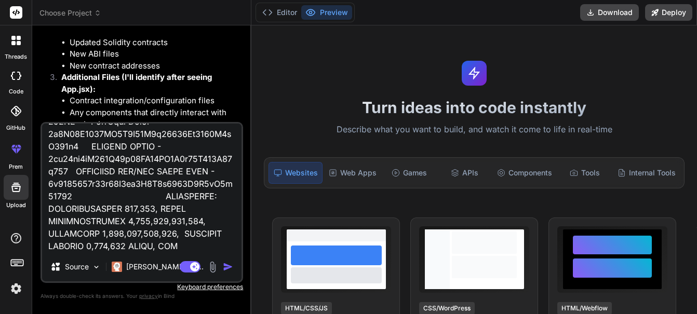
type textarea "x"
type textarea "// SPDX-License-Identifier: MIT pragma solidity ^0.8.27; import "./@openzeppeli…"
type textarea "x"
type textarea "// SPDX-License-Identifier: MIT pragma solidity ^0.8.27; import "./@openzeppeli…"
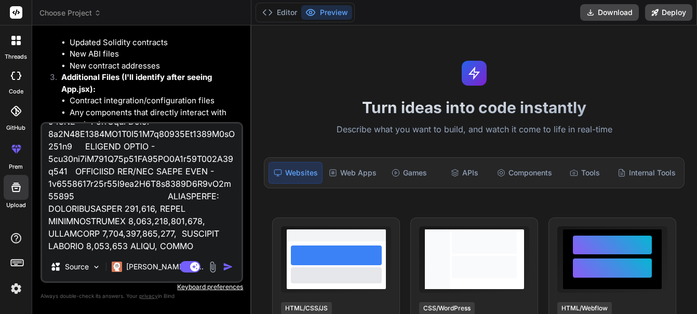
type textarea "x"
type textarea "// SPDX-License-Identifier: MIT pragma solidity ^0.8.27; import "./@openzeppeli…"
type textarea "x"
type textarea "// SPDX-License-Identifier: MIT pragma solidity ^0.8.27; import "./@openzeppeli…"
type textarea "x"
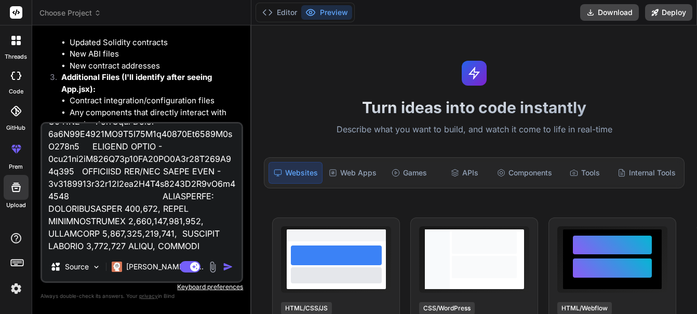
type textarea "// SPDX-License-Identifier: MIT pragma solidity ^0.8.27; import "./@openzeppeli…"
type textarea "x"
type textarea "// SPDX-License-Identifier: MIT pragma solidity ^0.8.27; import "./@openzeppeli…"
type textarea "x"
type textarea "// SPDX-License-Identifier: MIT pragma solidity ^0.8.27; import "./@openzeppeli…"
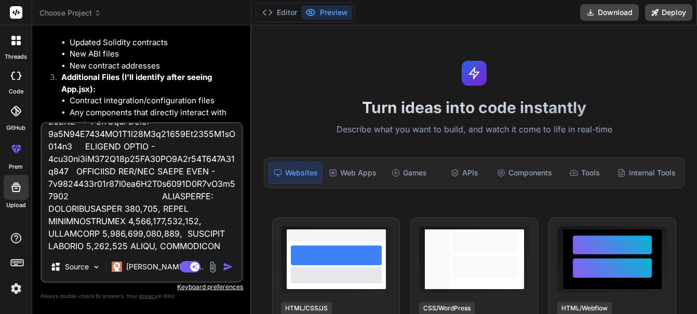
type textarea "x"
type textarea "// SPDX-License-Identifier: MIT pragma solidity ^0.8.27; import "./@openzeppeli…"
type textarea "x"
type textarea "// SPDX-License-Identifier: MIT pragma solidity ^0.8.27; import "./@openzeppeli…"
type textarea "x"
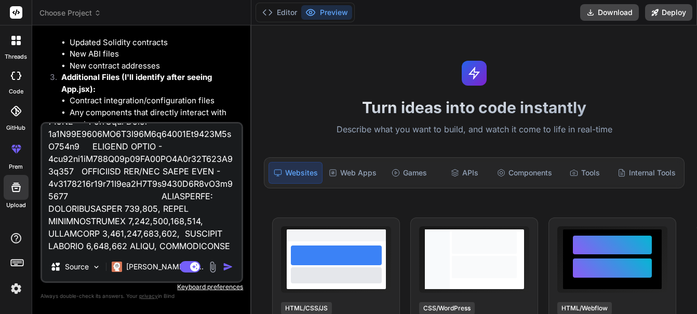
type textarea "// SPDX-License-Identifier: MIT pragma solidity ^0.8.27; import "./@openzeppeli…"
type textarea "x"
type textarea "// SPDX-License-Identifier: MIT pragma solidity ^0.8.27; import "./@openzeppeli…"
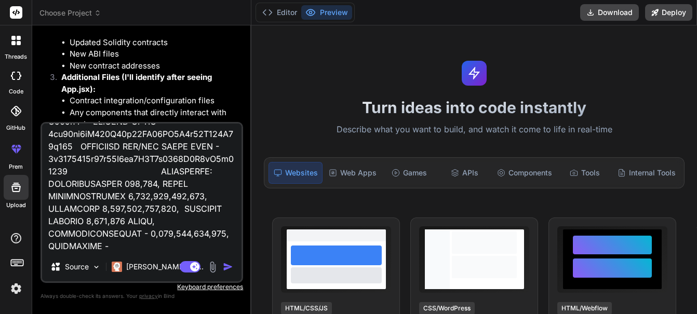
scroll to position [59, 0]
type textarea "// SPDX-License-Identifier: MIT pragma solidity ^0.8.27; import "./@openzeppeli…"
type textarea "x"
click at [145, 233] on textarea at bounding box center [141, 188] width 199 height 129
type textarea "// SPDX-License-Identifier: MIT pragma solidity ^0.8.27; import "./@openzeppeli…"
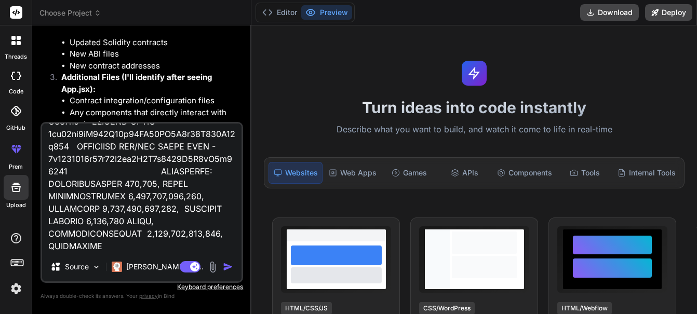
type textarea "x"
click at [107, 245] on textarea at bounding box center [141, 188] width 199 height 129
type textarea "// SPDX-License-Identifier: MIT pragma solidity ^0.8.27; import "./@openzeppeli…"
type textarea "x"
type textarea "// SPDX-License-Identifier: MIT pragma solidity ^0.8.27; import "./@openzeppeli…"
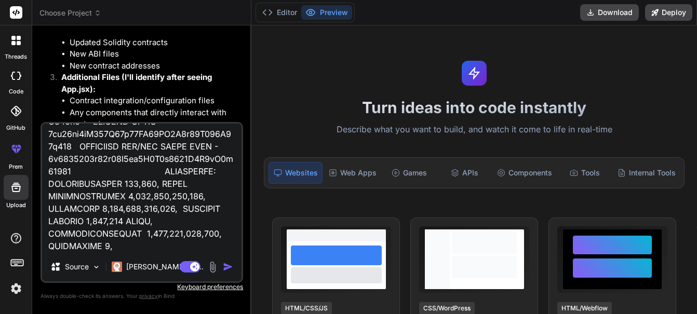
type textarea "x"
type textarea "// SPDX-License-Identifier: MIT pragma solidity ^0.8.27; import "./@openzeppeli…"
type textarea "x"
type textarea "// SPDX-License-Identifier: MIT pragma solidity ^0.8.27; import "./@openzeppeli…"
type textarea "x"
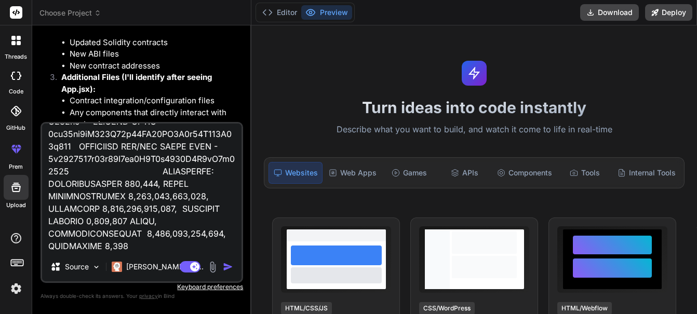
type textarea "// SPDX-License-Identifier: MIT pragma solidity ^0.8.27; import "./@openzeppeli…"
type textarea "x"
type textarea "// SPDX-License-Identifier: MIT pragma solidity ^0.8.27; import "./@openzeppeli…"
type textarea "x"
type textarea "// SPDX-License-Identifier: MIT pragma solidity ^0.8.27; import "./@openzeppeli…"
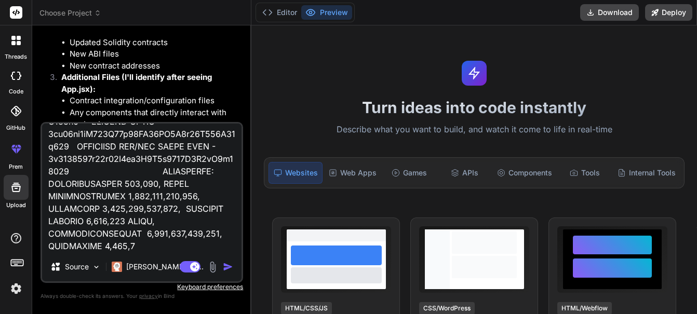
type textarea "x"
type textarea "// SPDX-License-Identifier: MIT pragma solidity ^0.8.27; import "./@openzeppeli…"
type textarea "x"
type textarea "// SPDX-License-Identifier: MIT pragma solidity ^0.8.27; import "./@openzeppeli…"
type textarea "x"
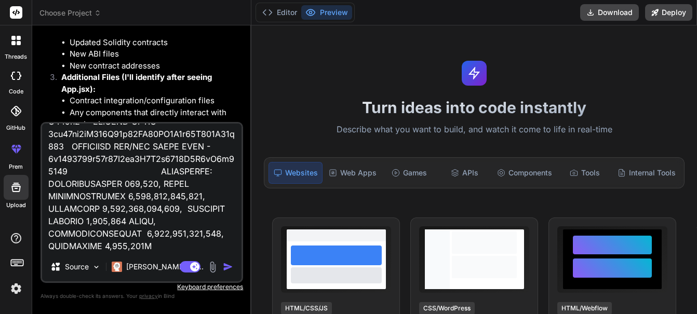
type textarea "// SPDX-License-Identifier: MIT pragma solidity ^0.8.27; import "./@openzeppeli…"
type textarea "x"
type textarea "// SPDX-License-Identifier: MIT pragma solidity ^0.8.27; import "./@openzeppeli…"
type textarea "x"
type textarea "// SPDX-License-Identifier: MIT pragma solidity ^0.8.27; import "./@openzeppeli…"
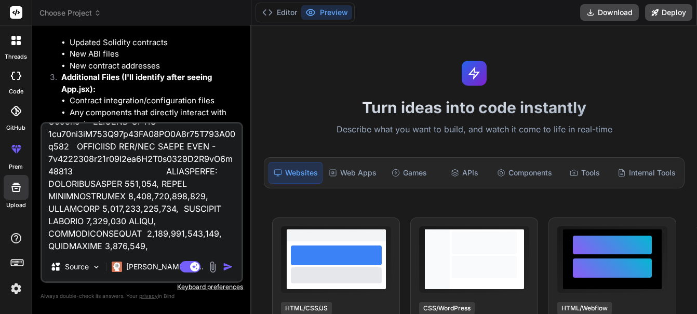
type textarea "x"
type textarea "// SPDX-License-Identifier: MIT pragma solidity ^0.8.27; import "./@openzeppeli…"
type textarea "x"
type textarea "// SPDX-License-Identifier: MIT pragma solidity ^0.8.27; import "./@openzeppeli…"
type textarea "x"
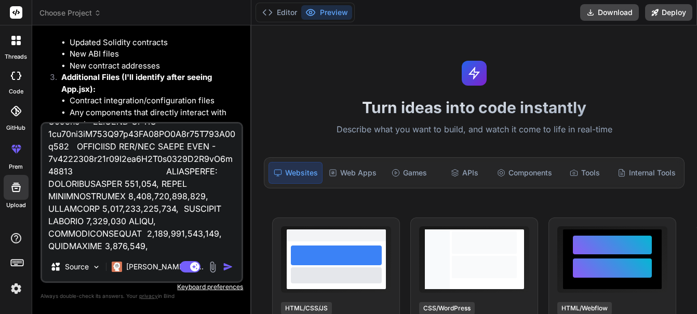
type textarea "// SPDX-License-Identifier: MIT pragma solidity ^0.8.27; import "./@openzeppeli…"
type textarea "x"
type textarea "// SPDX-License-Identifier: MIT pragma solidity ^0.8.27; import "./@openzeppeli…"
type textarea "x"
type textarea "// SPDX-License-Identifier: MIT pragma solidity ^0.8.27; import "./@openzeppeli…"
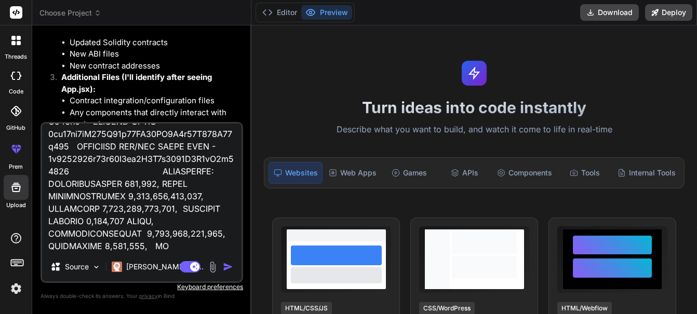
type textarea "x"
type textarea "// SPDX-License-Identifier: MIT pragma solidity ^0.8.27; import "./@openzeppeli…"
type textarea "x"
type textarea "// SPDX-License-Identifier: MIT pragma solidity ^0.8.27; import "./@openzeppeli…"
type textarea "x"
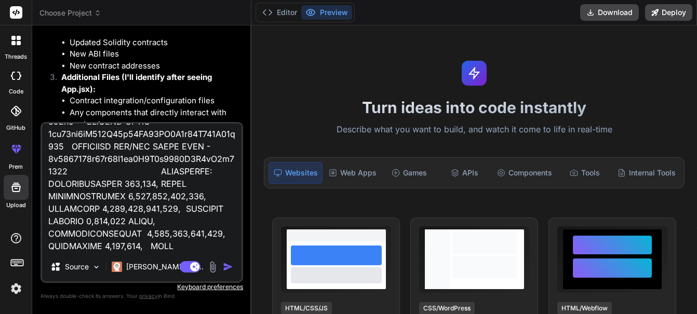
type textarea "// SPDX-License-Identifier: MIT pragma solidity ^0.8.27; import "./@openzeppeli…"
type textarea "x"
type textarea "// SPDX-License-Identifier: MIT pragma solidity ^0.8.27; import "./@openzeppeli…"
type textarea "x"
type textarea "// SPDX-License-Identifier: MIT pragma solidity ^0.8.27; import "./@openzeppeli…"
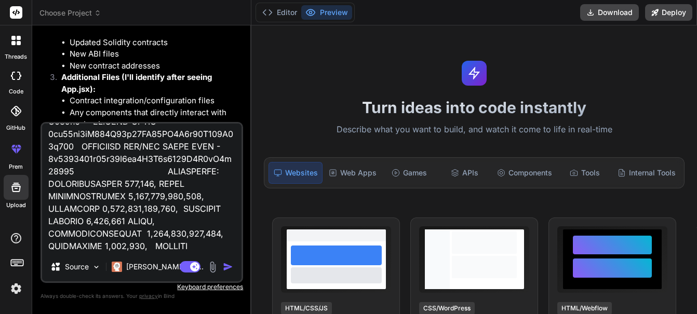
type textarea "x"
type textarea "// SPDX-License-Identifier: MIT pragma solidity ^0.8.27; import "./@openzeppeli…"
type textarea "x"
type textarea "// SPDX-License-Identifier: MIT pragma solidity ^0.8.27; import "./@openzeppeli…"
type textarea "x"
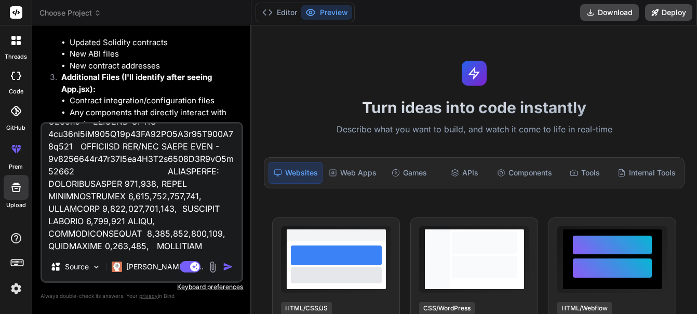
type textarea "// SPDX-License-Identifier: MIT pragma solidity ^0.8.27; import "./@openzeppeli…"
type textarea "x"
type textarea "// SPDX-License-Identifier: MIT pragma solidity ^0.8.27; import "./@openzeppeli…"
type textarea "x"
type textarea "// SPDX-License-Identifier: MIT pragma solidity ^0.8.27; import "./@openzeppeli…"
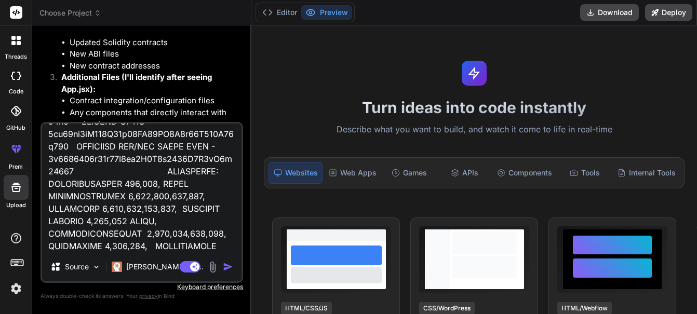
type textarea "x"
type textarea "// SPDX-License-Identifier: MIT pragma solidity ^0.8.27; import "./@openzeppeli…"
type textarea "x"
type textarea "// SPDX-License-Identifier: MIT pragma solidity ^0.8.27; import "./@openzeppeli…"
type textarea "x"
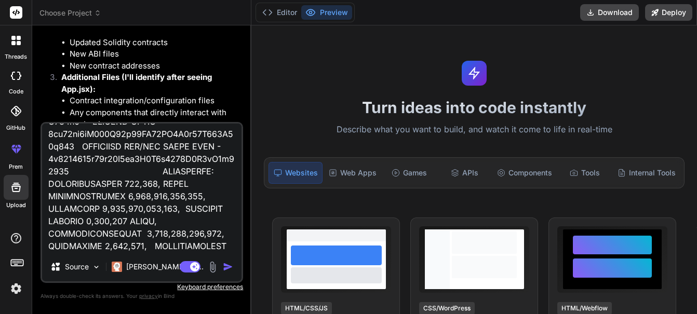
type textarea "// SPDX-License-Identifier: MIT pragma solidity ^0.8.27; import "./@openzeppeli…"
type textarea "x"
type textarea "// SPDX-License-Identifier: MIT pragma solidity ^0.8.27; import "./@openzeppeli…"
type textarea "x"
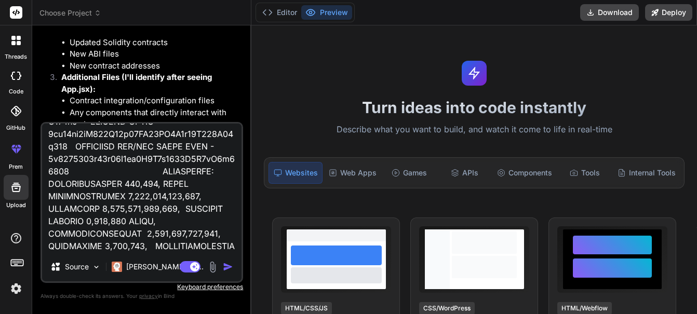
type textarea "// SPDX-License-Identifier: MIT pragma solidity ^0.8.27; import "./@openzeppeli…"
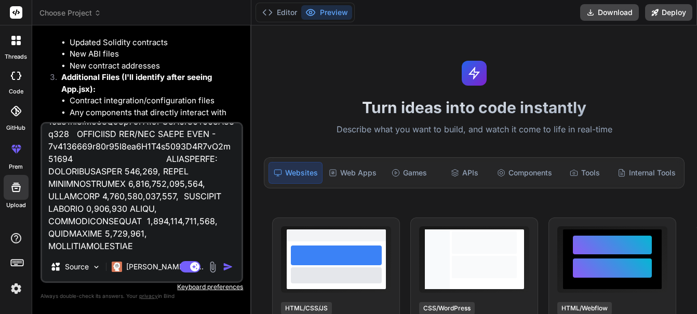
type textarea "x"
type textarea "// SPDX-License-Identifier: MIT pragma solidity ^0.8.27; import "./@openzeppeli…"
type textarea "x"
type textarea "// SPDX-License-Identifier: MIT pragma solidity ^0.8.27; import "./@openzeppeli…"
type textarea "x"
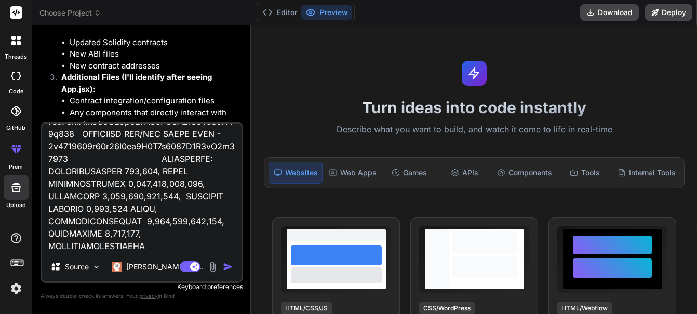
type textarea "// SPDX-License-Identifier: MIT pragma solidity ^0.8.27; import "./@openzeppeli…"
type textarea "x"
type textarea "// SPDX-License-Identifier: MIT pragma solidity ^0.8.27; import "./@openzeppeli…"
type textarea "x"
type textarea "// SPDX-License-Identifier: MIT pragma solidity ^0.8.27; import "./@openzeppeli…"
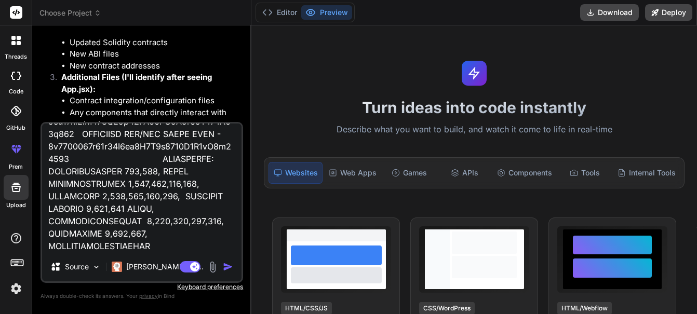
type textarea "x"
type textarea "// SPDX-License-Identifier: MIT pragma solidity ^0.8.27; import "./@openzeppeli…"
type textarea "x"
type textarea "// SPDX-License-Identifier: MIT pragma solidity ^0.8.27; import "./@openzeppeli…"
type textarea "x"
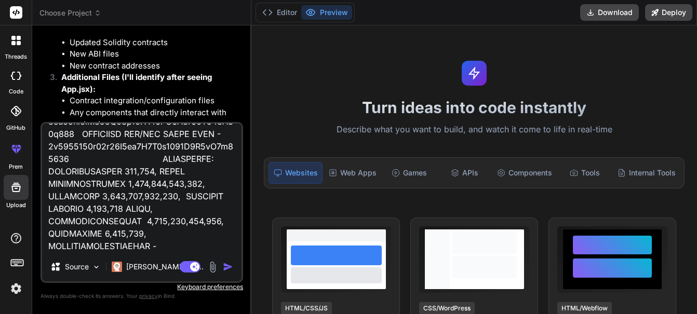
type textarea "// SPDX-License-Identifier: MIT pragma solidity ^0.8.27; import "./@openzeppeli…"
type textarea "x"
type textarea "// SPDX-License-Identifier: MIT pragma solidity ^0.8.27; import "./@openzeppeli…"
type textarea "x"
type textarea "// SPDX-License-Identifier: MIT pragma solidity ^0.8.27; import "./@openzeppeli…"
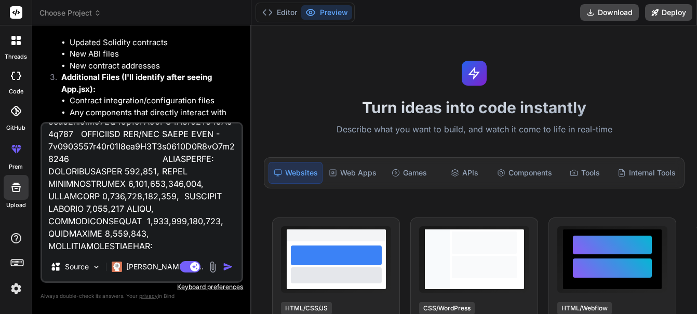
type textarea "x"
type textarea "// SPDX-License-Identifier: MIT pragma solidity ^0.8.27; import "./@openzeppeli…"
type textarea "x"
type textarea "// SPDX-License-Identifier: MIT pragma solidity ^0.8.27; import "./@openzeppeli…"
type textarea "x"
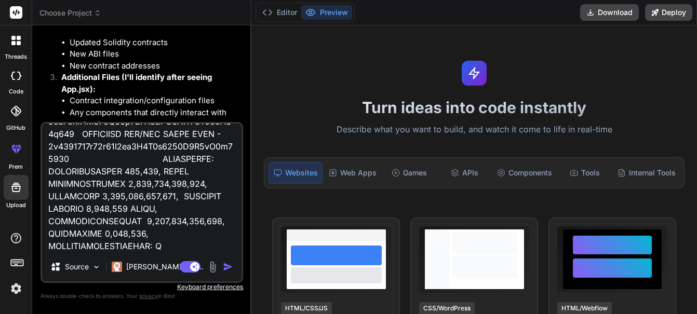
type textarea "// SPDX-License-Identifier: MIT pragma solidity ^0.8.27; import "./@openzeppeli…"
type textarea "x"
type textarea "// SPDX-License-Identifier: MIT pragma solidity ^0.8.27; import "./@openzeppeli…"
type textarea "x"
type textarea "// SPDX-License-Identifier: MIT pragma solidity ^0.8.27; import "./@openzeppeli…"
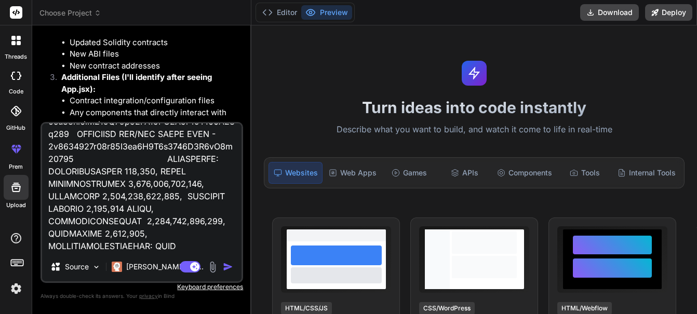
type textarea "x"
type textarea "// SPDX-License-Identifier: MIT pragma solidity ^0.8.27; import "./@openzeppeli…"
type textarea "x"
type textarea "// SPDX-License-Identifier: MIT pragma solidity ^0.8.27; import "./@openzeppeli…"
type textarea "x"
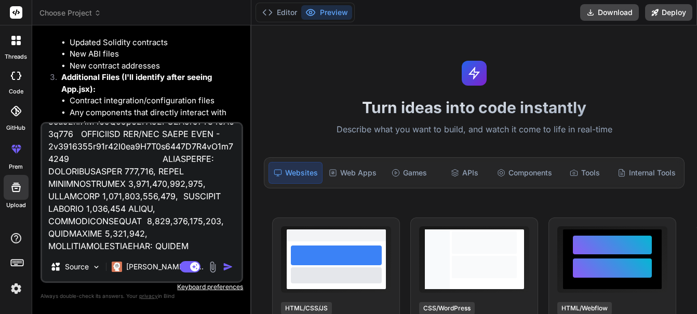
type textarea "// SPDX-License-Identifier: MIT pragma solidity ^0.8.27; import "./@openzeppeli…"
type textarea "x"
type textarea "// SPDX-License-Identifier: MIT pragma solidity ^0.8.27; import "./@openzeppeli…"
type textarea "x"
type textarea "// SPDX-License-Identifier: MIT pragma solidity ^0.8.27; import "./@openzeppeli…"
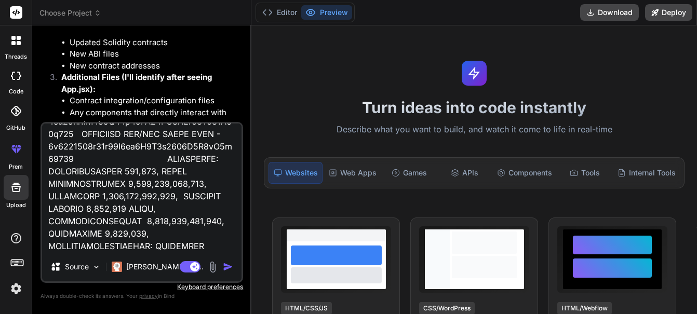
type textarea "x"
type textarea "// SPDX-License-Identifier: MIT pragma solidity ^0.8.27; import "./@openzeppeli…"
type textarea "x"
type textarea "// SPDX-License-Identifier: MIT pragma solidity ^0.8.27; import "./@openzeppeli…"
type textarea "x"
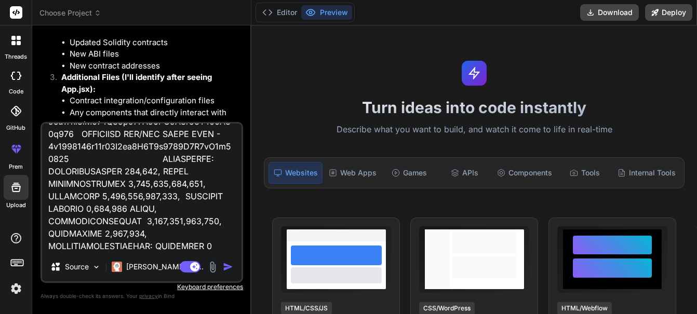
type textarea "// SPDX-License-Identifier: MIT pragma solidity ^0.8.27; import "./@openzeppeli…"
type textarea "x"
type textarea "// SPDX-License-Identifier: MIT pragma solidity ^0.8.27; import "./@openzeppeli…"
type textarea "x"
type textarea "// SPDX-License-Identifier: MIT pragma solidity ^0.8.27; import "./@openzeppeli…"
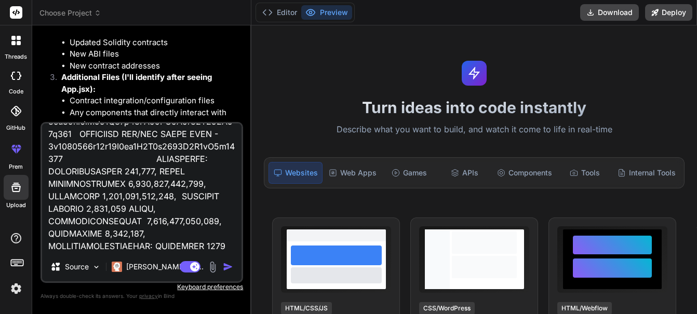
type textarea "x"
type textarea "// SPDX-License-Identifier: MIT pragma solidity ^0.8.27; import "./@openzeppeli…"
type textarea "x"
type textarea "// SPDX-License-Identifier: MIT pragma solidity ^0.8.27; import "./@openzeppeli…"
type textarea "x"
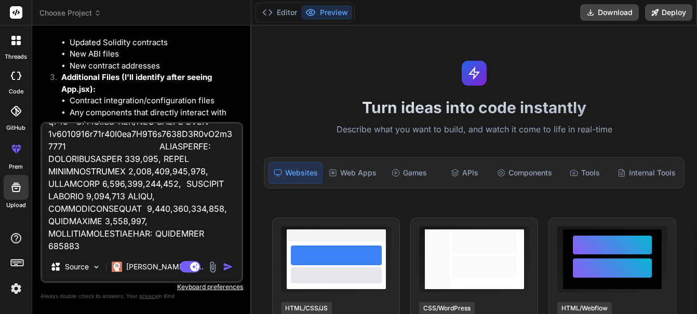
type textarea "// SPDX-License-Identifier: MIT pragma solidity ^0.8.27; import "./@openzeppeli…"
type textarea "x"
type textarea "// SPDX-License-Identifier: MIT pragma solidity ^0.8.27; import "./@openzeppeli…"
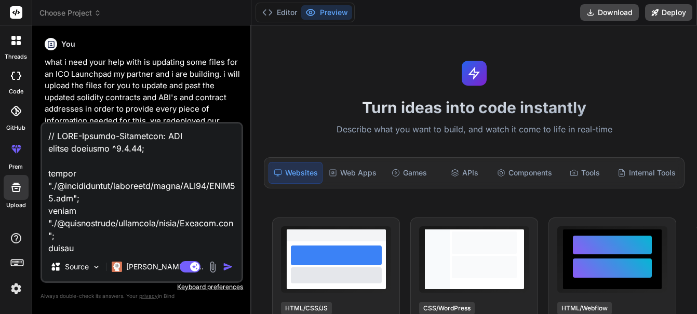
type textarea "// SPDX-License-Identifier: MIT pragma solidity ^0.8.27; import "./@openzeppeli…"
type textarea "x"
type textarea "// SPDX-License-Identifier: MIT pragma solidity ^0.8.27; import "./@openzeppeli…"
type textarea "x"
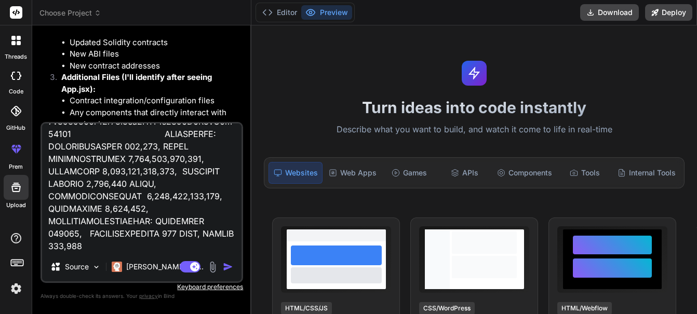
type textarea "// SPDX-License-Identifier: MIT pragma solidity ^0.8.27; import "./@openzeppeli…"
type textarea "x"
type textarea "// SPDX-License-Identifier: MIT pragma solidity ^0.8.27; import "./@openzeppeli…"
type textarea "x"
type textarea "// SPDX-License-Identifier: MIT pragma solidity ^0.8.27; import "./@openzeppeli…"
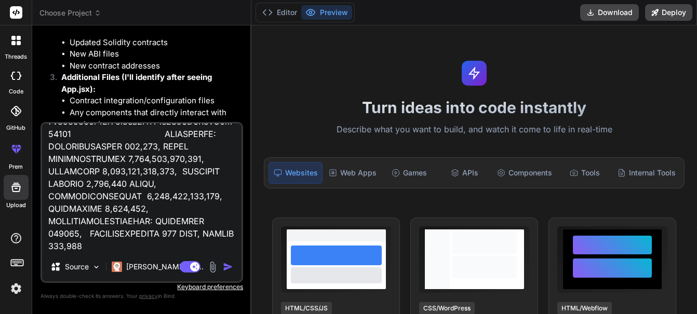
type textarea "x"
type textarea "// SPDX-License-Identifier: MIT pragma solidity ^0.8.27; import "./@openzeppeli…"
type textarea "x"
type textarea "// SPDX-License-Identifier: MIT pragma solidity ^0.8.27; import "./@openzeppeli…"
type textarea "x"
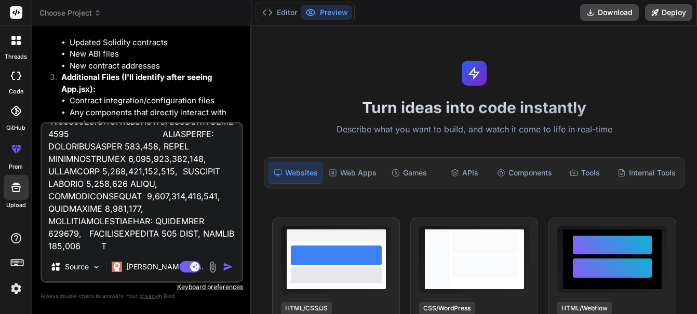
type textarea "// SPDX-License-Identifier: MIT pragma solidity ^0.8.27; import "./@openzeppeli…"
type textarea "x"
type textarea "// SPDX-License-Identifier: MIT pragma solidity ^0.8.27; import "./@openzeppeli…"
type textarea "x"
type textarea "// SPDX-License-Identifier: MIT pragma solidity ^0.8.27; import "./@openzeppeli…"
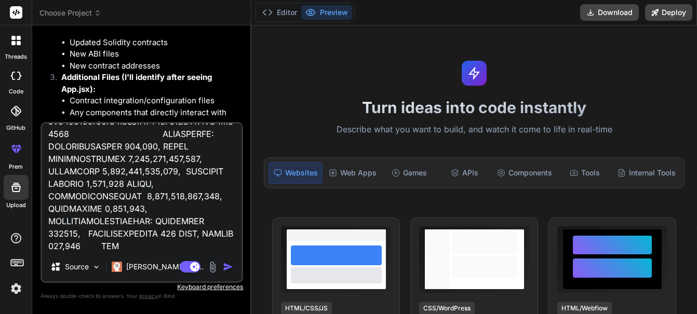
type textarea "x"
type textarea "// SPDX-License-Identifier: MIT pragma solidity ^0.8.27; import "./@openzeppeli…"
type textarea "x"
type textarea "// SPDX-License-Identifier: MIT pragma solidity ^0.8.27; import "./@openzeppeli…"
type textarea "x"
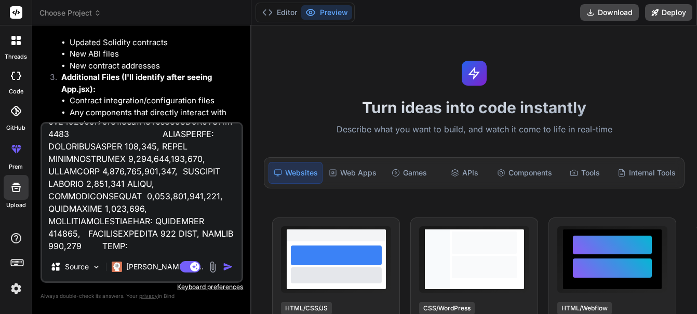
type textarea "// SPDX-License-Identifier: MIT pragma solidity ^0.8.27; import "./@openzeppeli…"
type textarea "x"
type textarea "// SPDX-License-Identifier: MIT pragma solidity ^0.8.27; import "./@openzeppeli…"
type textarea "x"
type textarea "// SPDX-License-Identifier: MIT pragma solidity ^0.8.27; import "./@openzeppeli…"
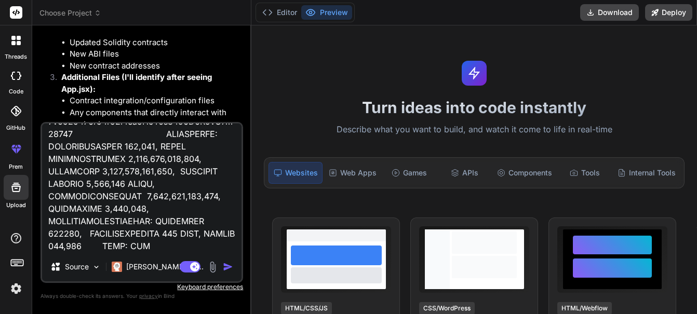
type textarea "x"
type textarea "// SPDX-License-Identifier: MIT pragma solidity ^0.8.27; import "./@openzeppeli…"
type textarea "x"
type textarea "// SPDX-License-Identifier: MIT pragma solidity ^0.8.27; import "./@openzeppeli…"
type textarea "x"
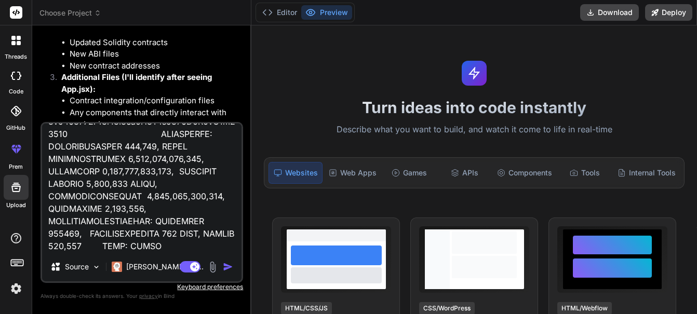
type textarea "// SPDX-License-Identifier: MIT pragma solidity ^0.8.27; import "./@openzeppeli…"
type textarea "x"
type textarea "// SPDX-License-Identifier: MIT pragma solidity ^0.8.27; import "./@openzeppeli…"
type textarea "x"
type textarea "// SPDX-License-Identifier: MIT pragma solidity ^0.8.27; import "./@openzeppeli…"
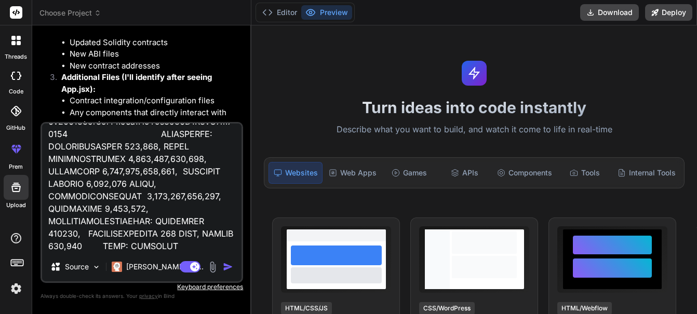
type textarea "x"
type textarea "// SPDX-License-Identifier: MIT pragma solidity ^0.8.27; import "./@openzeppeli…"
type textarea "x"
type textarea "// SPDX-License-Identifier: MIT pragma solidity ^0.8.27; import "./@openzeppeli…"
type textarea "x"
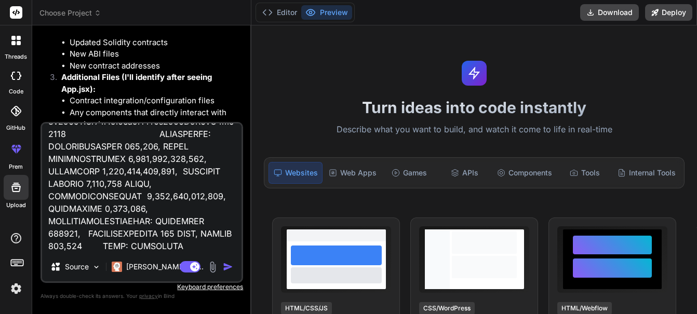
type textarea "// SPDX-License-Identifier: MIT pragma solidity ^0.8.27; import "./@openzeppeli…"
type textarea "x"
type textarea "// SPDX-License-Identifier: MIT pragma solidity ^0.8.27; import "./@openzeppeli…"
type textarea "x"
type textarea "// SPDX-License-Identifier: MIT pragma solidity ^0.8.27; import "./@openzeppeli…"
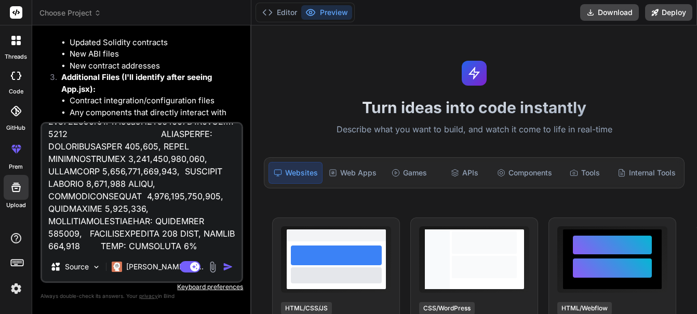
type textarea "x"
type textarea "// SPDX-License-Identifier: MIT pragma solidity ^0.8.27; import "./@openzeppeli…"
type textarea "x"
type textarea "// SPDX-License-Identifier: MIT pragma solidity ^0.8.27; import "./@openzeppeli…"
type textarea "x"
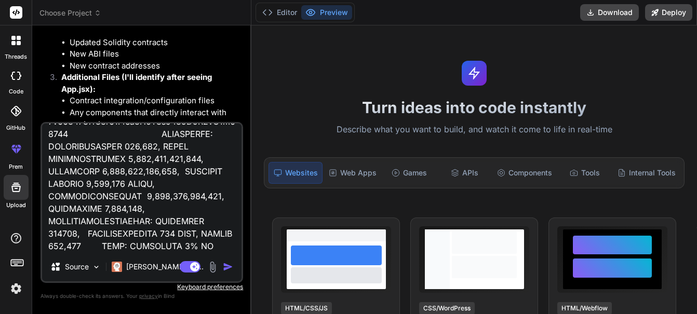
type textarea "// SPDX-License-Identifier: MIT pragma solidity ^0.8.27; import "./@openzeppeli…"
type textarea "x"
type textarea "// SPDX-License-Identifier: MIT pragma solidity ^0.8.27; import "./@openzeppeli…"
type textarea "x"
type textarea "// SPDX-License-Identifier: MIT pragma solidity ^0.8.27; import "./@openzeppeli…"
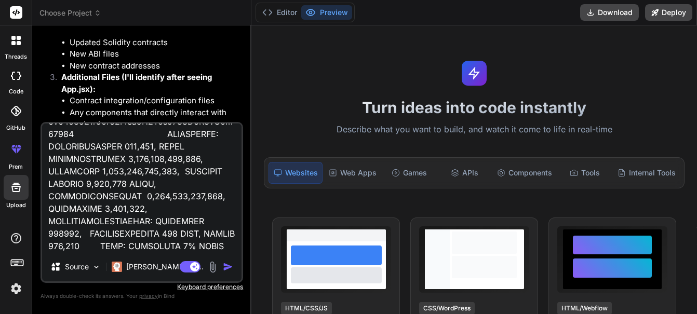
type textarea "x"
type textarea "// SPDX-License-Identifier: MIT pragma solidity ^0.8.27; import "./@openzeppeli…"
type textarea "x"
type textarea "// SPDX-License-Identifier: MIT pragma solidity ^0.8.27; import "./@openzeppeli…"
type textarea "x"
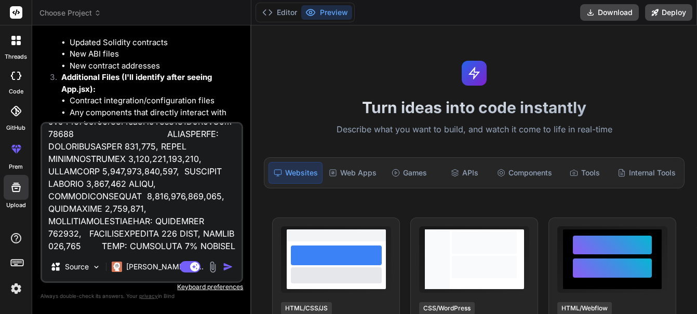
type textarea "// SPDX-License-Identifier: MIT pragma solidity ^0.8.27; import "./@openzeppeli…"
type textarea "x"
type textarea "// SPDX-License-Identifier: MIT pragma solidity ^0.8.27; import "./@openzeppeli…"
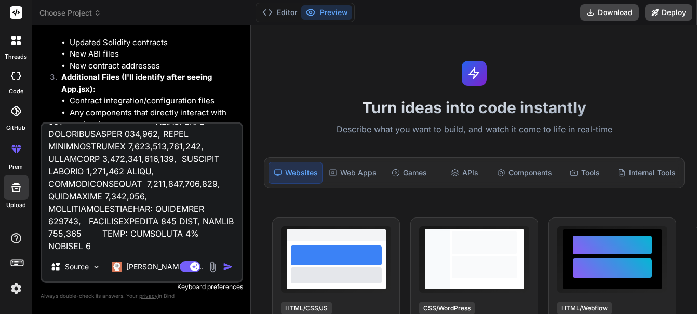
type textarea "x"
type textarea "// SPDX-License-Identifier: MIT pragma solidity ^0.8.27; import "./@openzeppeli…"
type textarea "x"
type textarea "// SPDX-License-Identifier: MIT pragma solidity ^0.8.27; import "./@openzeppeli…"
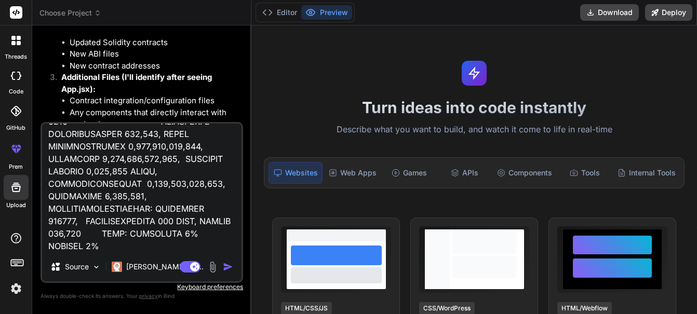
type textarea "x"
type textarea "// SPDX-License-Identifier: MIT pragma solidity ^0.8.27; import "./@openzeppeli…"
type textarea "x"
type textarea "// SPDX-License-Identifier: MIT pragma solidity ^0.8.27; import "./@openzeppeli…"
type textarea "x"
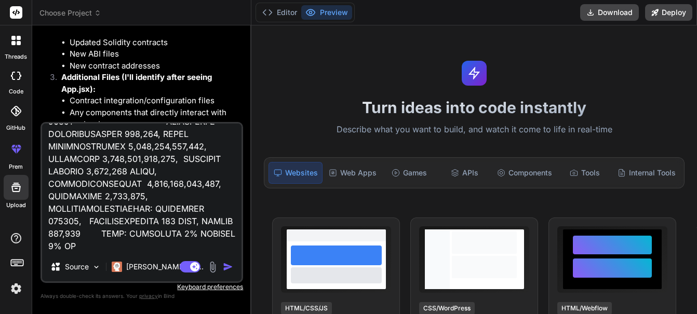
type textarea "// SPDX-License-Identifier: MIT pragma solidity ^0.8.27; import "./@openzeppeli…"
type textarea "x"
type textarea "// SPDX-License-Identifier: MIT pragma solidity ^0.8.27; import "./@openzeppeli…"
type textarea "x"
type textarea "// SPDX-License-Identifier: MIT pragma solidity ^0.8.27; import "./@openzeppeli…"
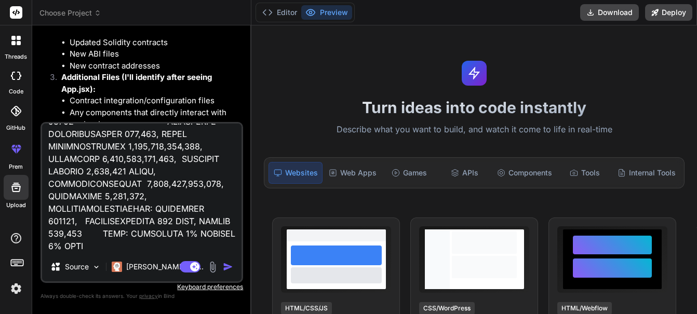
type textarea "x"
type textarea "// SPDX-License-Identifier: MIT pragma solidity ^0.8.27; import "./@openzeppeli…"
type textarea "x"
type textarea "// SPDX-License-Identifier: MIT pragma solidity ^0.8.27; import "./@openzeppeli…"
type textarea "x"
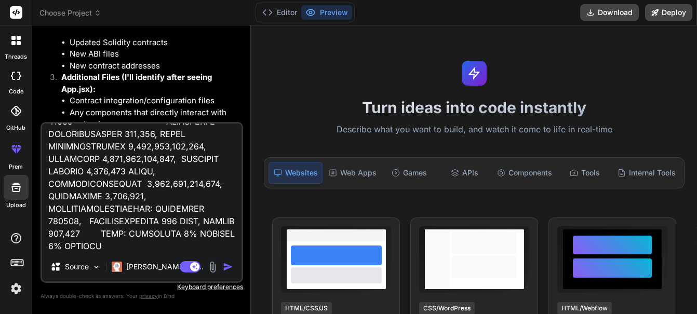
type textarea "// SPDX-License-Identifier: MIT pragma solidity ^0.8.27; import "./@openzeppeli…"
type textarea "x"
type textarea "// SPDX-License-Identifier: MIT pragma solidity ^0.8.27; import "./@openzeppeli…"
type textarea "x"
type textarea "// SPDX-License-Identifier: MIT pragma solidity ^0.8.27; import "./@openzeppeli…"
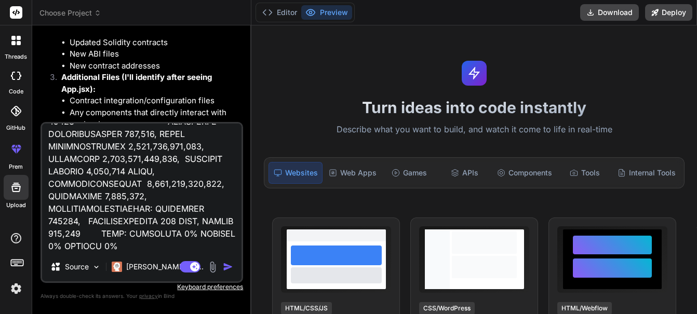
type textarea "x"
type textarea "// SPDX-License-Identifier: MIT pragma solidity ^0.8.27; import "./@openzeppeli…"
type textarea "x"
type textarea "// SPDX-License-Identifier: MIT pragma solidity ^0.8.27; import "./@openzeppeli…"
type textarea "x"
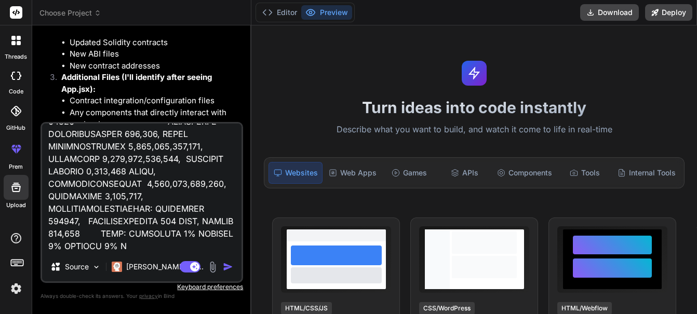
type textarea "// SPDX-License-Identifier: MIT pragma solidity ^0.8.27; import "./@openzeppeli…"
type textarea "x"
type textarea "// SPDX-License-Identifier: MIT pragma solidity ^0.8.27; import "./@openzeppeli…"
type textarea "x"
type textarea "// SPDX-License-Identifier: MIT pragma solidity ^0.8.27; import "./@openzeppeli…"
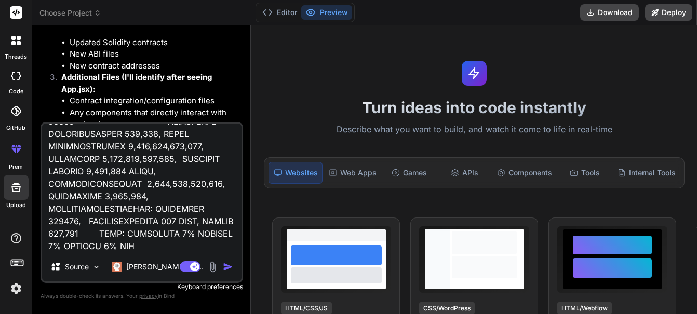
type textarea "x"
type textarea "// SPDX-License-Identifier: MIT pragma solidity ^0.8.27; import "./@openzeppeli…"
type textarea "x"
type textarea "// SPDX-License-Identifier: MIT pragma solidity ^0.8.27; import "./@openzeppeli…"
type textarea "x"
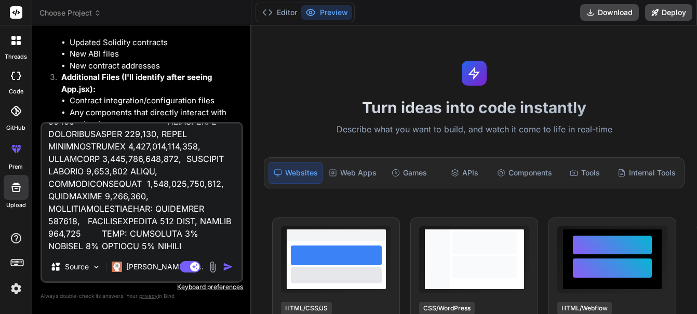
type textarea "// SPDX-License-Identifier: MIT pragma solidity ^0.8.27; import "./@openzeppeli…"
type textarea "x"
type textarea "// SPDX-License-Identifier: MIT pragma solidity ^0.8.27; import "./@openzeppeli…"
type textarea "x"
type textarea "// SPDX-License-Identifier: MIT pragma solidity ^0.8.27; import "./@openzeppeli…"
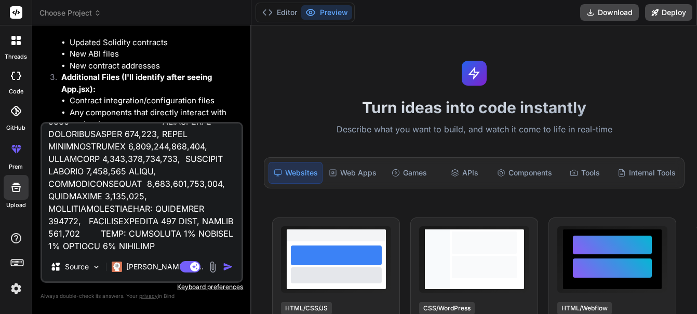
type textarea "x"
type textarea "// SPDX-License-Identifier: MIT pragma solidity ^0.8.27; import "./@openzeppeli…"
type textarea "x"
type textarea "// SPDX-License-Identifier: MIT pragma solidity ^0.8.27; import "./@openzeppeli…"
type textarea "x"
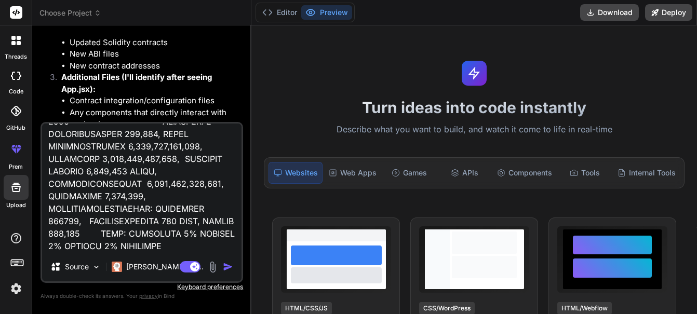
type textarea "// SPDX-License-Identifier: MIT pragma solidity ^0.8.27; import "./@openzeppeli…"
type textarea "x"
type textarea "// SPDX-License-Identifier: MIT pragma solidity ^0.8.27; import "./@openzeppeli…"
type textarea "x"
type textarea "// SPDX-License-Identifier: MIT pragma solidity ^0.8.27; import "./@openzeppeli…"
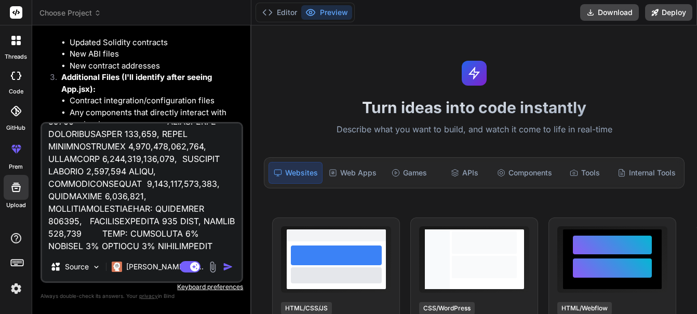
type textarea "x"
type textarea "// SPDX-License-Identifier: MIT pragma solidity ^0.8.27; import "./@openzeppeli…"
type textarea "x"
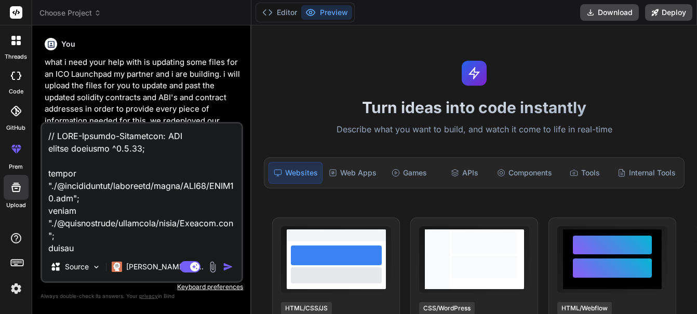
scroll to position [59, 0]
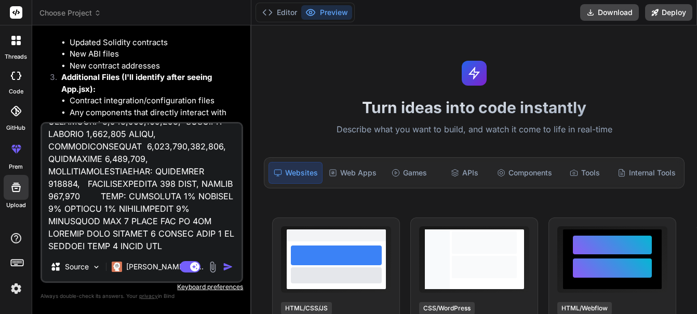
type textarea "// SPDX-License-Identifier: MIT pragma solidity ^0.8.27; import "./@openzeppeli…"
type textarea "x"
type textarea "// SPDX-License-Identifier: MIT pragma solidity ^0.8.27; import "./@openzeppeli…"
type textarea "x"
type textarea "// SPDX-License-Identifier: MIT pragma solidity ^0.8.27; import "./@openzeppeli…"
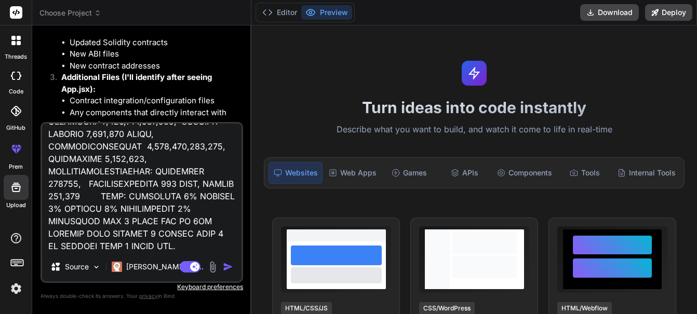
type textarea "x"
type textarea "// SPDX-License-Identifier: MIT pragma solidity ^0.8.27; import "./@openzeppeli…"
type textarea "x"
type textarea "// SPDX-License-Identifier: MIT pragma solidity ^0.8.27; import "./@openzeppeli…"
type textarea "x"
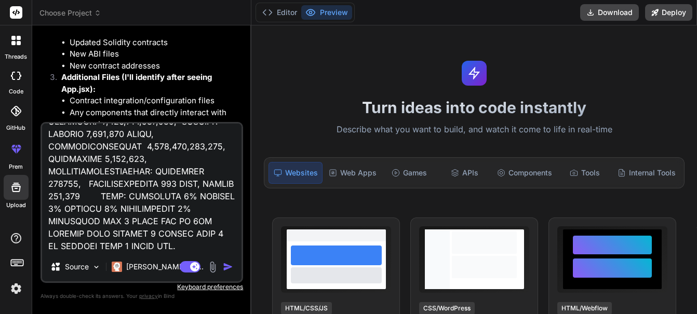
type textarea "// SPDX-License-Identifier: MIT pragma solidity ^0.8.27; import "./@openzeppeli…"
type textarea "x"
type textarea "// SPDX-License-Identifier: MIT pragma solidity ^0.8.27; import "./@openzeppeli…"
type textarea "x"
type textarea "// SPDX-License-Identifier: MIT pragma solidity ^0.8.27; import "./@openzeppeli…"
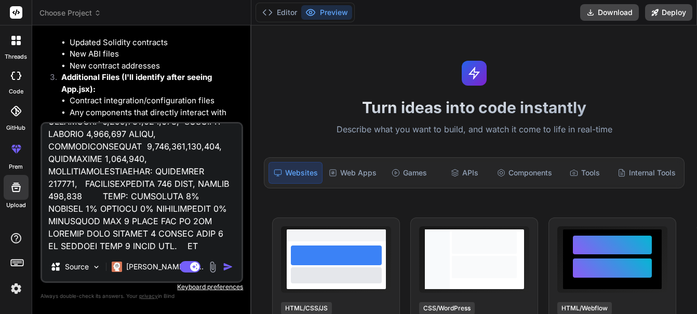
type textarea "x"
type textarea "// SPDX-License-Identifier: MIT pragma solidity ^0.8.27; import "./@openzeppeli…"
type textarea "x"
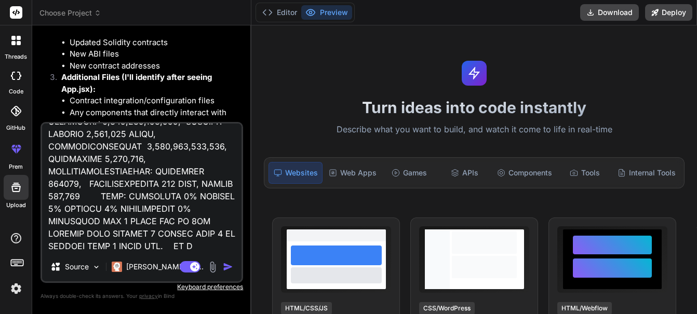
type textarea "// SPDX-License-Identifier: MIT pragma solidity ^0.8.27; import "./@openzeppeli…"
type textarea "x"
type textarea "// SPDX-License-Identifier: MIT pragma solidity ^0.8.27; import "./@openzeppeli…"
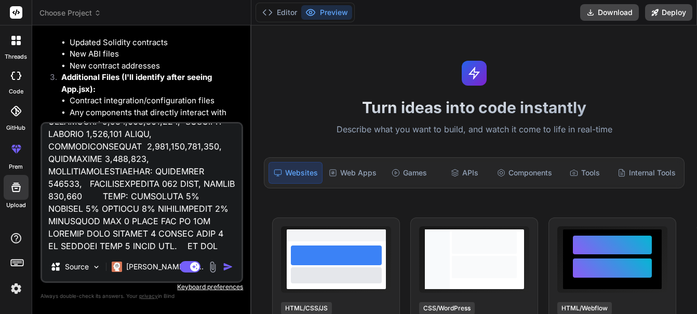
type textarea "x"
type textarea "// SPDX-License-Identifier: MIT pragma solidity ^0.8.27; import "./@openzeppeli…"
type textarea "x"
type textarea "// SPDX-License-Identifier: MIT pragma solidity ^0.8.27; import "./@openzeppeli…"
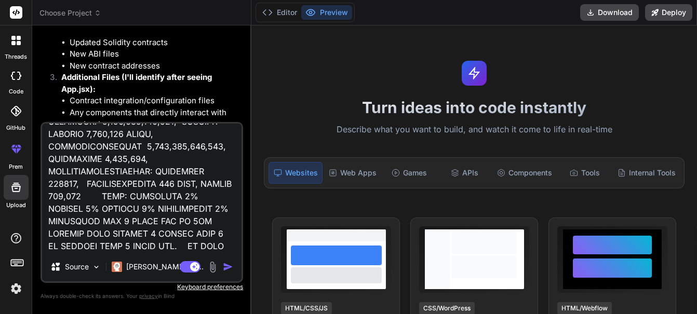
type textarea "x"
type textarea "// SPDX-License-Identifier: MIT pragma solidity ^0.8.27; import "./@openzeppeli…"
type textarea "x"
type textarea "// SPDX-License-Identifier: MIT pragma solidity ^0.8.27; import "./@openzeppeli…"
type textarea "x"
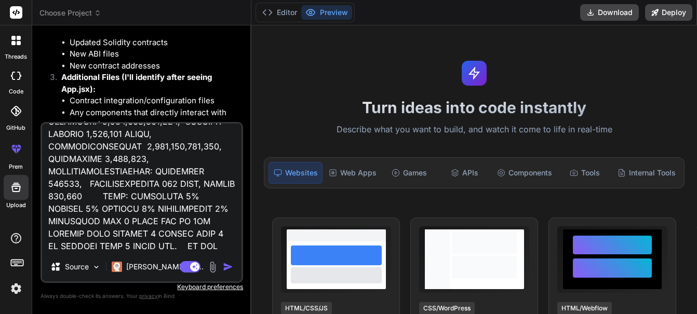
scroll to position [66134, 0]
type textarea "// SPDX-License-Identifier: MIT pragma solidity ^0.8.27; import "./@openzeppeli…"
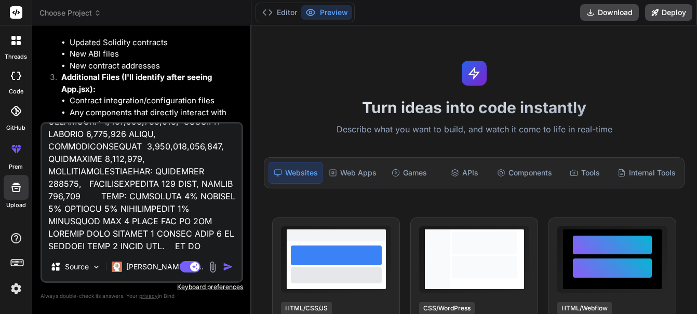
type textarea "x"
type textarea "// SPDX-License-Identifier: MIT pragma solidity ^0.8.27; import "./@openzeppeli…"
type textarea "x"
type textarea "// SPDX-License-Identifier: MIT pragma solidity ^0.8.27; import "./@openzeppeli…"
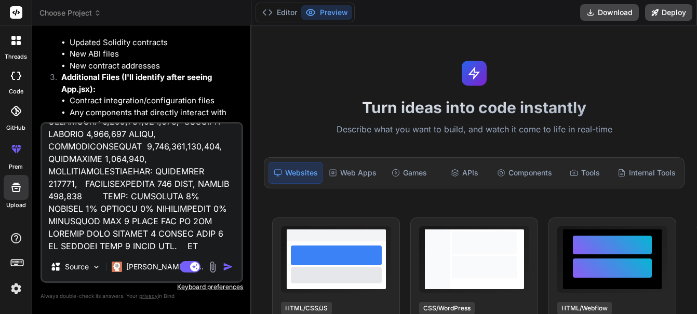
type textarea "x"
type textarea "// SPDX-License-Identifier: MIT pragma solidity ^0.8.27; import "./@openzeppeli…"
type textarea "x"
type textarea "// SPDX-License-Identifier: MIT pragma solidity ^0.8.27; import "./@openzeppeli…"
type textarea "x"
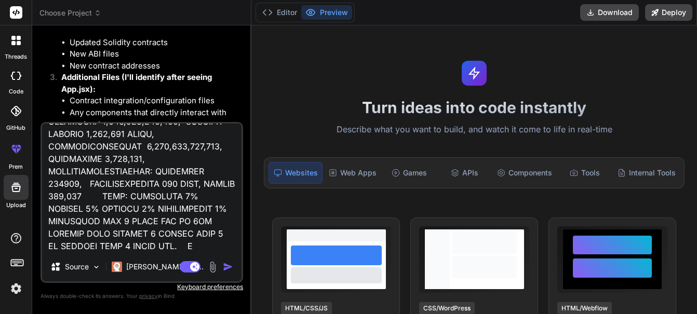
type textarea "// SPDX-License-Identifier: MIT pragma solidity ^0.8.27; import "./@openzeppeli…"
type textarea "x"
type textarea "// SPDX-License-Identifier: MIT pragma solidity ^0.8.27; import "./@openzeppeli…"
type textarea "x"
type textarea "// SPDX-License-Identifier: MIT pragma solidity ^0.8.27; import "./@openzeppeli…"
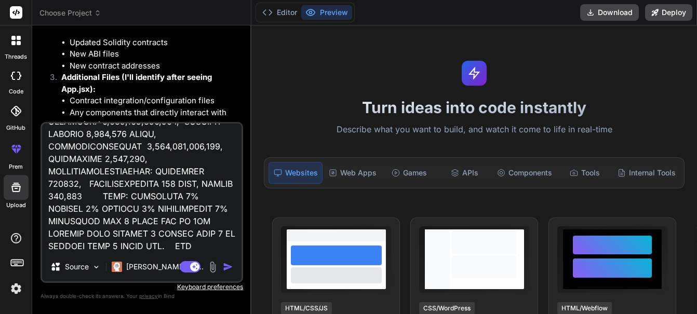
type textarea "x"
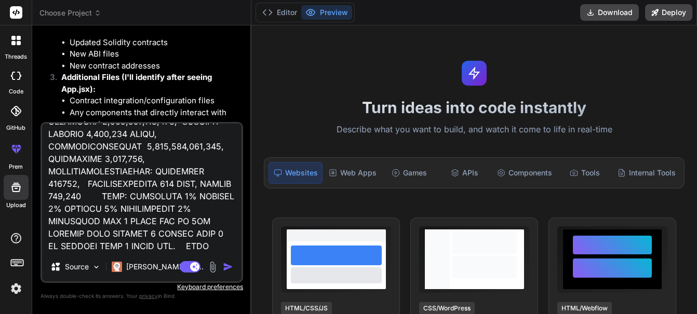
type textarea "// SPDX-License-Identifier: MIT pragma solidity ^0.8.27; import "./@openzeppeli…"
type textarea "x"
type textarea "// SPDX-License-Identifier: MIT pragma solidity ^0.8.27; import "./@openzeppeli…"
type textarea "x"
type textarea "// SPDX-License-Identifier: MIT pragma solidity ^0.8.27; import "./@openzeppeli…"
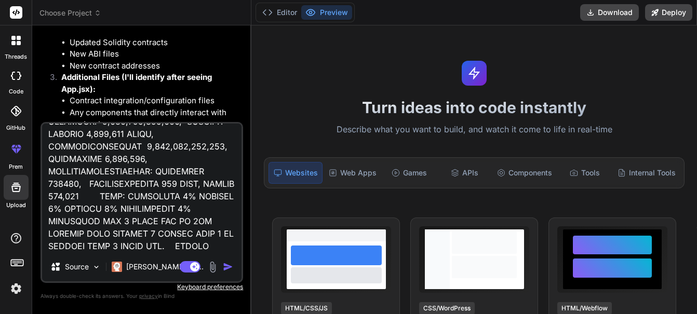
type textarea "x"
type textarea "// SPDX-License-Identifier: MIT pragma solidity ^0.8.27; import "./@openzeppeli…"
type textarea "x"
type textarea "// SPDX-License-Identifier: MIT pragma solidity ^0.8.27; import "./@openzeppeli…"
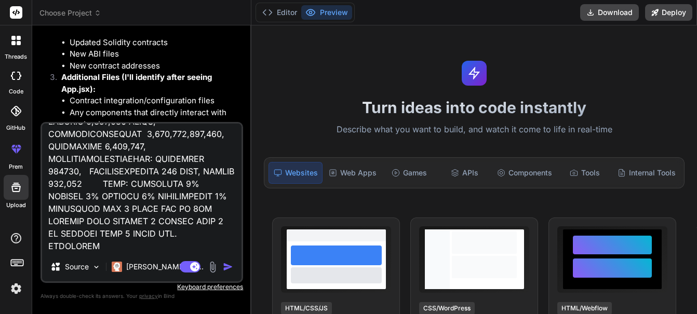
type textarea "x"
type textarea "// SPDX-License-Identifier: MIT pragma solidity ^0.8.27; import "./@openzeppeli…"
type textarea "x"
type textarea "// SPDX-License-Identifier: MIT pragma solidity ^0.8.27; import "./@openzeppeli…"
type textarea "x"
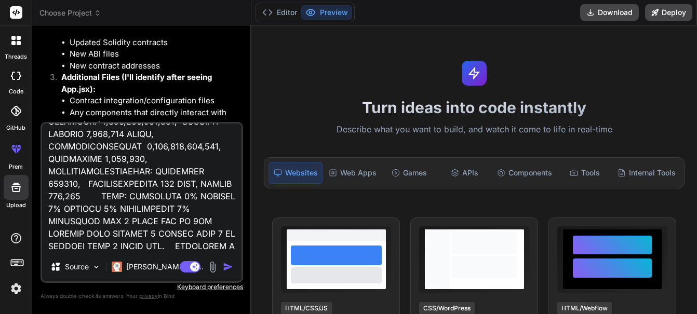
type textarea "// SPDX-License-Identifier: MIT pragma solidity ^0.8.27; import "./@openzeppeli…"
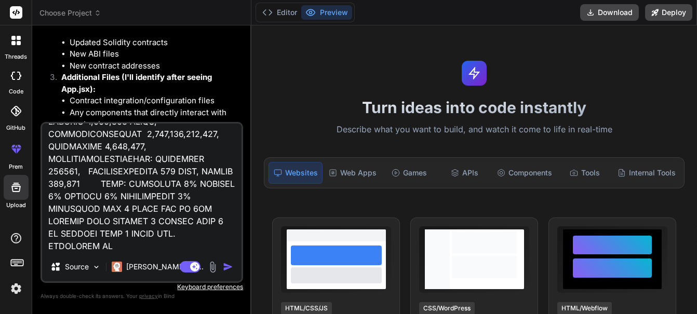
type textarea "x"
type textarea "// SPDX-License-Identifier: MIT pragma solidity ^0.8.27; import "./@openzeppeli…"
type textarea "x"
type textarea "// SPDX-License-Identifier: MIT pragma solidity ^0.8.27; import "./@openzeppeli…"
type textarea "x"
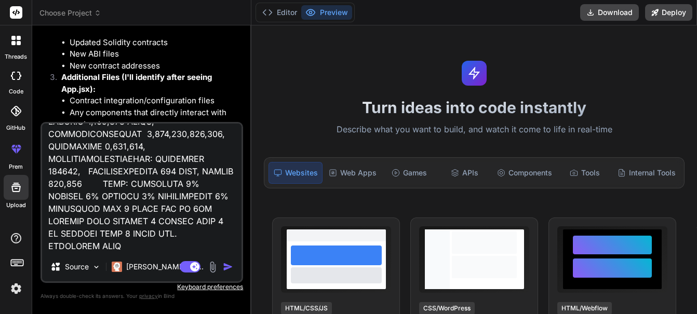
type textarea "// SPDX-License-Identifier: MIT pragma solidity ^0.8.27; import "./@openzeppeli…"
type textarea "x"
type textarea "// SPDX-License-Identifier: MIT pragma solidity ^0.8.27; import "./@openzeppeli…"
type textarea "x"
type textarea "// SPDX-License-Identifier: MIT pragma solidity ^0.8.27; import "./@openzeppeli…"
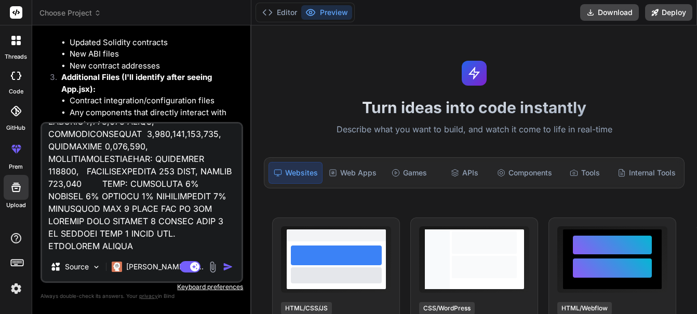
type textarea "x"
type textarea "// SPDX-License-Identifier: MIT pragma solidity ^0.8.27; import "./@openzeppeli…"
type textarea "x"
type textarea "// SPDX-License-Identifier: MIT pragma solidity ^0.8.27; import "./@openzeppeli…"
type textarea "x"
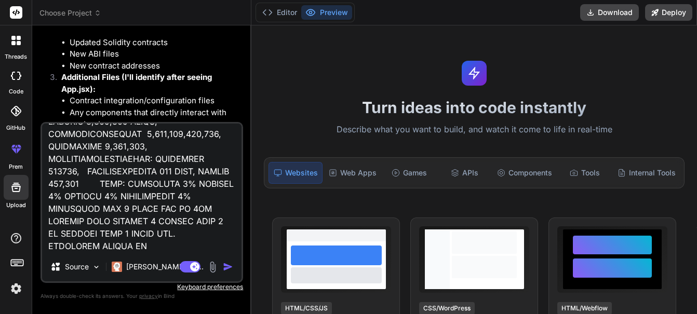
type textarea "// SPDX-License-Identifier: MIT pragma solidity ^0.8.27; import "./@openzeppeli…"
type textarea "x"
type textarea "// SPDX-License-Identifier: MIT pragma solidity ^0.8.27; import "./@openzeppeli…"
type textarea "x"
type textarea "// SPDX-License-Identifier: MIT pragma solidity ^0.8.27; import "./@openzeppeli…"
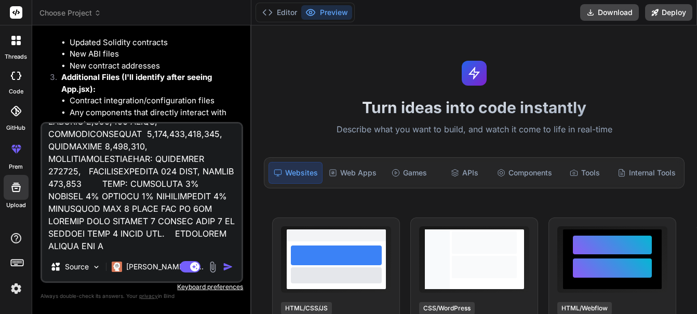
type textarea "x"
type textarea "// SPDX-License-Identifier: MIT pragma solidity ^0.8.27; import "./@openzeppeli…"
type textarea "x"
type textarea "// SPDX-License-Identifier: MIT pragma solidity ^0.8.27; import "./@openzeppeli…"
type textarea "x"
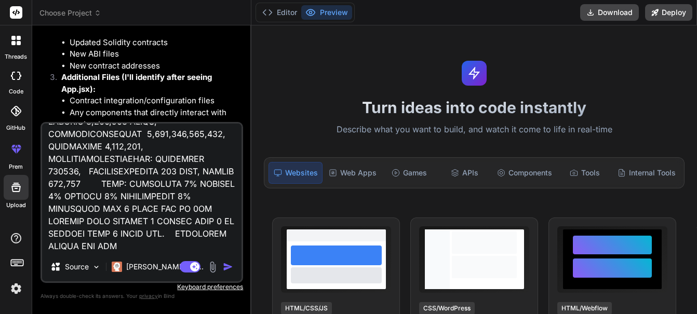
type textarea "// SPDX-License-Identifier: MIT pragma solidity ^0.8.27; import "./@openzeppeli…"
type textarea "x"
type textarea "// SPDX-License-Identifier: MIT pragma solidity ^0.8.27; import "./@openzeppeli…"
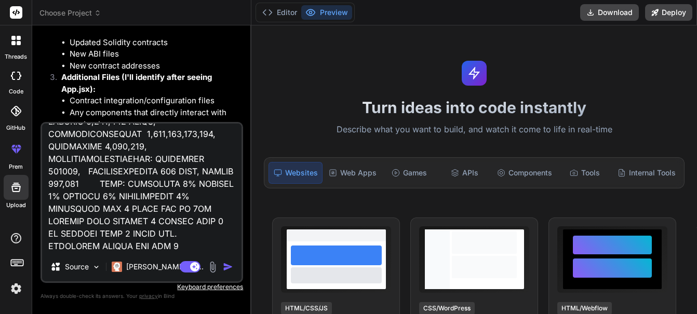
type textarea "x"
type textarea "// SPDX-License-Identifier: MIT pragma solidity ^0.8.27; import "./@openzeppeli…"
type textarea "x"
type textarea "// SPDX-License-Identifier: MIT pragma solidity ^0.8.27; import "./@openzeppeli…"
type textarea "x"
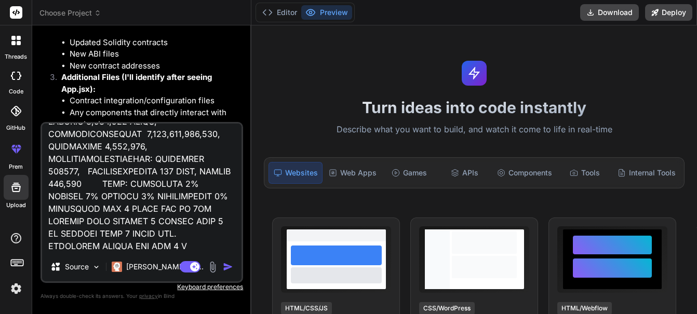
type textarea "// SPDX-License-Identifier: MIT pragma solidity ^0.8.27; import "./@openzeppeli…"
type textarea "x"
type textarea "// SPDX-License-Identifier: MIT pragma solidity ^0.8.27; import "./@openzeppeli…"
type textarea "x"
type textarea "// SPDX-License-Identifier: MIT pragma solidity ^0.8.27; import "./@openzeppeli…"
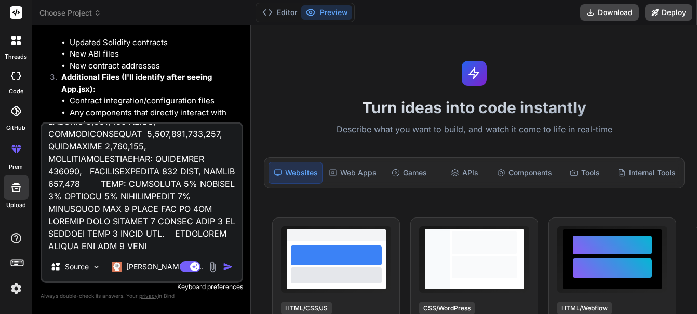
type textarea "x"
type textarea "// SPDX-License-Identifier: MIT pragma solidity ^0.8.27; import "./@openzeppeli…"
type textarea "x"
type textarea "// SPDX-License-Identifier: MIT pragma solidity ^0.8.27; import "./@openzeppeli…"
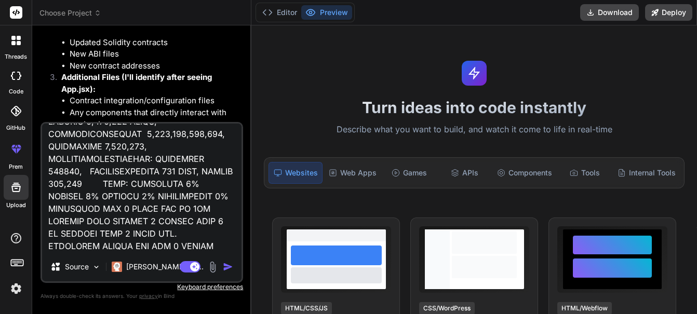
type textarea "x"
click at [188, 239] on textarea at bounding box center [141, 188] width 199 height 129
type textarea "// SPDX-License-Identifier: MIT pragma solidity ^0.8.27; import "./@openzeppeli…"
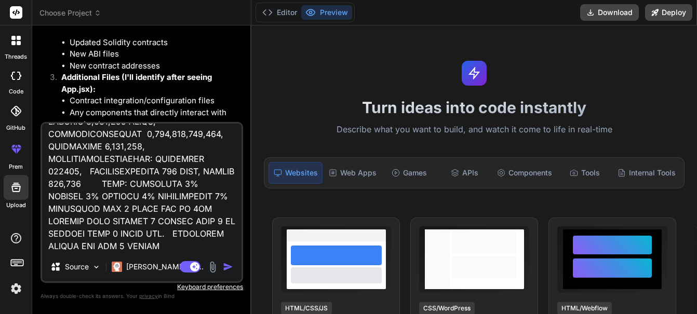
type textarea "x"
type textarea "// SPDX-License-Identifier: MIT pragma solidity ^0.8.27; import "./@openzeppeli…"
type textarea "x"
type textarea "// SPDX-License-Identifier: MIT pragma solidity ^0.8.27; import "./@openzeppeli…"
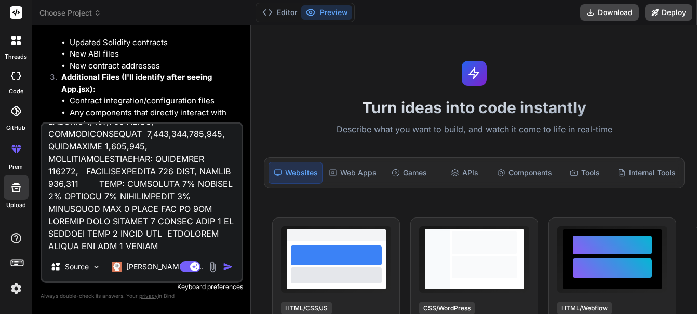
type textarea "x"
type textarea "// SPDX-License-Identifier: MIT pragma solidity ^0.8.27; import "./@openzeppeli…"
type textarea "x"
type textarea "// SPDX-License-Identifier: MIT pragma solidity ^0.8.27; import "./@openzeppeli…"
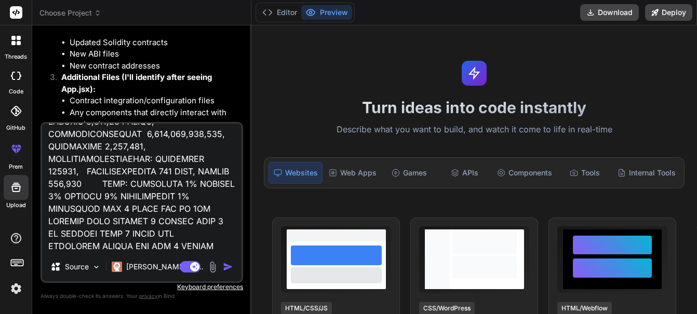
type textarea "x"
type textarea "// SPDX-License-Identifier: MIT pragma solidity ^0.8.27; import "./@openzeppeli…"
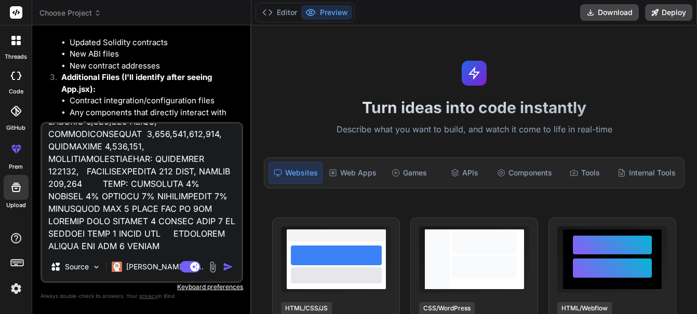
type textarea "x"
type textarea "// SPDX-License-Identifier: MIT pragma solidity ^0.8.27; import "./@openzeppeli…"
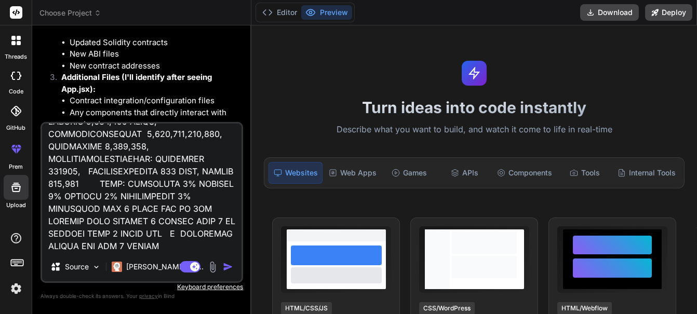
type textarea "x"
type textarea "// SPDX-License-Identifier: MIT pragma solidity ^0.8.27; import "./@openzeppeli…"
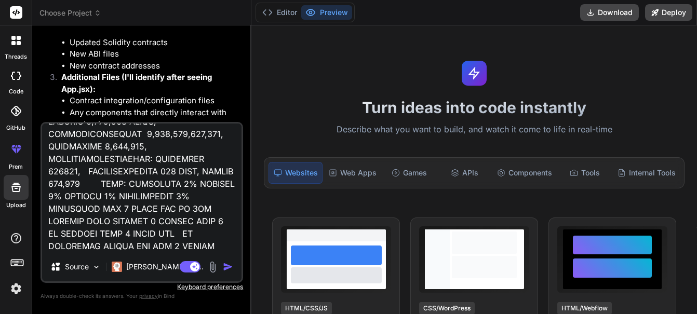
type textarea "x"
type textarea "// SPDX-License-Identifier: MIT pragma solidity ^0.8.27; import "./@openzeppeli…"
type textarea "x"
type textarea "// SPDX-License-Identifier: MIT pragma solidity ^0.8.27; import "./@openzeppeli…"
type textarea "x"
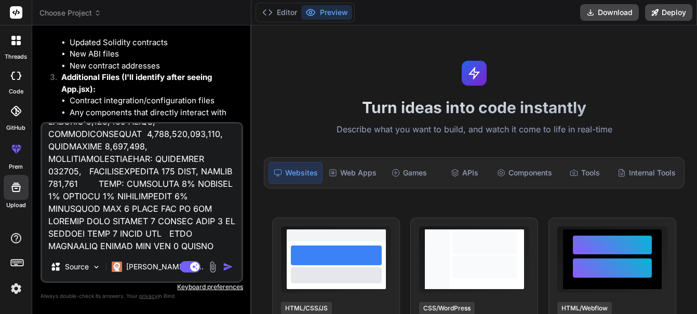
type textarea "// SPDX-License-Identifier: MIT pragma solidity ^0.8.27; import "./@openzeppeli…"
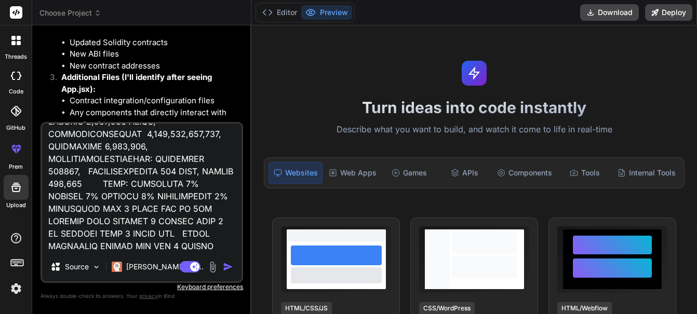
type textarea "x"
type textarea "// SPDX-License-Identifier: MIT pragma solidity ^0.8.27; import "./@openzeppeli…"
type textarea "x"
type textarea "// SPDX-License-Identifier: MIT pragma solidity ^0.8.27; import "./@openzeppeli…"
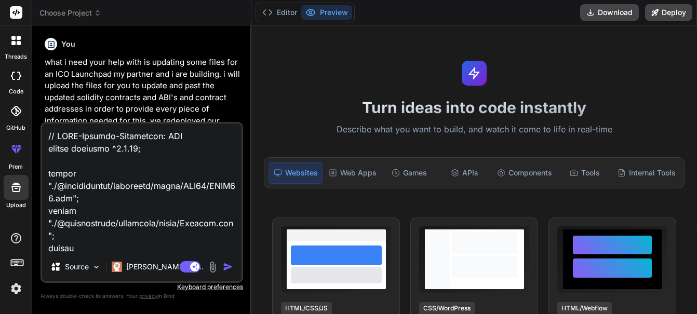
type textarea "// SPDX-License-Identifier: MIT pragma solidity ^0.8.27; import "./@openzeppeli…"
type textarea "x"
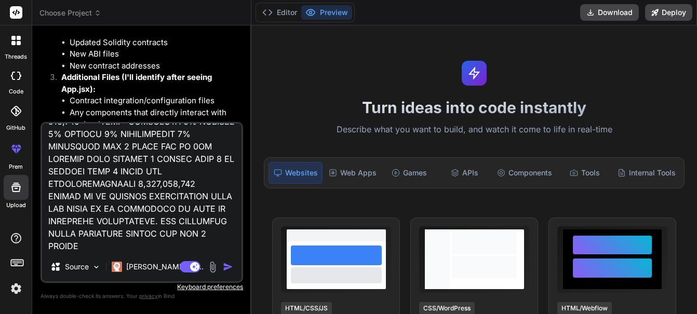
type textarea "// SPDX-License-Identifier: MIT pragma solidity ^0.8.27; import "./@openzeppeli…"
type textarea "x"
type textarea "// SPDX-License-Identifier: MIT pragma solidity ^0.8.27; import "./@openzeppeli…"
type textarea "x"
type textarea "// SPDX-License-Identifier: MIT pragma solidity ^0.8.27; import "./@openzeppeli…"
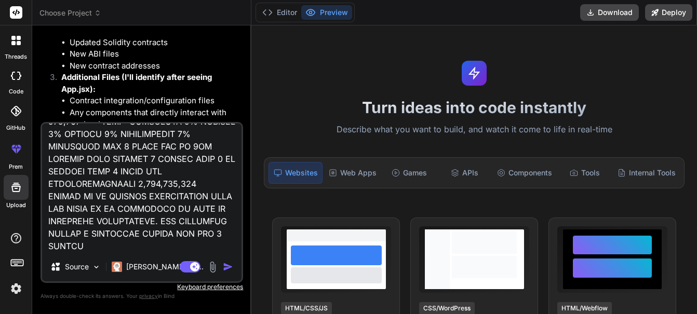
type textarea "x"
type textarea "// SPDX-License-Identifier: MIT pragma solidity ^0.8.27; import "./@openzeppeli…"
type textarea "x"
type textarea "// SPDX-License-Identifier: MIT pragma solidity ^0.8.27; import "./@openzeppeli…"
type textarea "x"
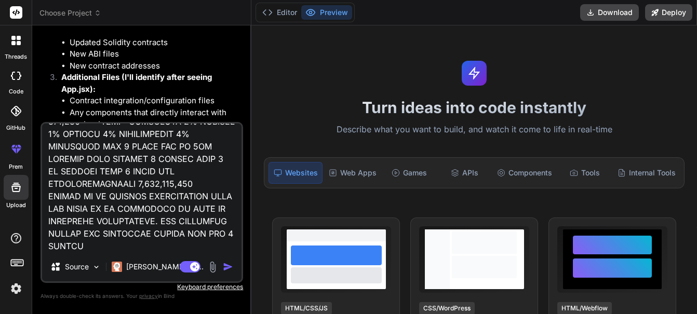
type textarea "// SPDX-License-Identifier: MIT pragma solidity ^0.8.27; import "./@openzeppeli…"
type textarea "x"
type textarea "// SPDX-License-Identifier: MIT pragma solidity ^0.8.27; import "./@openzeppeli…"
type textarea "x"
type textarea "// SPDX-License-Identifier: MIT pragma solidity ^0.8.27; import "./@openzeppeli…"
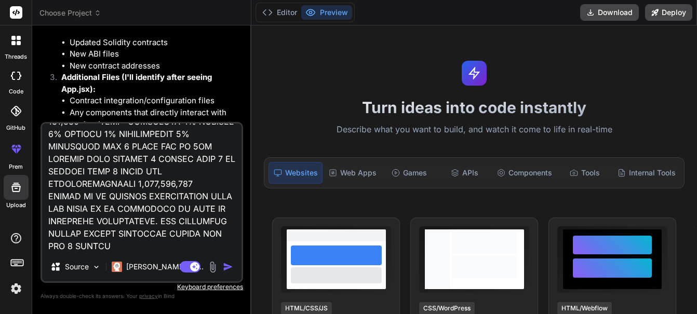
type textarea "x"
type textarea "// SPDX-License-Identifier: MIT pragma solidity ^0.8.27; import "./@openzeppeli…"
type textarea "x"
type textarea "// SPDX-License-Identifier: MIT pragma solidity ^0.8.27; import "./@openzeppeli…"
type textarea "x"
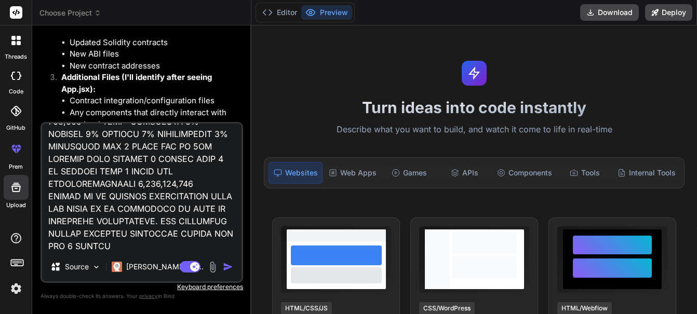
type textarea "// SPDX-License-Identifier: MIT pragma solidity ^0.8.27; import "./@openzeppeli…"
type textarea "x"
type textarea "// SPDX-License-Identifier: MIT pragma solidity ^0.8.27; import "./@openzeppeli…"
type textarea "x"
type textarea "// SPDX-License-Identifier: MIT pragma solidity ^0.8.27; import "./@openzeppeli…"
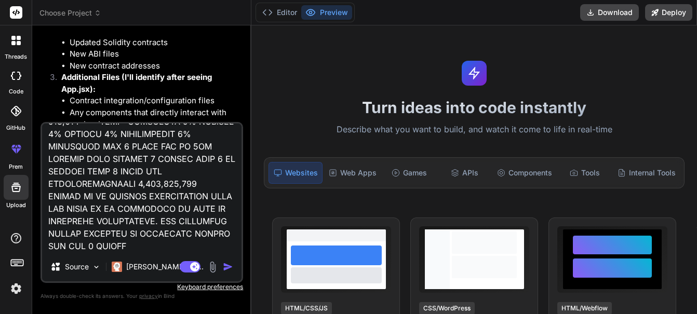
type textarea "x"
type textarea "// SPDX-License-Identifier: MIT pragma solidity ^0.8.27; import "./@openzeppeli…"
type textarea "x"
type textarea "// SPDX-License-Identifier: MIT pragma solidity ^0.8.27; import "./@openzeppeli…"
type textarea "x"
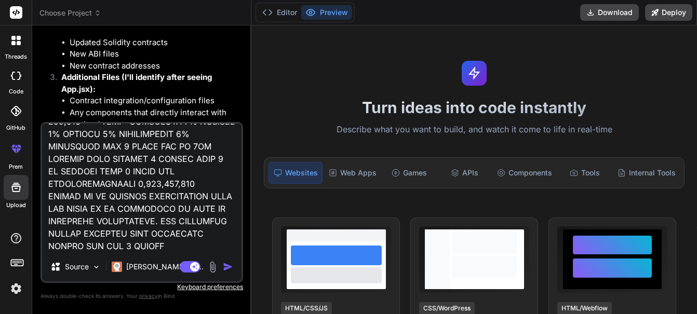
type textarea "// SPDX-License-Identifier: MIT pragma solidity ^0.8.27; import "./@openzeppeli…"
type textarea "x"
type textarea "// SPDX-License-Identifier: MIT pragma solidity ^0.8.27; import "./@openzeppeli…"
type textarea "x"
type textarea "// SPDX-License-Identifier: MIT pragma solidity ^0.8.27; import "./@openzeppeli…"
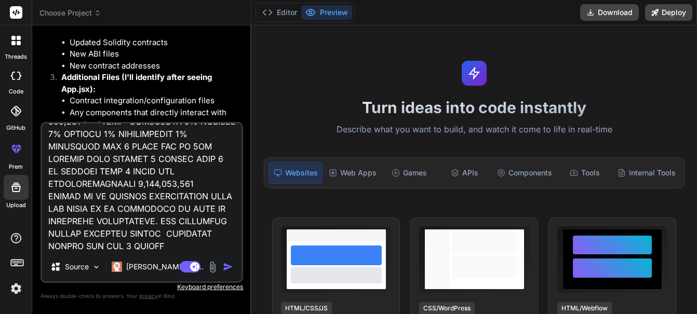
type textarea "x"
type textarea "// SPDX-License-Identifier: MIT pragma solidity ^0.8.27; import "./@openzeppeli…"
type textarea "x"
type textarea "// SPDX-License-Identifier: MIT pragma solidity ^0.8.27; import "./@openzeppeli…"
type textarea "x"
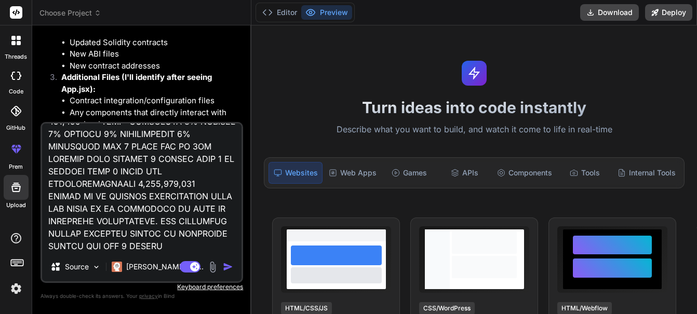
type textarea "// SPDX-License-Identifier: MIT pragma solidity ^0.8.27; import "./@openzeppeli…"
type textarea "x"
type textarea "// SPDX-License-Identifier: MIT pragma solidity ^0.8.27; import "./@openzeppeli…"
type textarea "x"
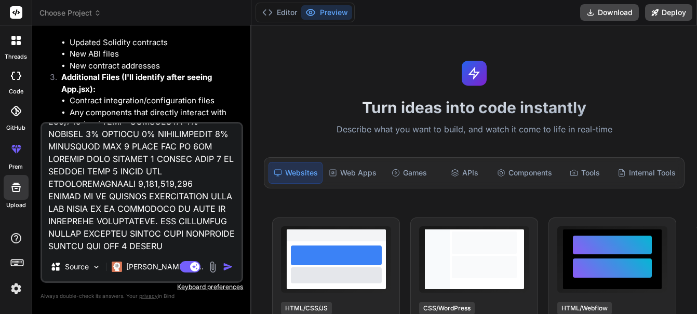
type textarea "// SPDX-License-Identifier: MIT pragma solidity ^0.8.27; import "./@openzeppeli…"
type textarea "x"
type textarea "// SPDX-License-Identifier: MIT pragma solidity ^0.8.27; import "./@openzeppeli…"
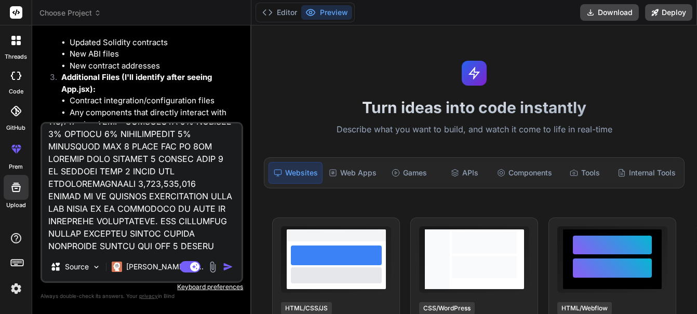
type textarea "x"
type textarea "// SPDX-License-Identifier: MIT pragma solidity ^0.8.27; import "./@openzeppeli…"
type textarea "x"
type textarea "// SPDX-License-Identifier: MIT pragma solidity ^0.8.27; import "./@openzeppeli…"
type textarea "x"
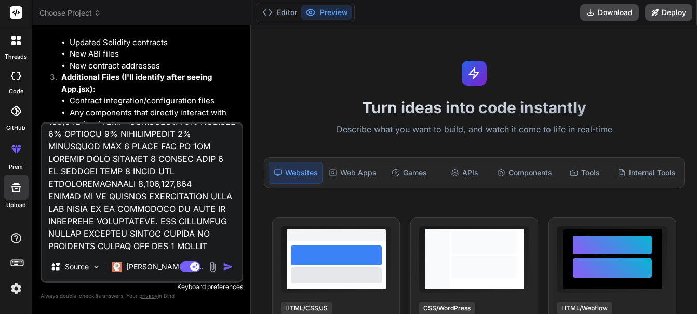
type textarea "// SPDX-License-Identifier: MIT pragma solidity ^0.8.27; import "./@openzeppeli…"
type textarea "x"
type textarea "// SPDX-License-Identifier: MIT pragma solidity ^0.8.27; import "./@openzeppeli…"
type textarea "x"
type textarea "// SPDX-License-Identifier: MIT pragma solidity ^0.8.27; import "./@openzeppeli…"
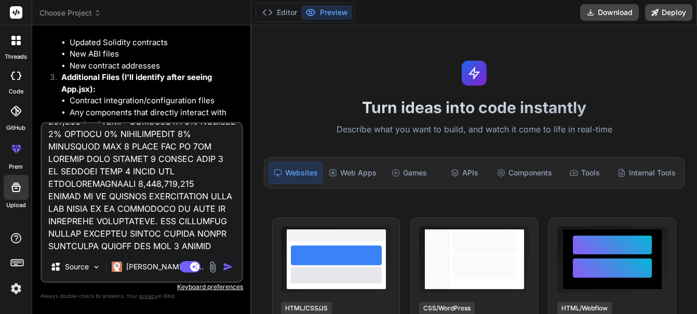
type textarea "x"
type textarea "// SPDX-License-Identifier: MIT pragma solidity ^0.8.27; import "./@openzeppeli…"
type textarea "x"
type textarea "// SPDX-License-Identifier: MIT pragma solidity ^0.8.27; import "./@openzeppeli…"
type textarea "x"
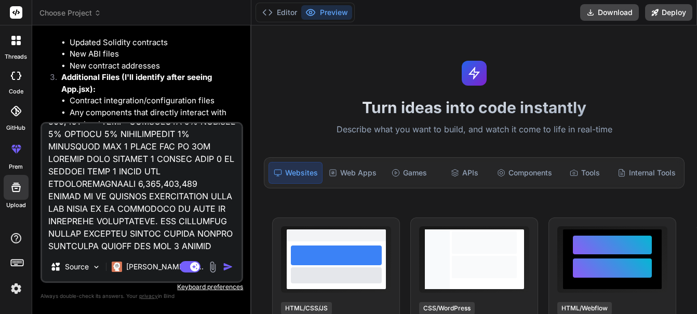
type textarea "// SPDX-License-Identifier: MIT pragma solidity ^0.8.27; import "./@openzeppeli…"
type textarea "x"
type textarea "// SPDX-License-Identifier: MIT pragma solidity ^0.8.27; import "./@openzeppeli…"
type textarea "x"
type textarea "// SPDX-License-Identifier: MIT pragma solidity ^0.8.27; import "./@openzeppeli…"
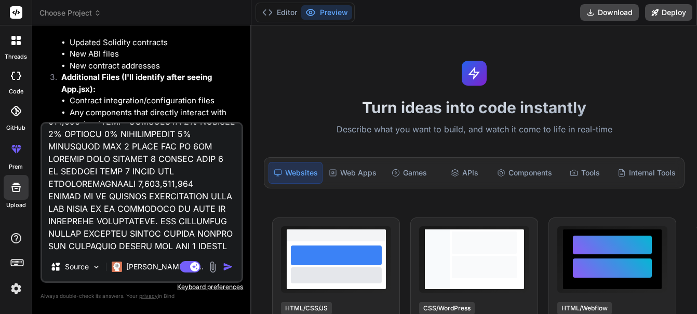
type textarea "x"
type textarea "// SPDX-License-Identifier: MIT pragma solidity ^0.8.27; import "./@openzeppeli…"
type textarea "x"
type textarea "// SPDX-License-Identifier: MIT pragma solidity ^0.8.27; import "./@openzeppeli…"
type textarea "x"
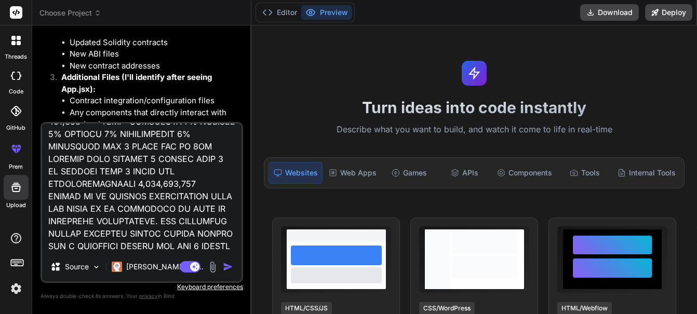
type textarea "// SPDX-License-Identifier: MIT pragma solidity ^0.8.27; import "./@openzeppeli…"
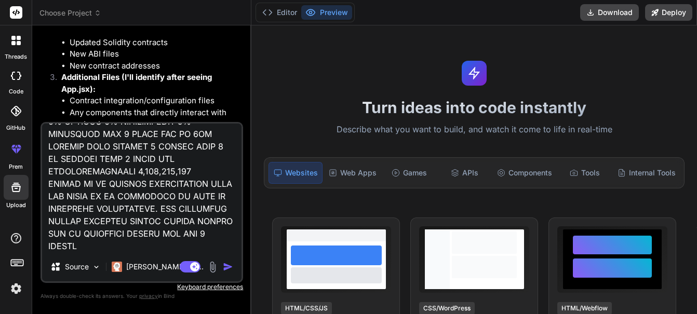
type textarea "x"
type textarea "// SPDX-License-Identifier: MIT pragma solidity ^0.8.27; import "./@openzeppeli…"
type textarea "x"
type textarea "// SPDX-License-Identifier: MIT pragma solidity ^0.8.27; import "./@openzeppeli…"
type textarea "x"
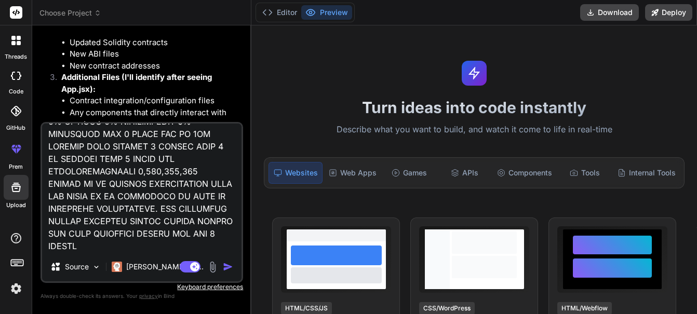
type textarea "// SPDX-License-Identifier: MIT pragma solidity ^0.8.27; import "./@openzeppeli…"
type textarea "x"
type textarea "// SPDX-License-Identifier: MIT pragma solidity ^0.8.27; import "./@openzeppeli…"
type textarea "x"
type textarea "// SPDX-License-Identifier: MIT pragma solidity ^0.8.27; import "./@openzeppeli…"
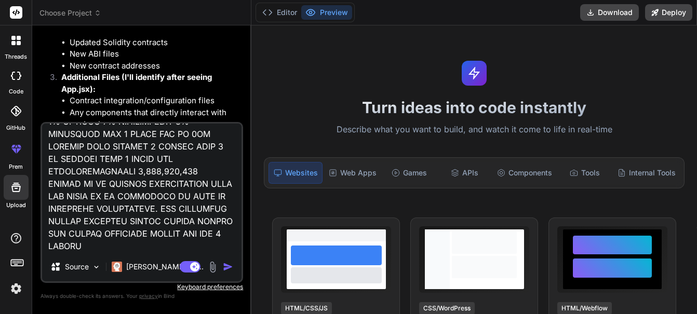
type textarea "x"
type textarea "// SPDX-License-Identifier: MIT pragma solidity ^0.8.27; import "./@openzeppeli…"
type textarea "x"
type textarea "// SPDX-License-Identifier: MIT pragma solidity ^0.8.27; import "./@openzeppeli…"
type textarea "x"
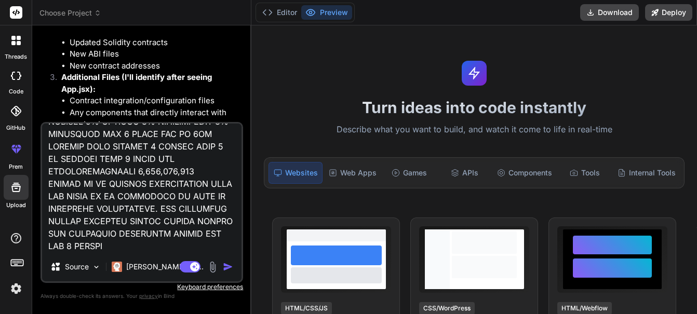
type textarea "// SPDX-License-Identifier: MIT pragma solidity ^0.8.27; import "./@openzeppeli…"
type textarea "x"
type textarea "// SPDX-License-Identifier: MIT pragma solidity ^0.8.27; import "./@openzeppeli…"
type textarea "x"
type textarea "// SPDX-License-Identifier: MIT pragma solidity ^0.8.27; import "./@openzeppeli…"
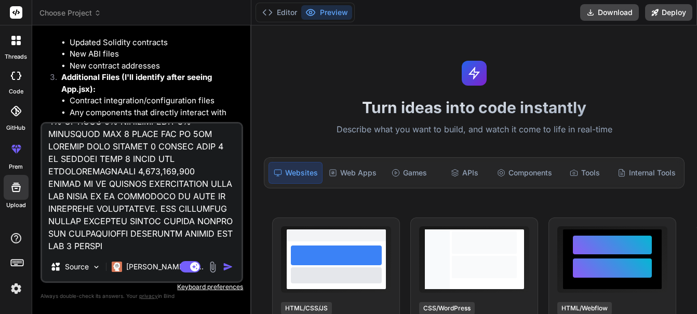
type textarea "x"
type textarea "// SPDX-License-Identifier: MIT pragma solidity ^0.8.27; import "./@openzeppeli…"
type textarea "x"
type textarea "// SPDX-License-Identifier: MIT pragma solidity ^0.8.27; import "./@openzeppeli…"
type textarea "x"
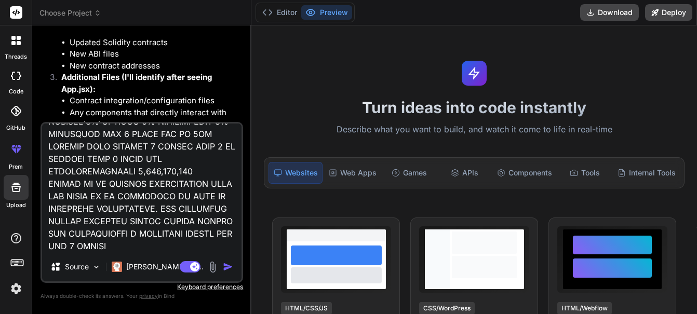
type textarea "// SPDX-License-Identifier: MIT pragma solidity ^0.8.27; import "./@openzeppeli…"
type textarea "x"
type textarea "// SPDX-License-Identifier: MIT pragma solidity ^0.8.27; import "./@openzeppeli…"
type textarea "x"
type textarea "// SPDX-License-Identifier: MIT pragma solidity ^0.8.27; import "./@openzeppeli…"
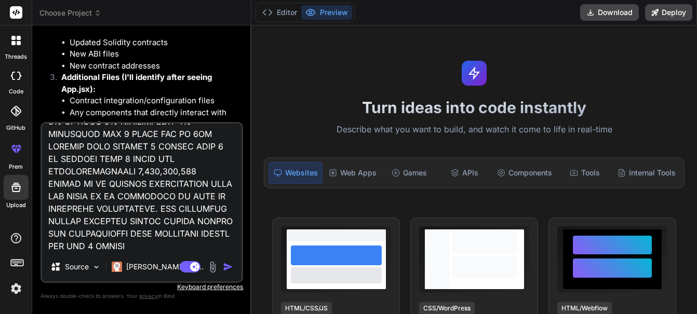
type textarea "x"
type textarea "// SPDX-License-Identifier: MIT pragma solidity ^0.8.27; import "./@openzeppeli…"
type textarea "x"
type textarea "// SPDX-License-Identifier: MIT pragma solidity ^0.8.27; import "./@openzeppeli…"
type textarea "x"
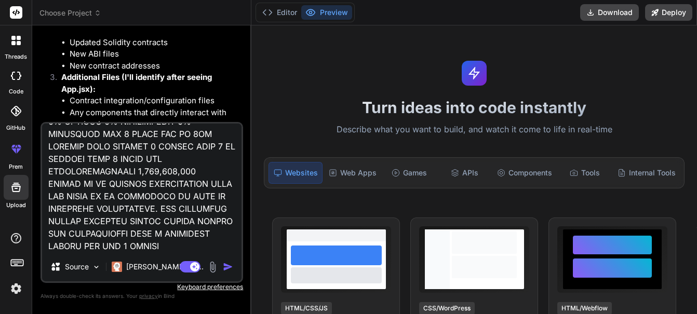
scroll to position [66221, 0]
type textarea "// SPDX-License-Identifier: MIT pragma solidity ^0.8.27; import "./@openzeppeli…"
type textarea "x"
type textarea "// SPDX-License-Identifier: MIT pragma solidity ^0.8.27; import "./@openzeppeli…"
type textarea "x"
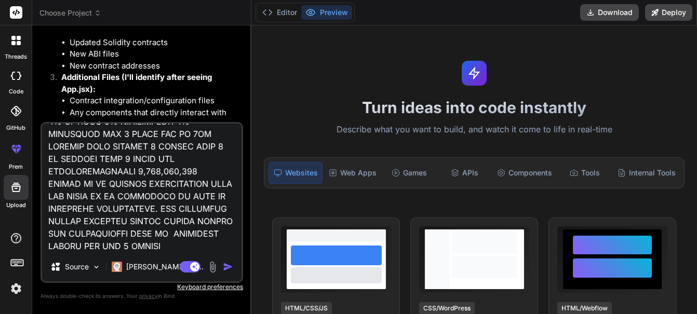
type textarea "// SPDX-License-Identifier: MIT pragma solidity ^0.8.27; import "./@openzeppeli…"
type textarea "x"
type textarea "// SPDX-License-Identifier: MIT pragma solidity ^0.8.27; import "./@openzeppeli…"
type textarea "x"
type textarea "// SPDX-License-Identifier: MIT pragma solidity ^0.8.27; import "./@openzeppeli…"
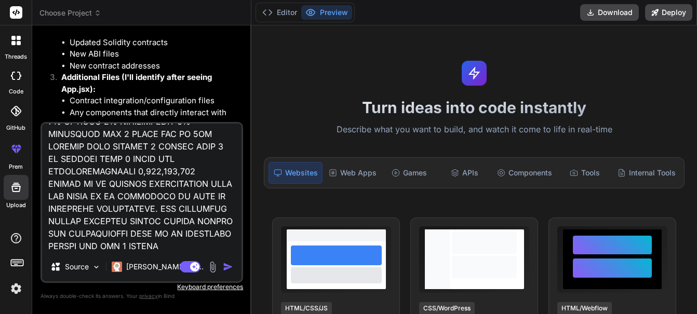
type textarea "x"
type textarea "// SPDX-License-Identifier: MIT pragma solidity ^0.8.27; import "./@openzeppeli…"
type textarea "x"
type textarea "// SPDX-License-Identifier: MIT pragma solidity ^0.8.27; import "./@openzeppeli…"
type textarea "x"
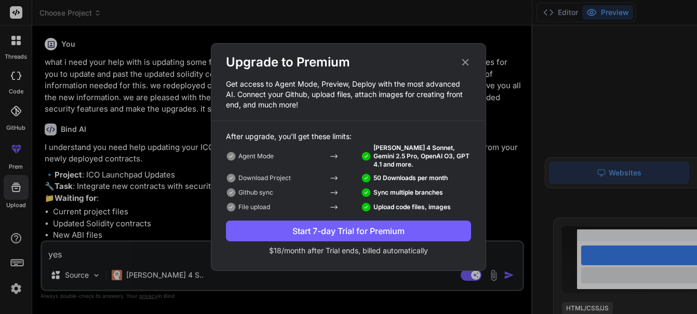
scroll to position [59, 0]
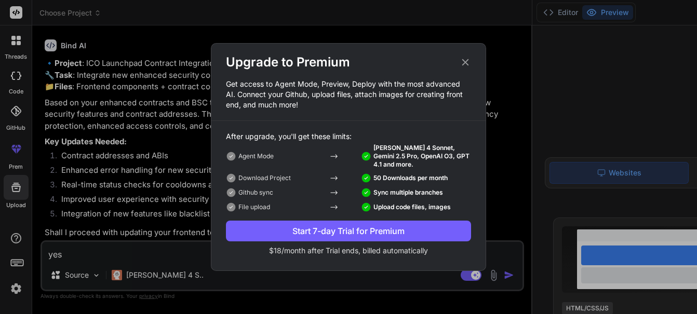
click at [314, 230] on div "Start 7-day Trial for Premium" at bounding box center [348, 231] width 245 height 12
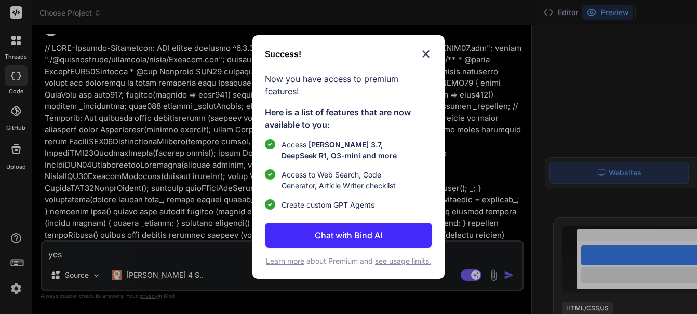
scroll to position [983, 0]
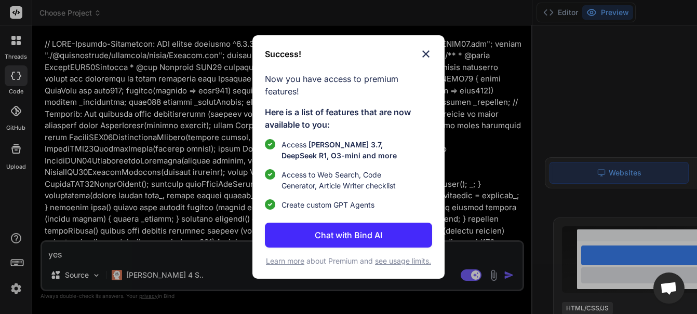
click at [427, 48] on img at bounding box center [425, 54] width 12 height 12
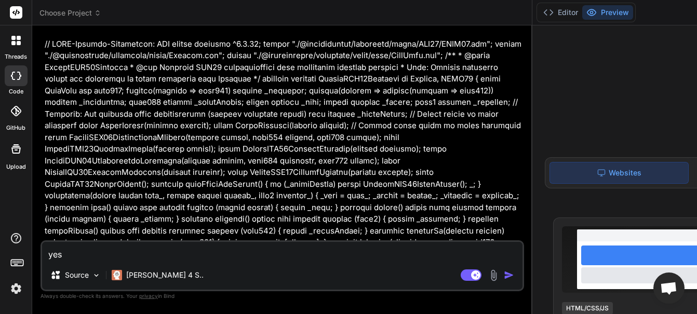
click at [503, 274] on img "button" at bounding box center [508, 275] width 10 height 10
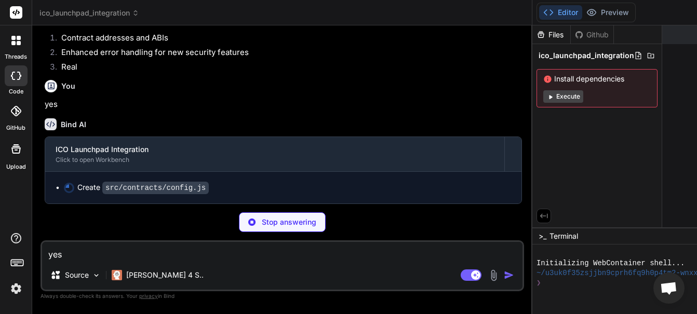
scroll to position [9464, 0]
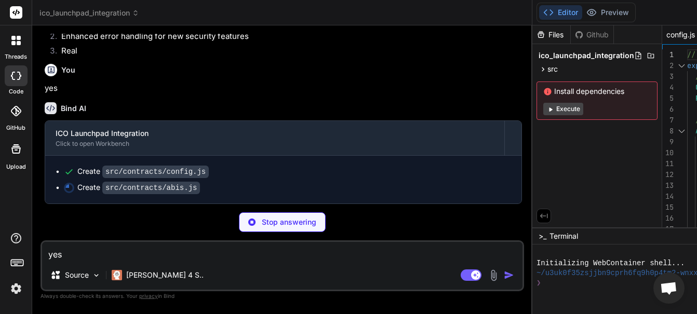
type textarea "x"
type textarea "} ];"
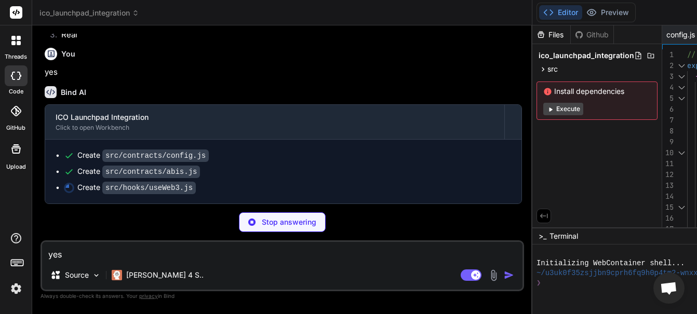
type textarea "x"
type textarea "formatError }; };"
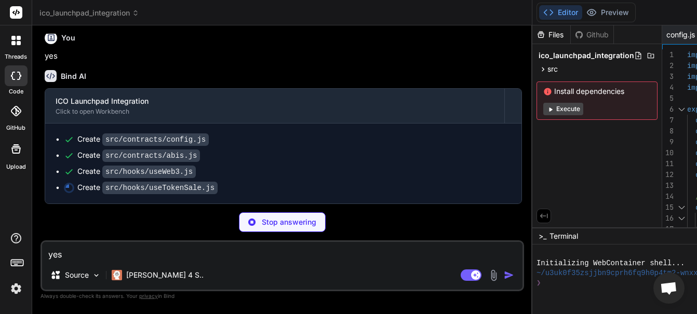
type textarea "x"
type textarea "loading, purchasing, error, purchaseTokens, getTokenAmount, refreshData: () => …"
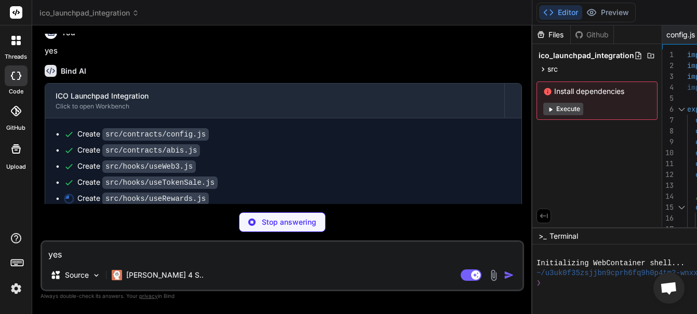
type textarea "x"
type textarea "loading, claiming, error, claimRewards, refreshRewards: fetchRewardsInfo }; };"
type textarea "x"
type textarea "); }; export default PurchaseForm;"
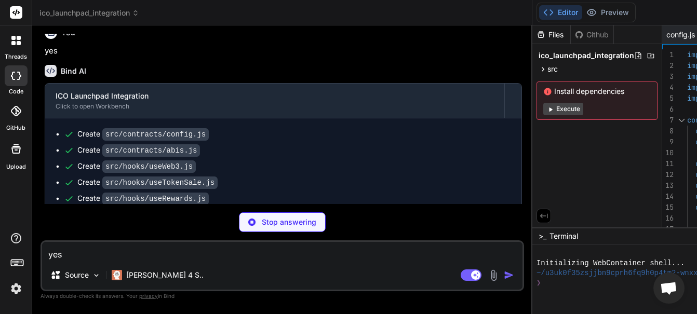
type textarea "x"
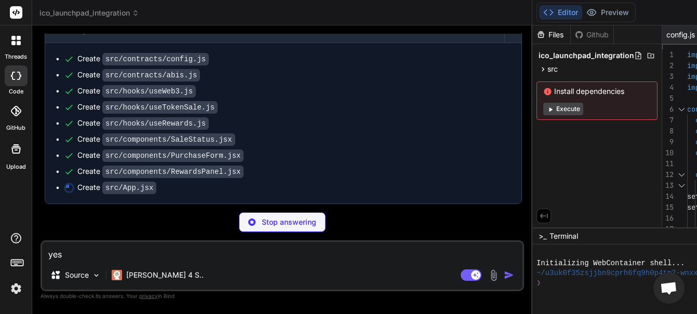
scroll to position [9593, 0]
type textarea "x"
type textarea "</main> </div> ); } export default App;"
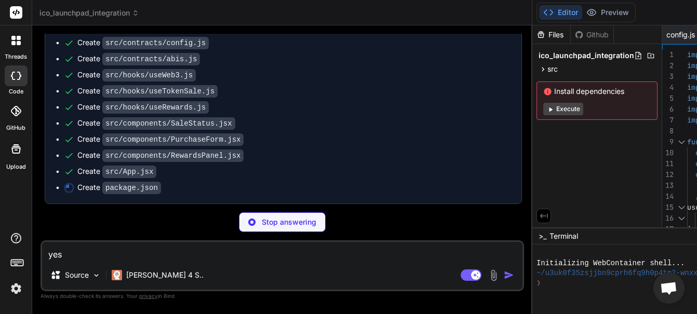
type textarea "x"
type textarea "}"
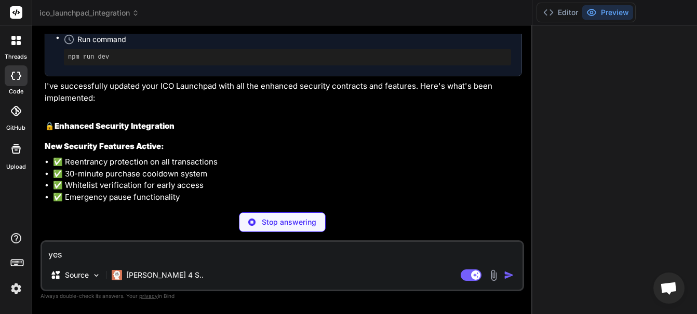
scroll to position [9800, 0]
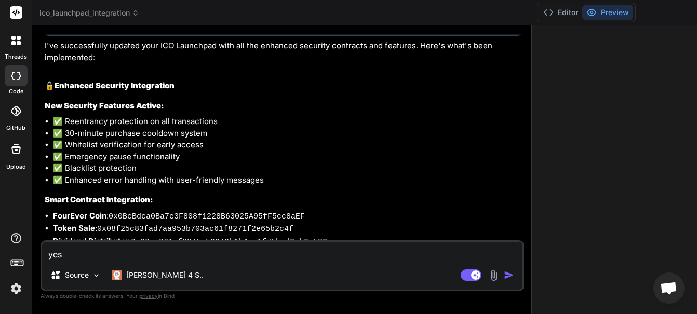
type textarea "x"
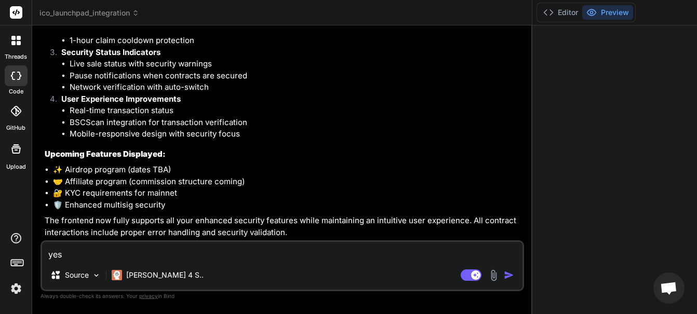
scroll to position [10170, 0]
click at [121, 252] on textarea "yes" at bounding box center [282, 251] width 480 height 19
type textarea "o"
type textarea "x"
type textarea "ok"
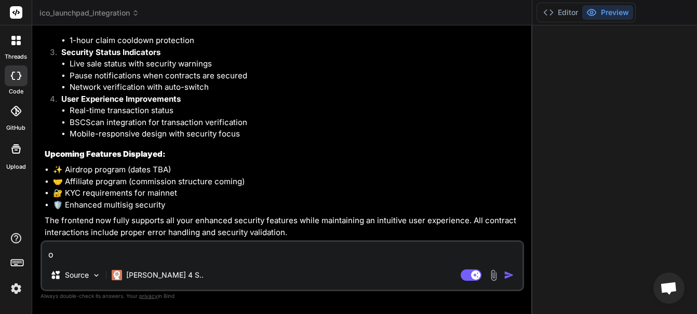
type textarea "x"
type textarea "ok"
type textarea "x"
type textarea "ok g"
type textarea "x"
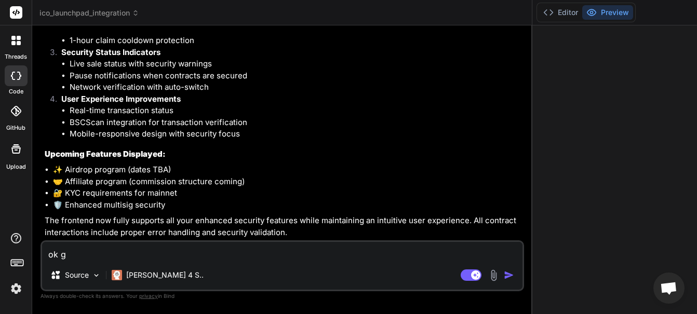
type textarea "ok gr"
type textarea "x"
type textarea "ok gre"
type textarea "x"
type textarea "ok grea"
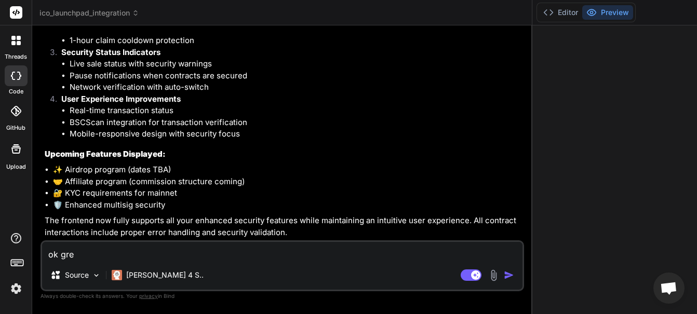
type textarea "x"
type textarea "ok great"
type textarea "x"
type textarea "ok great"
type textarea "x"
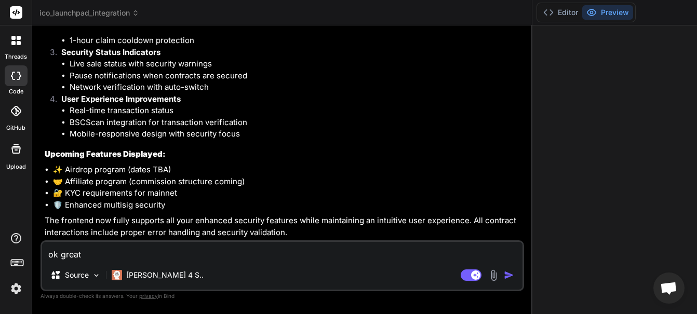
type textarea "ok great"
type textarea "x"
type textarea "ok great,"
type textarea "x"
type textarea "ok great,"
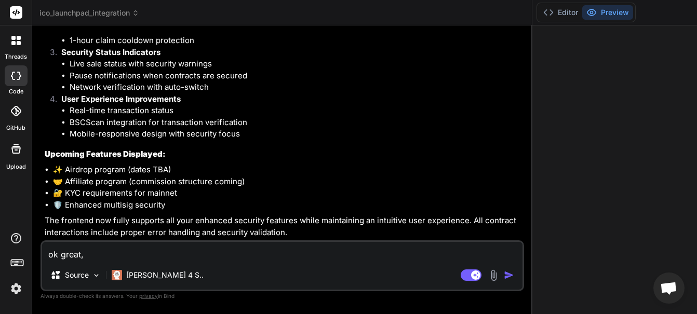
type textarea "x"
type textarea "ok great, t"
type textarea "x"
type textarea "ok great, th"
type textarea "x"
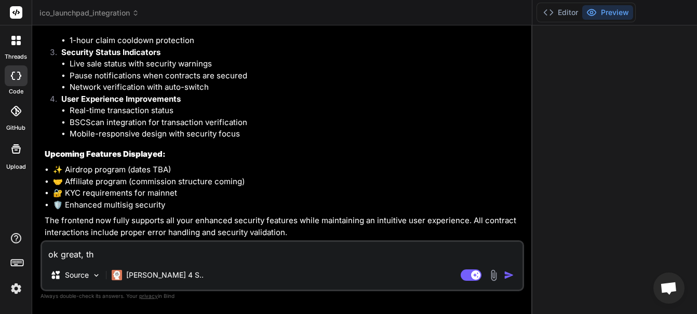
type textarea "ok great, tha"
type textarea "x"
type textarea "ok great, than"
type textarea "x"
type textarea "ok great, thank"
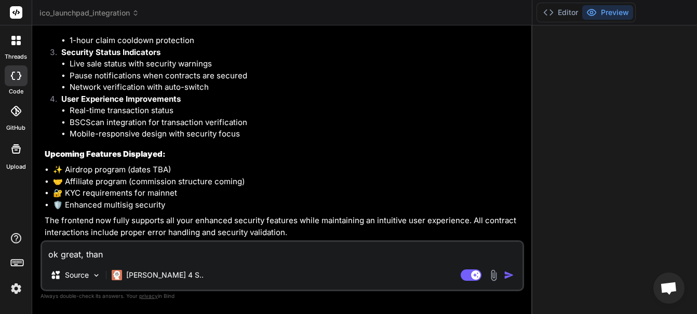
type textarea "x"
type textarea "ok great, thank"
type textarea "x"
type textarea "ok great, thank y"
type textarea "x"
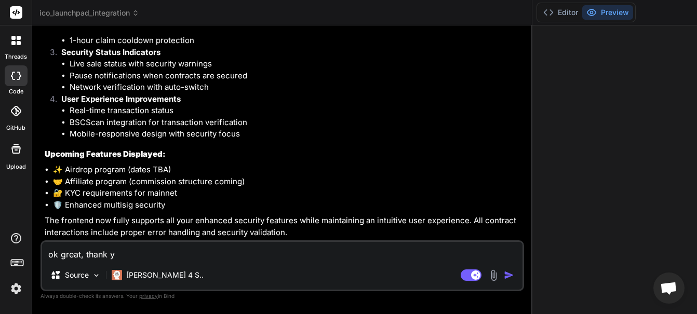
type textarea "ok great, thank [PERSON_NAME]"
type textarea "x"
type textarea "ok great, thank you"
type textarea "x"
type textarea "ok great, thank you"
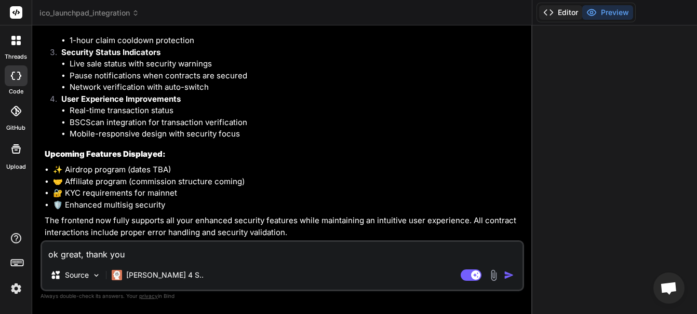
click at [562, 9] on button "Editor" at bounding box center [560, 12] width 43 height 15
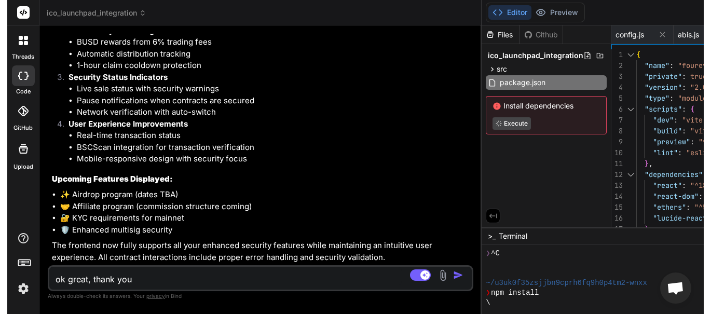
scroll to position [16673, 0]
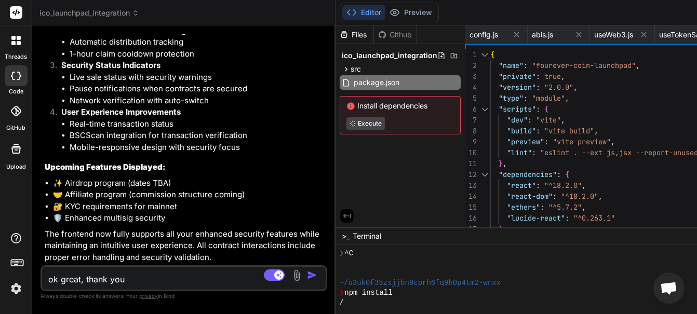
drag, startPoint x: 528, startPoint y: 126, endPoint x: 50, endPoint y: 130, distance: 478.0
click at [50, 130] on div "Bind AI Web Search Created with Pixso. Code Generator You what i need your help…" at bounding box center [183, 169] width 303 height 289
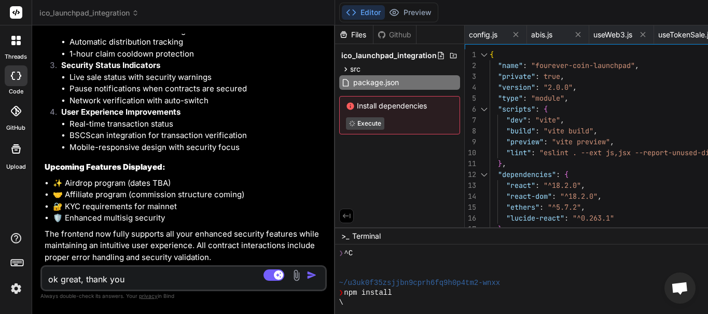
type textarea "x"
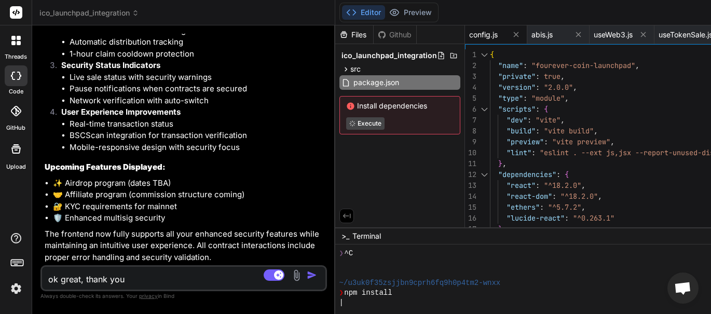
click at [478, 37] on span "config.js" at bounding box center [483, 35] width 29 height 10
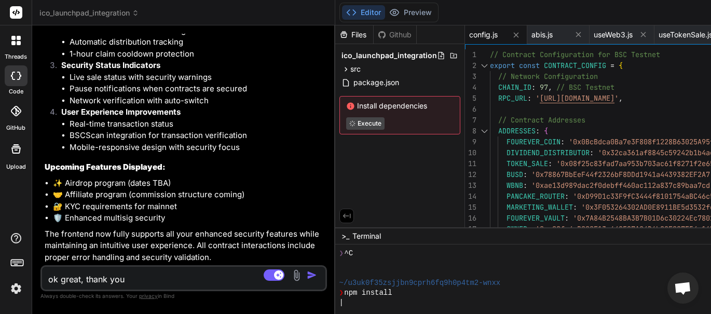
scroll to position [0, 0]
type textarea "// Contract Configuration for BSC Testnet export const CONTRACT_CONFIG = { // N…"
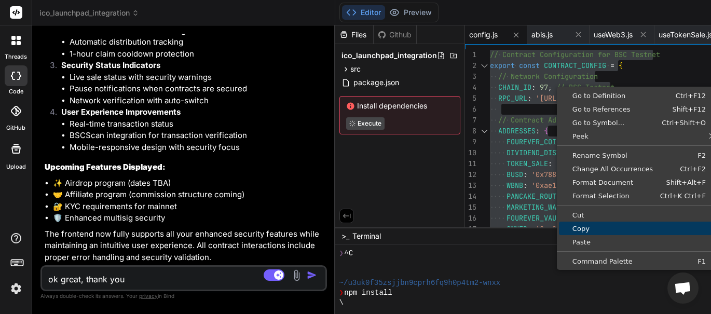
click at [588, 225] on span "Copy" at bounding box center [639, 228] width 160 height 7
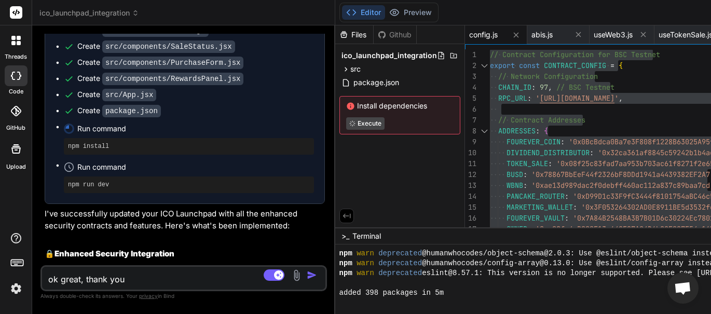
scroll to position [138, 0]
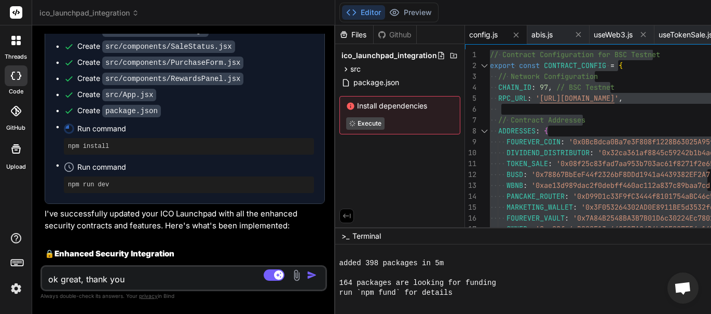
type textarea "x"
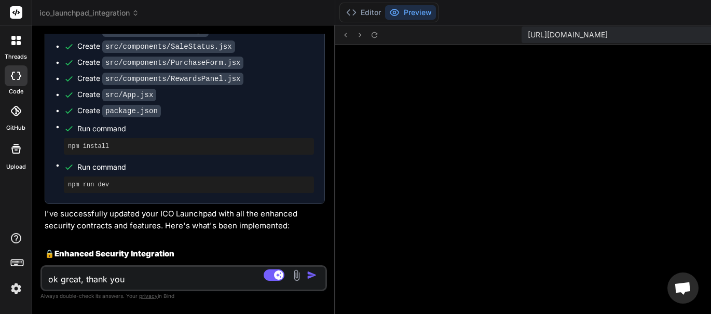
scroll to position [493, 0]
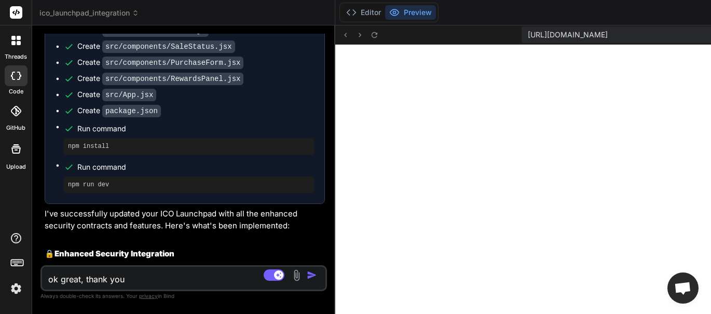
drag, startPoint x: 179, startPoint y: 225, endPoint x: 357, endPoint y: 24, distance: 267.7
click at [179, 134] on span "Run command" at bounding box center [195, 129] width 237 height 10
click at [365, 8] on button "Editor" at bounding box center [363, 12] width 43 height 15
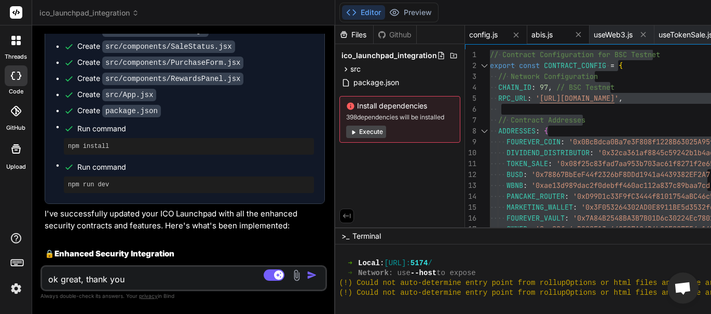
click at [545, 33] on span "abis.js" at bounding box center [541, 35] width 21 height 10
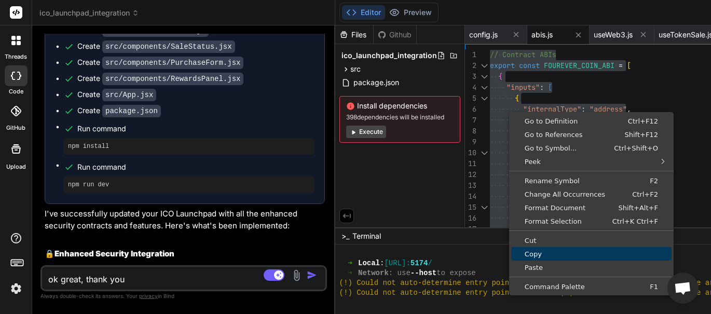
click at [538, 254] on span "Copy" at bounding box center [591, 254] width 160 height 7
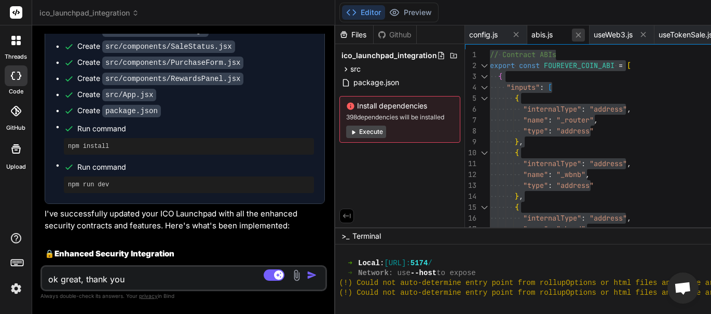
click at [576, 34] on icon at bounding box center [578, 34] width 5 height 5
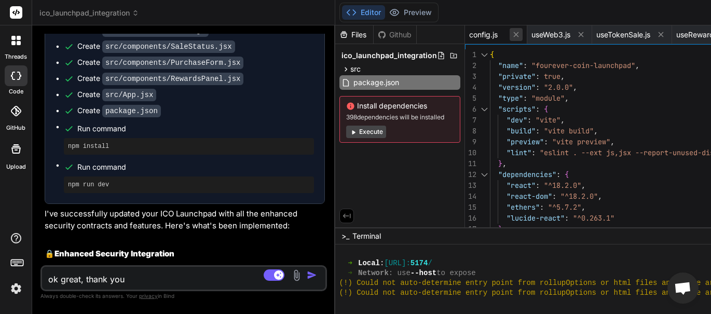
click at [514, 33] on icon at bounding box center [516, 34] width 9 height 9
click at [203, 116] on div "Create package.json" at bounding box center [189, 110] width 250 height 11
click at [487, 32] on span "useWeb3.js" at bounding box center [488, 35] width 39 height 10
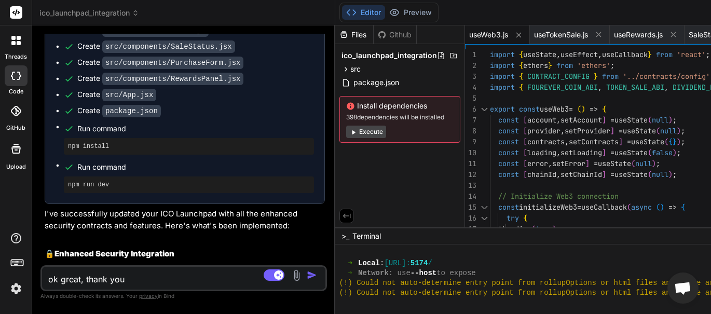
drag, startPoint x: 625, startPoint y: 102, endPoint x: 619, endPoint y: 159, distance: 57.9
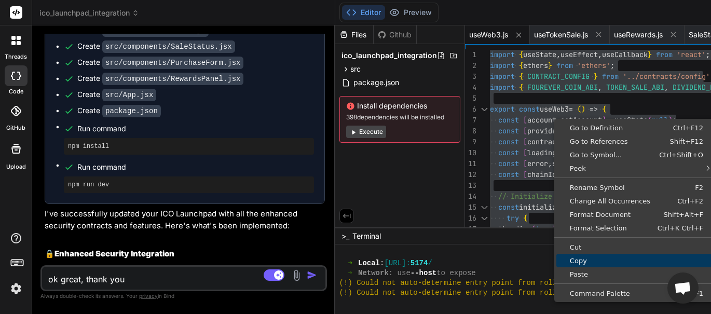
click at [583, 258] on span "Copy" at bounding box center [636, 260] width 160 height 7
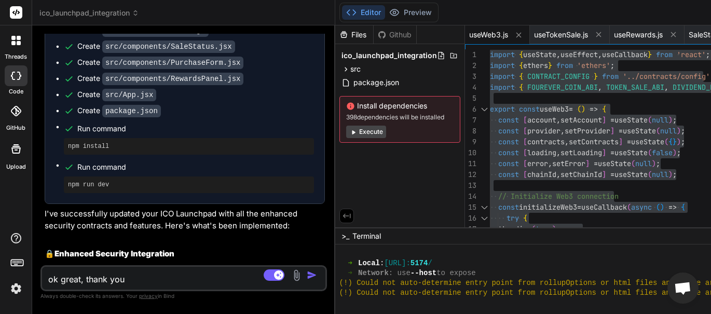
drag, startPoint x: 187, startPoint y: 193, endPoint x: 218, endPoint y: 195, distance: 31.2
click at [187, 100] on div "Create src/App.jsx" at bounding box center [189, 94] width 250 height 11
click at [516, 35] on icon at bounding box center [518, 35] width 9 height 9
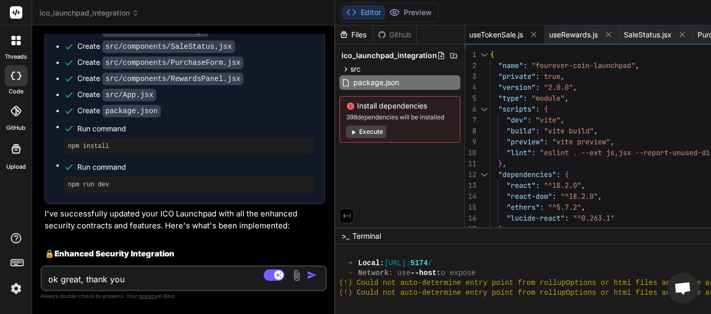
click at [503, 36] on span "useTokenSale.js" at bounding box center [496, 35] width 54 height 10
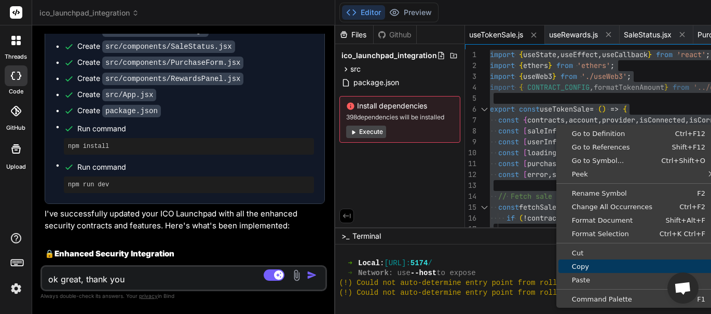
click at [584, 266] on span "Copy" at bounding box center [638, 266] width 160 height 7
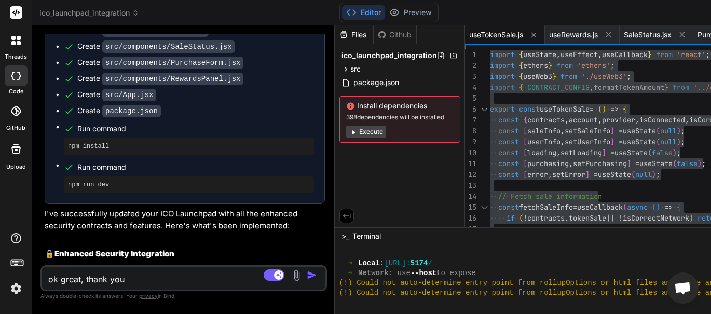
click at [176, 193] on ul "Create src/contracts/config.js Create src/contracts/abis.js Create src/hooks/us…" at bounding box center [185, 77] width 258 height 233
click at [531, 32] on icon at bounding box center [533, 35] width 9 height 9
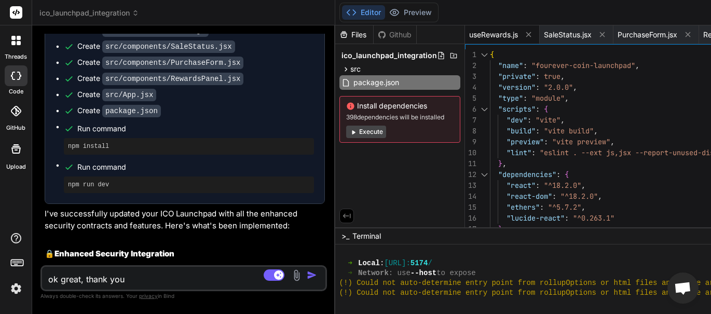
click at [502, 36] on span "useRewards.js" at bounding box center [493, 35] width 49 height 10
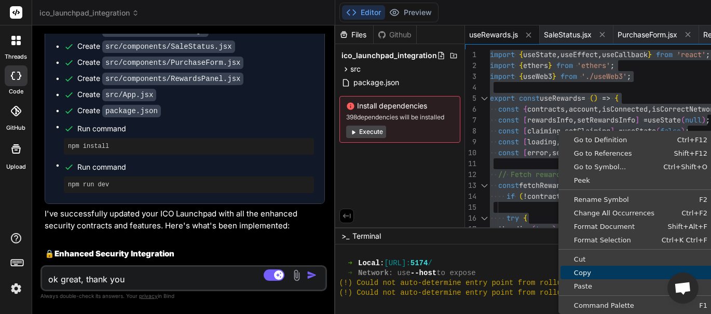
click at [580, 269] on span "Copy" at bounding box center [641, 272] width 160 height 7
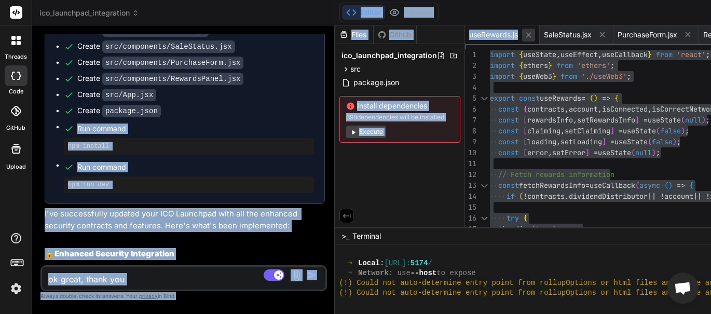
click at [526, 33] on icon at bounding box center [528, 35] width 9 height 9
type textarea "}"
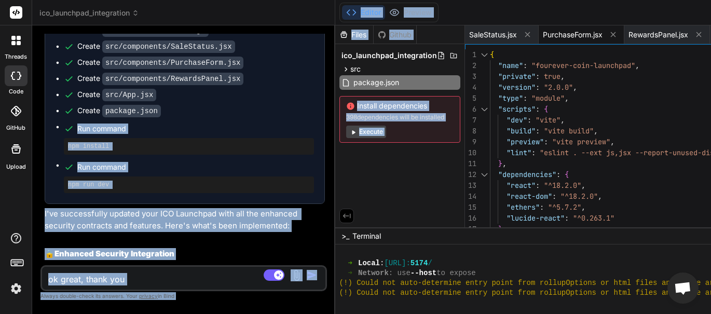
scroll to position [16082, 0]
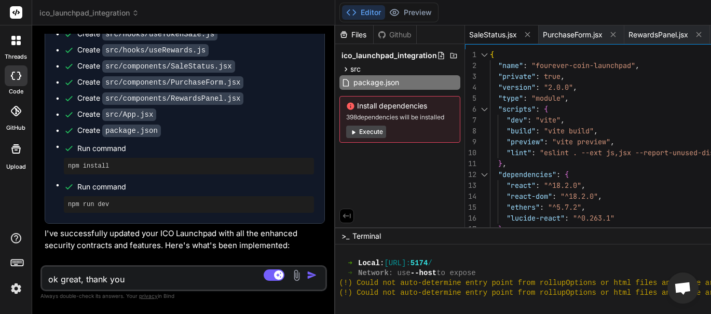
click at [500, 34] on span "SaleStatus.jsx" at bounding box center [493, 35] width 48 height 10
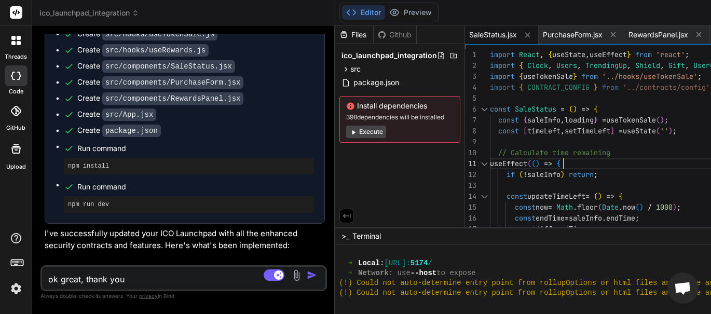
scroll to position [0, 0]
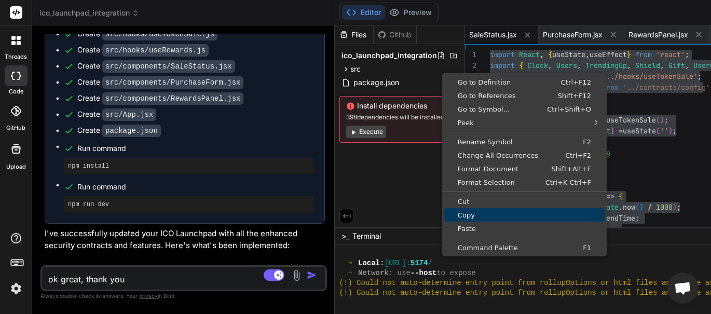
click at [473, 216] on span "Copy" at bounding box center [524, 215] width 160 height 7
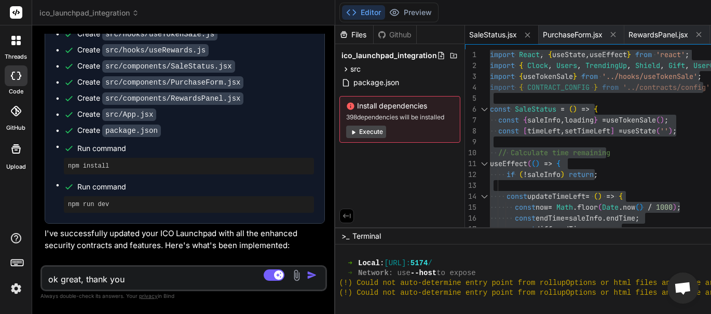
click at [198, 136] on div "Create package.json" at bounding box center [189, 130] width 250 height 11
click at [526, 32] on icon at bounding box center [527, 35] width 9 height 9
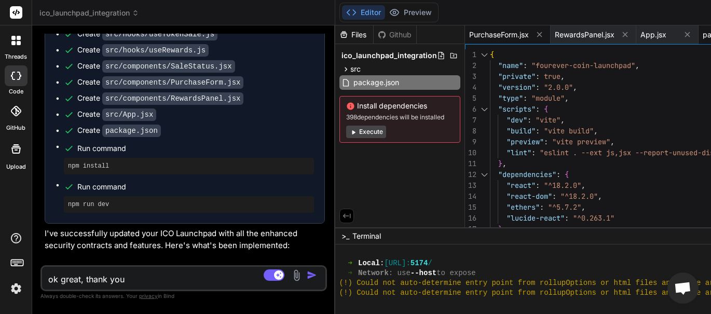
click at [507, 34] on span "PurchaseForm.jsx" at bounding box center [499, 35] width 60 height 10
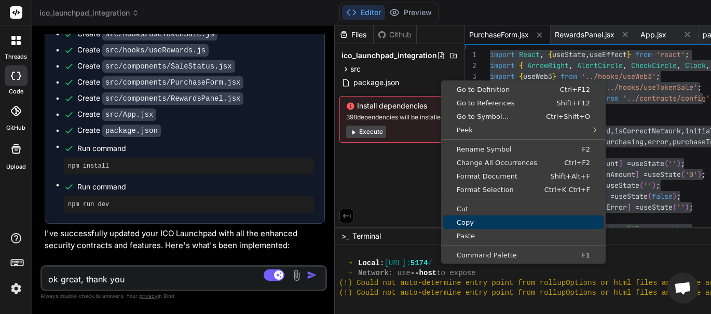
click at [479, 223] on span "Copy" at bounding box center [523, 222] width 160 height 7
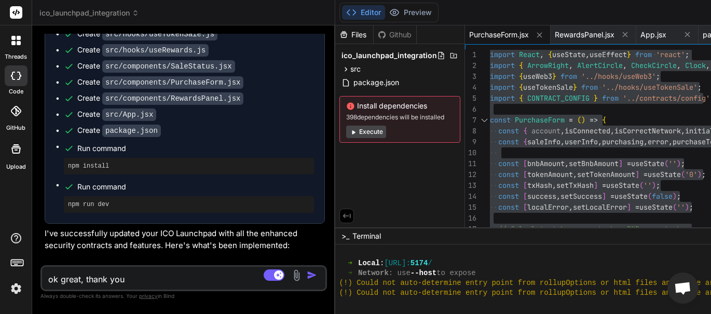
click at [187, 136] on div "Create package.json" at bounding box center [189, 130] width 250 height 11
click at [538, 33] on icon at bounding box center [539, 35] width 9 height 9
type textarea "}"
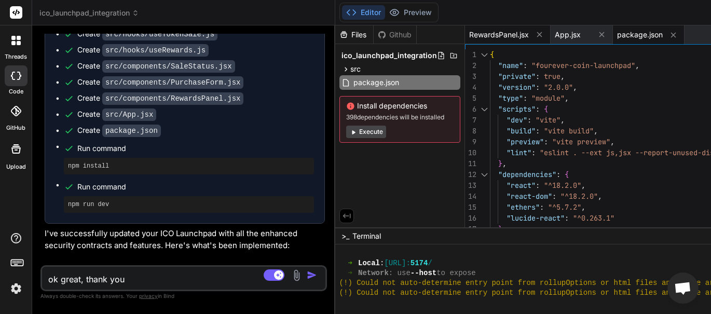
click at [512, 32] on span "RewardsPanel.jsx" at bounding box center [499, 35] width 60 height 10
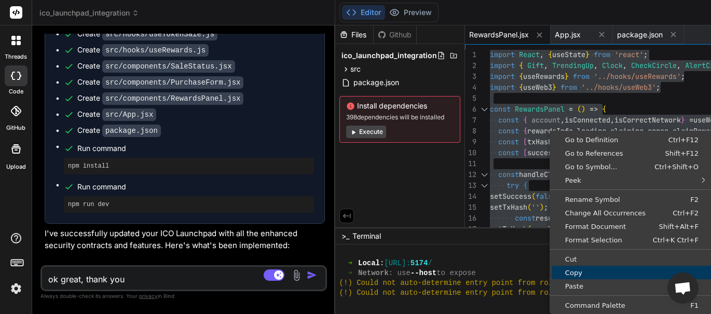
click at [575, 271] on span "Copy" at bounding box center [632, 272] width 160 height 7
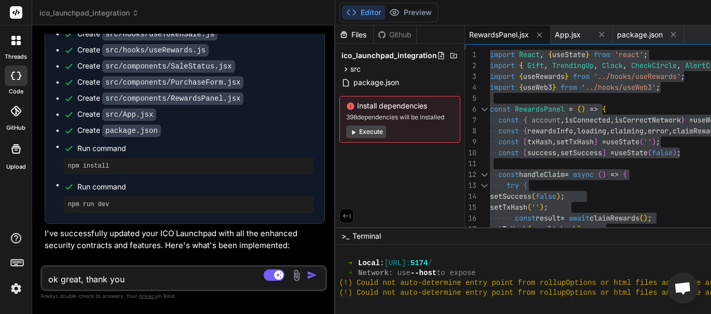
click at [173, 213] on ul "Create src/contracts/config.js Create src/contracts/abis.js Create src/hooks/us…" at bounding box center [185, 96] width 258 height 233
click at [540, 32] on icon at bounding box center [539, 35] width 9 height 9
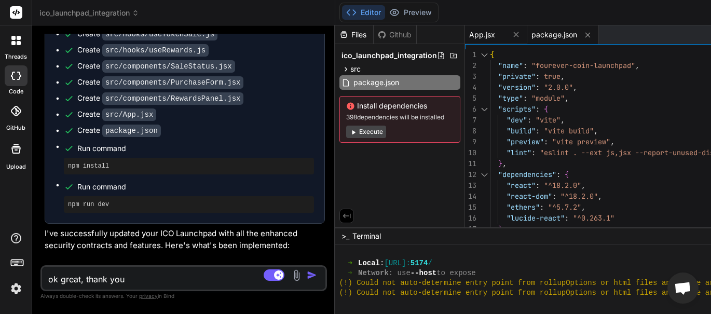
click at [474, 34] on span "App.jsx" at bounding box center [482, 35] width 26 height 10
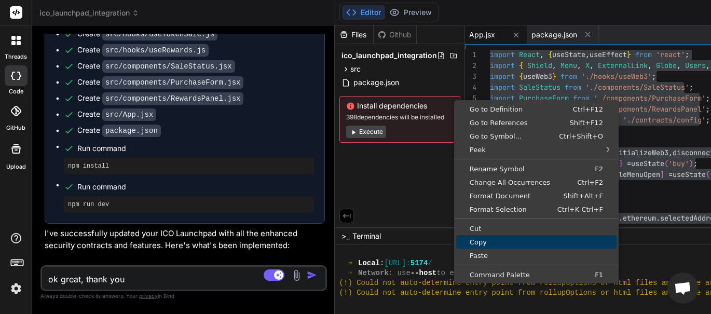
click at [484, 239] on span "Copy" at bounding box center [536, 242] width 160 height 7
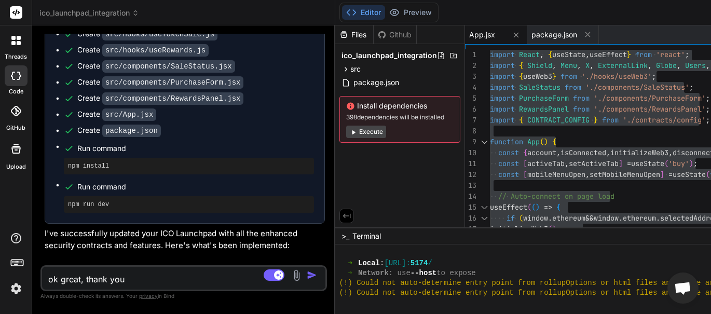
click at [184, 136] on div "Create package.json" at bounding box center [189, 130] width 250 height 11
click at [512, 33] on icon at bounding box center [516, 35] width 9 height 9
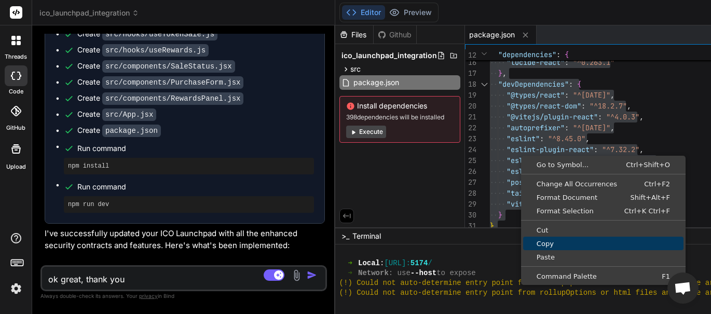
click at [555, 242] on span "Copy" at bounding box center [603, 243] width 160 height 7
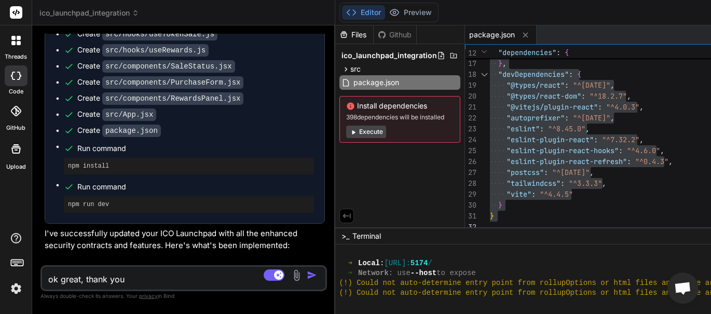
type textarea ""@vitejs/plugin-react": "^4.0.3", "autoprefixer": "^[DATE]", "eslint": "^8.45.0…"
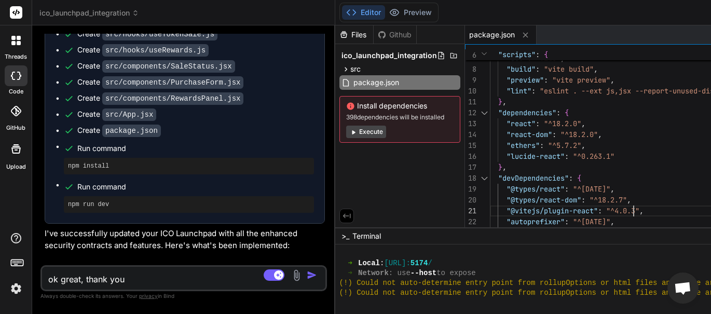
drag, startPoint x: 61, startPoint y: 238, endPoint x: 48, endPoint y: 316, distance: 78.9
